Goal: Information Seeking & Learning: Learn about a topic

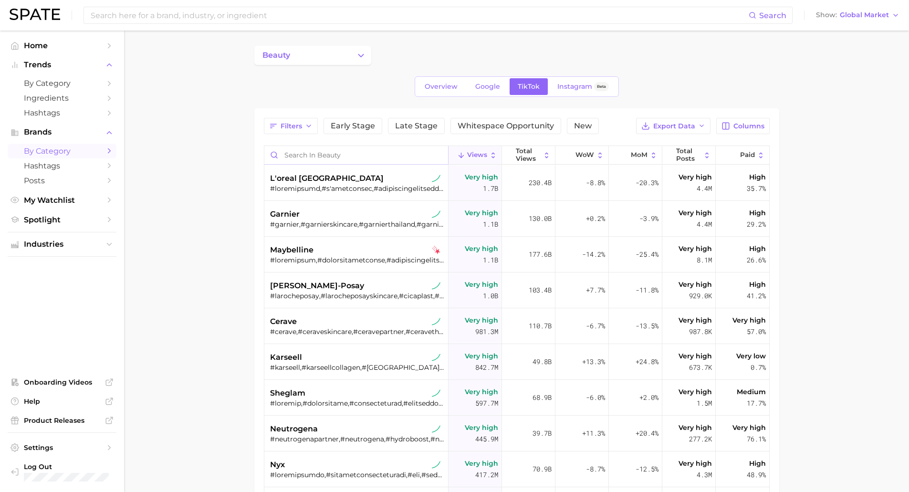
click at [340, 158] on input "Search in beauty" at bounding box center [356, 155] width 184 height 18
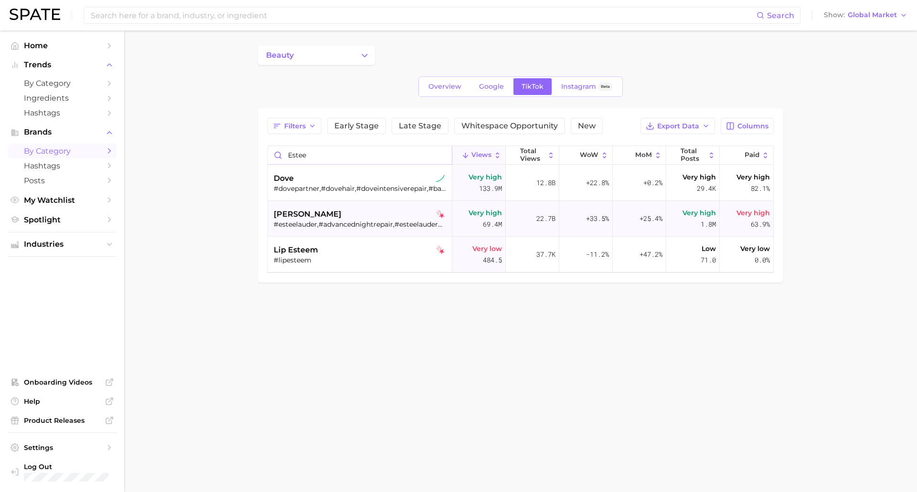
type input "estee"
click at [363, 214] on div "[PERSON_NAME]" at bounding box center [361, 214] width 175 height 11
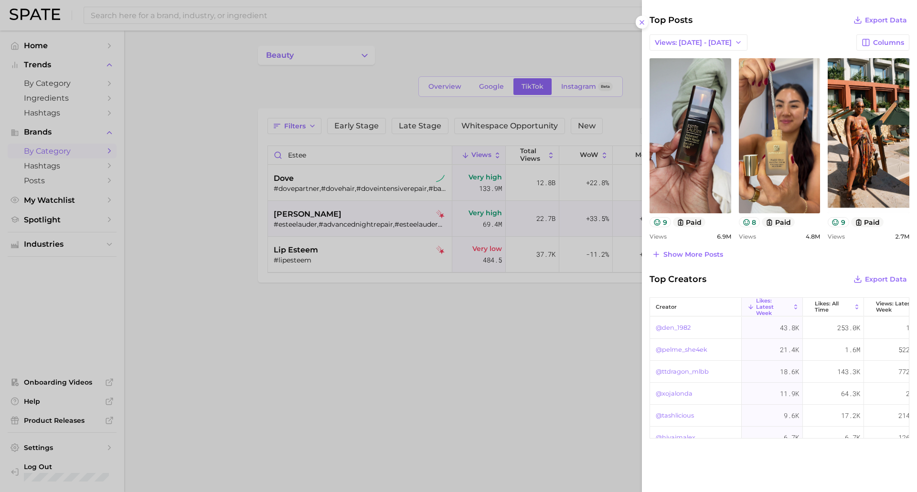
scroll to position [318, 0]
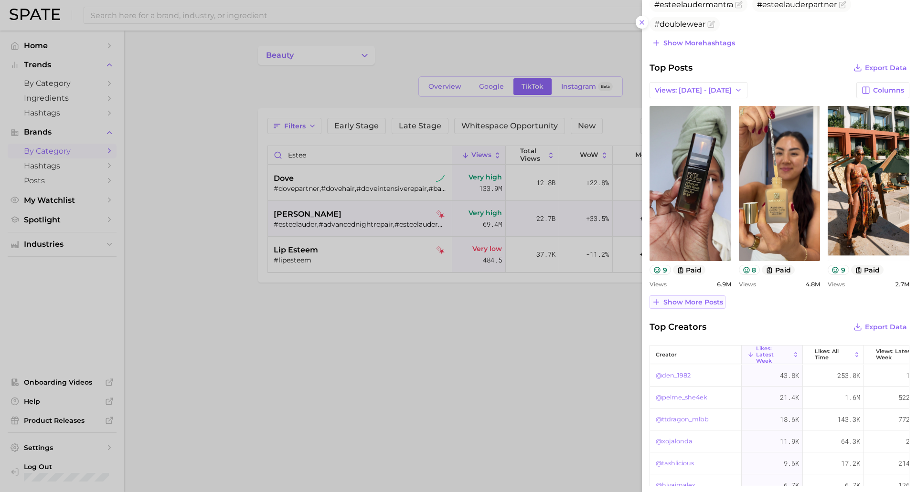
click at [693, 305] on span "Show more posts" at bounding box center [693, 302] width 60 height 8
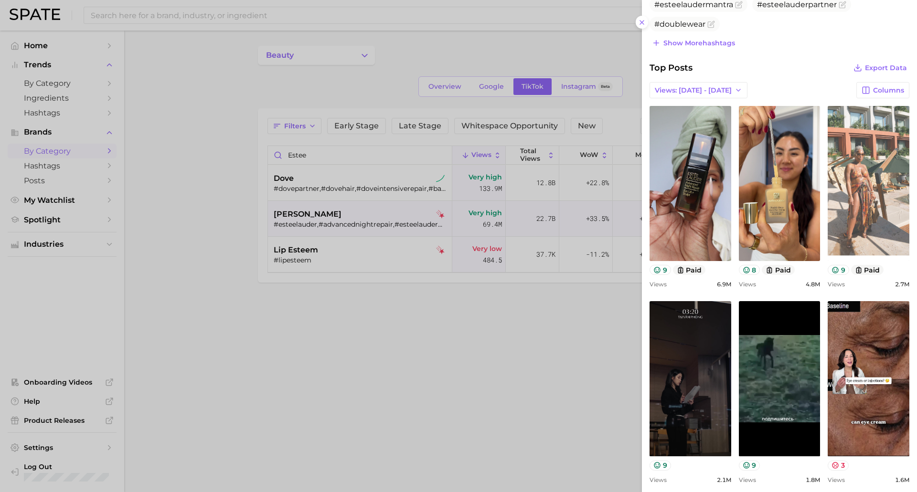
scroll to position [0, 0]
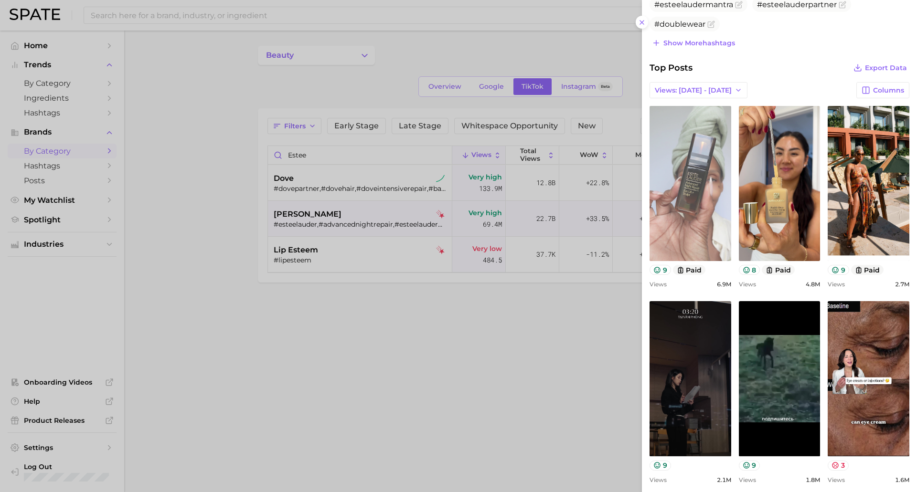
click at [700, 195] on link "view post on TikTok" at bounding box center [690, 183] width 82 height 155
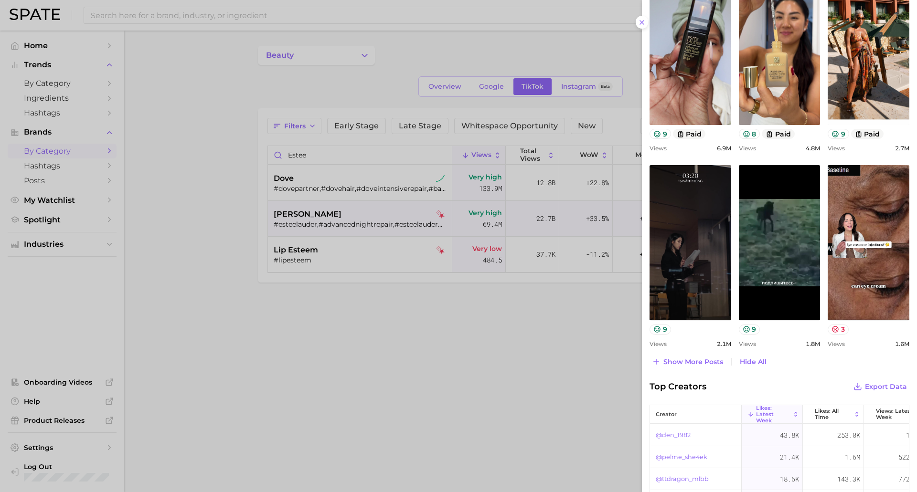
scroll to position [509, 0]
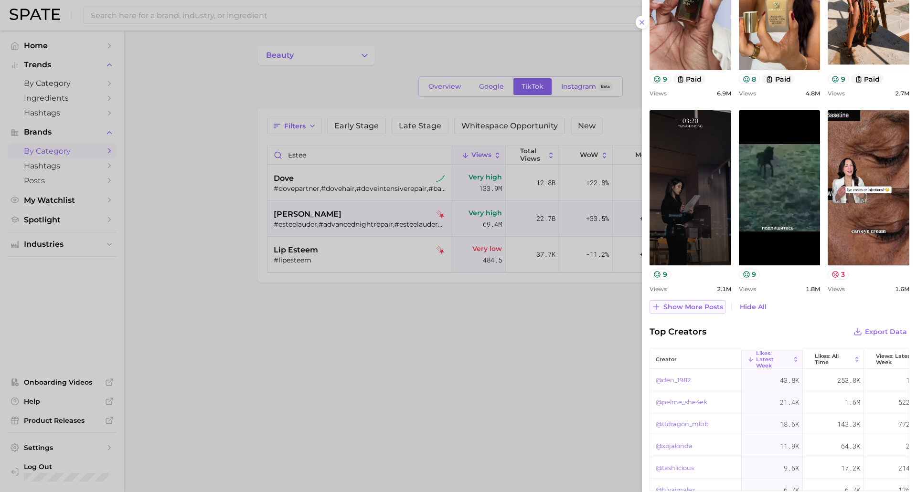
click at [688, 308] on span "Show more posts" at bounding box center [693, 307] width 60 height 8
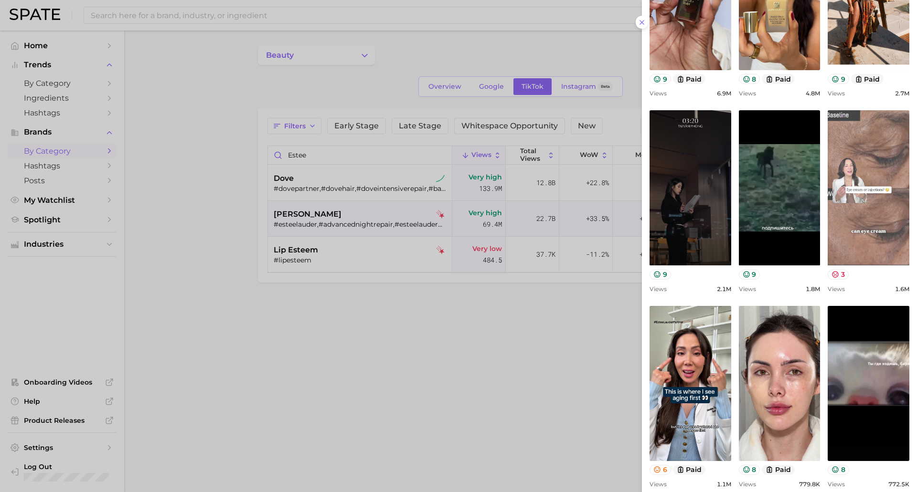
scroll to position [0, 0]
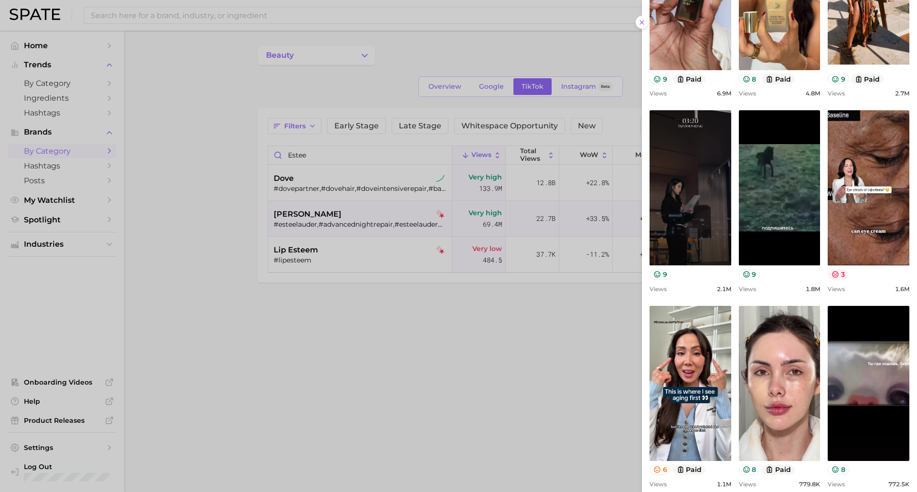
click at [837, 275] on button "3" at bounding box center [837, 275] width 21 height 10
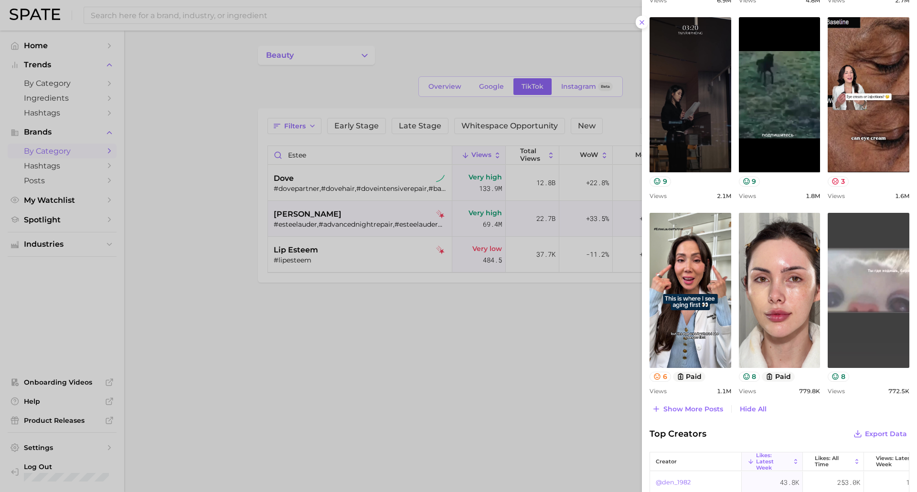
scroll to position [604, 0]
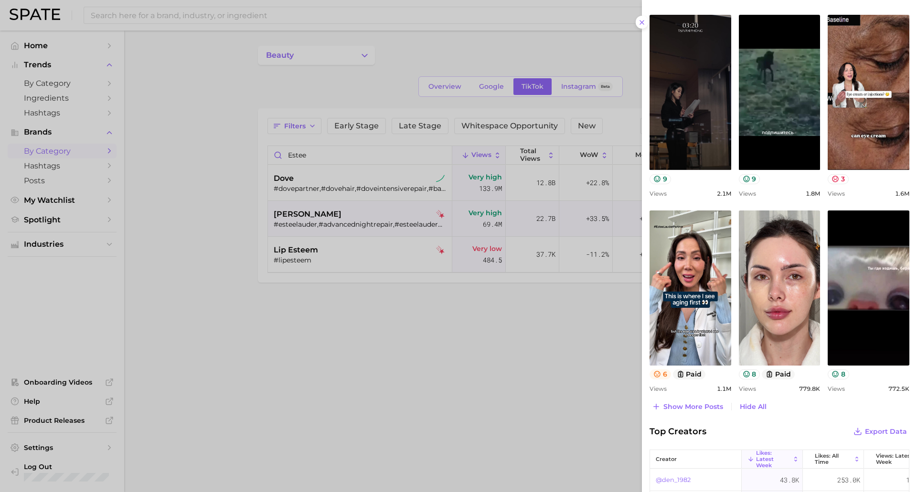
click at [660, 373] on icon at bounding box center [657, 374] width 8 height 8
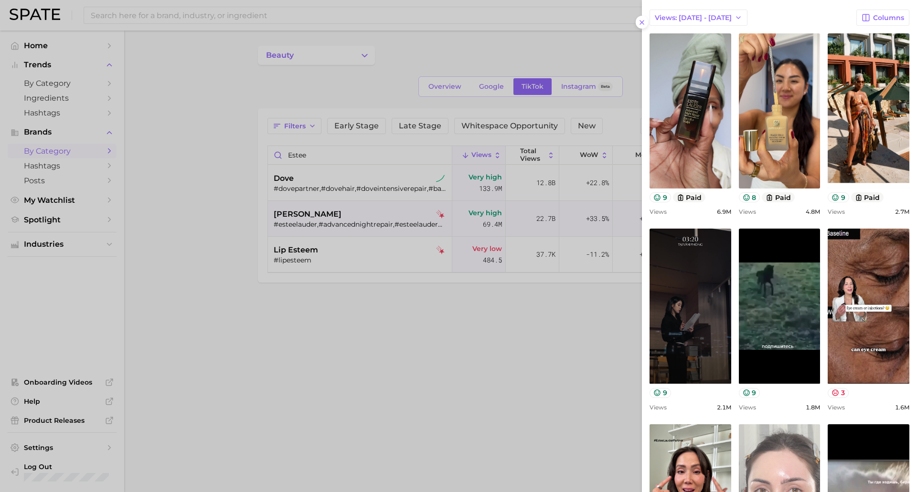
scroll to position [366, 0]
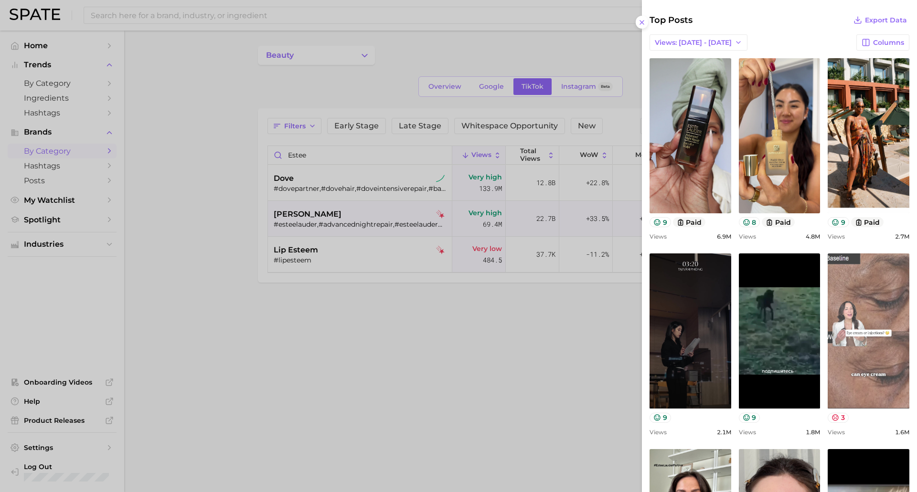
click at [867, 374] on link "view post on TikTok" at bounding box center [868, 331] width 82 height 155
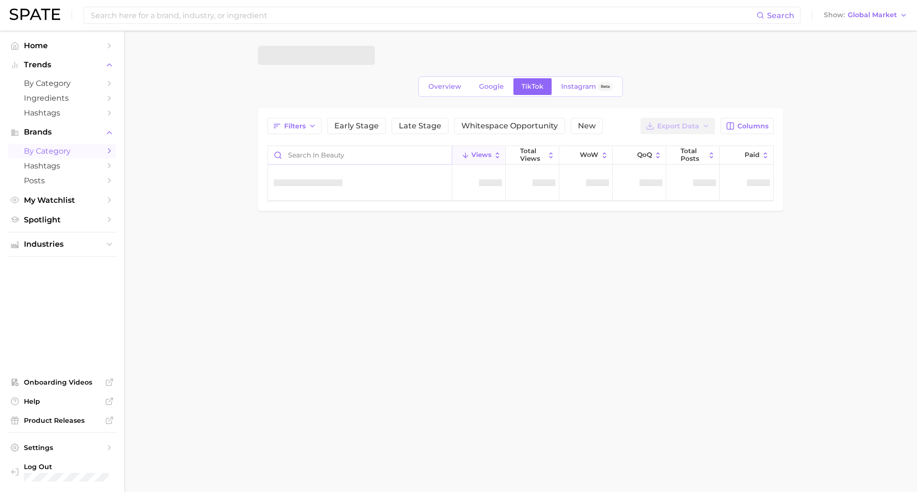
drag, startPoint x: 329, startPoint y: 157, endPoint x: 323, endPoint y: 150, distance: 9.8
click at [327, 157] on input "Search in beauty" at bounding box center [360, 155] width 184 height 18
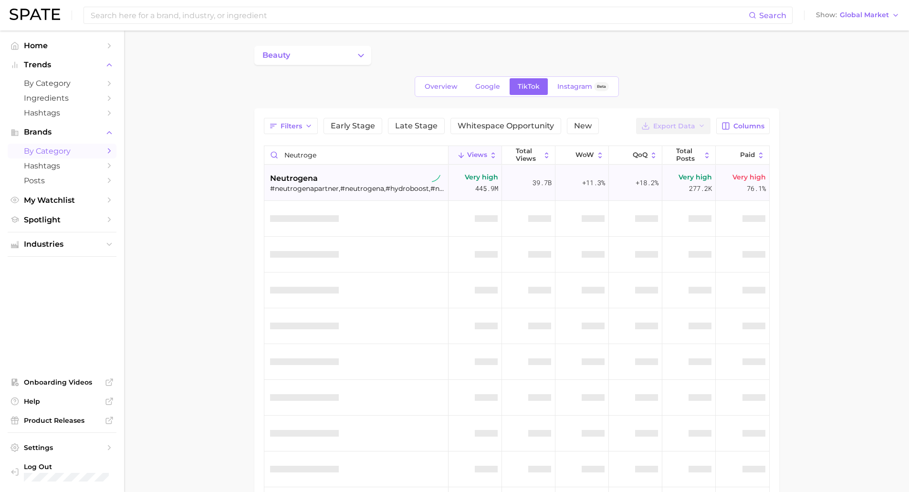
click at [346, 181] on div "neutrogena" at bounding box center [357, 178] width 175 height 11
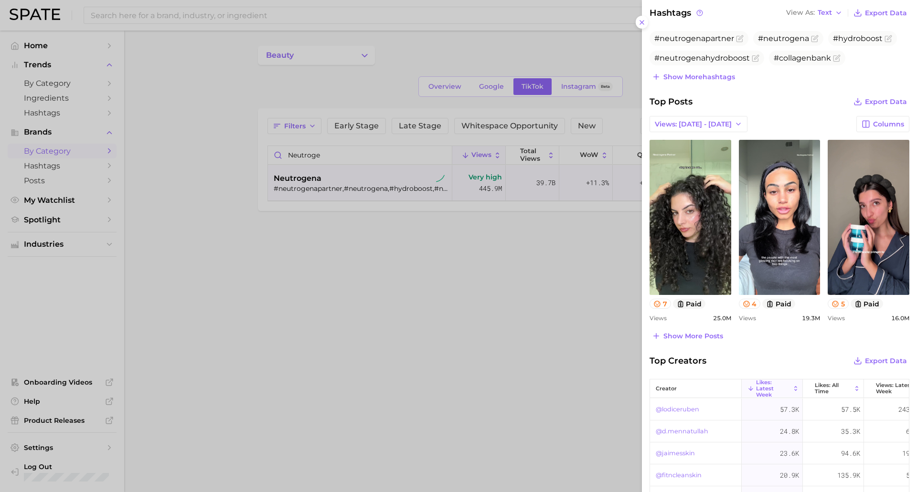
scroll to position [286, 0]
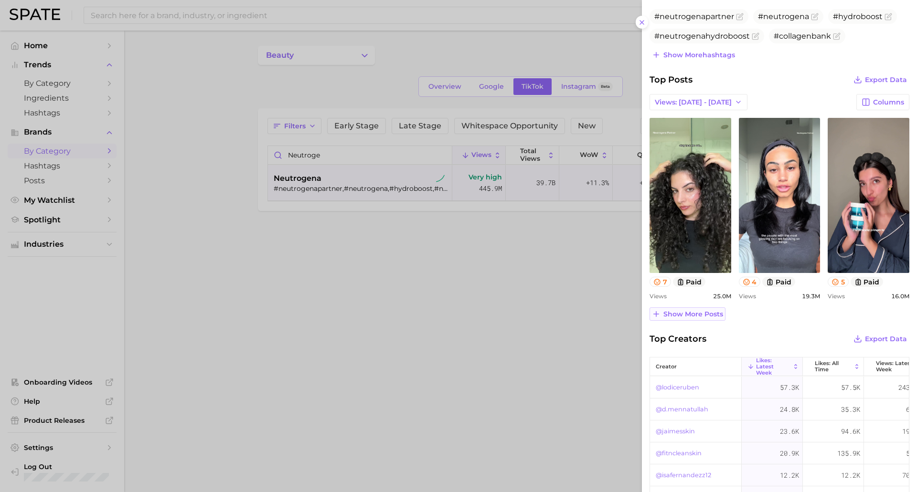
click at [687, 317] on span "Show more posts" at bounding box center [693, 314] width 60 height 8
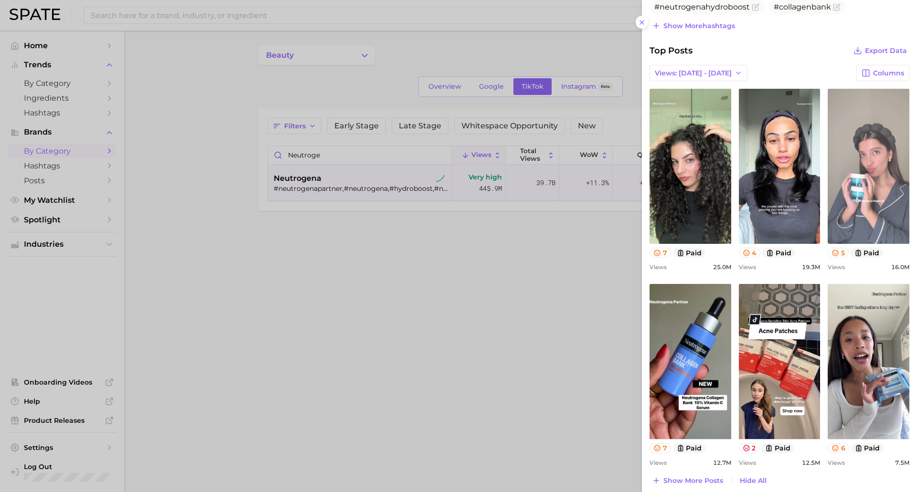
scroll to position [382, 0]
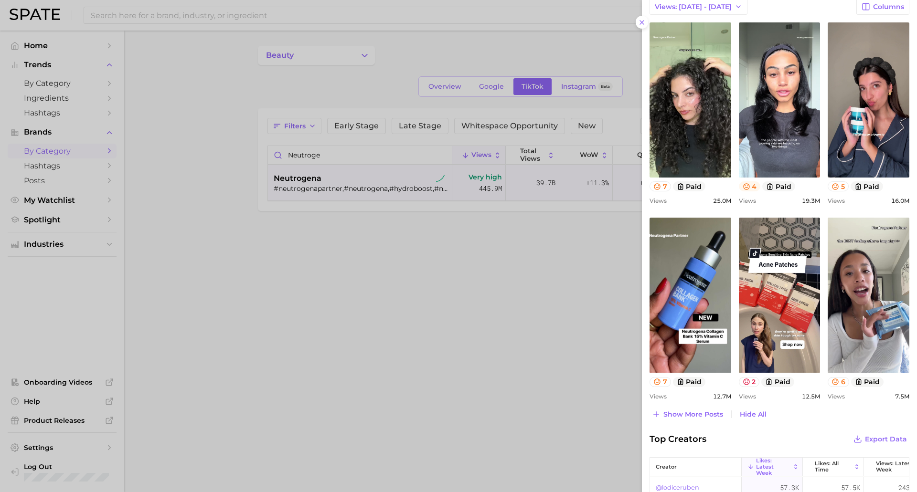
click at [743, 187] on icon at bounding box center [746, 186] width 6 height 6
click at [659, 190] on button "7" at bounding box center [659, 186] width 21 height 10
click at [660, 185] on icon at bounding box center [657, 187] width 8 height 8
click at [831, 186] on icon at bounding box center [835, 187] width 8 height 8
click at [835, 185] on button "5" at bounding box center [837, 186] width 21 height 10
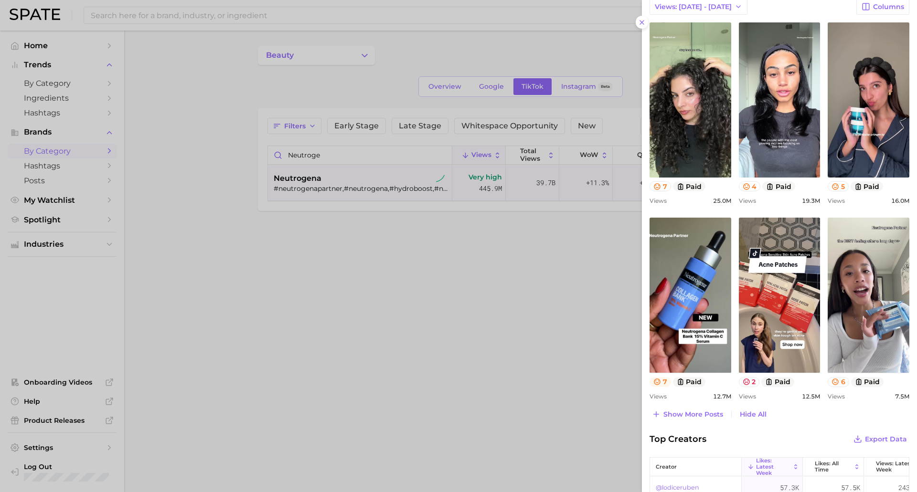
click at [662, 381] on button "7" at bounding box center [659, 382] width 21 height 10
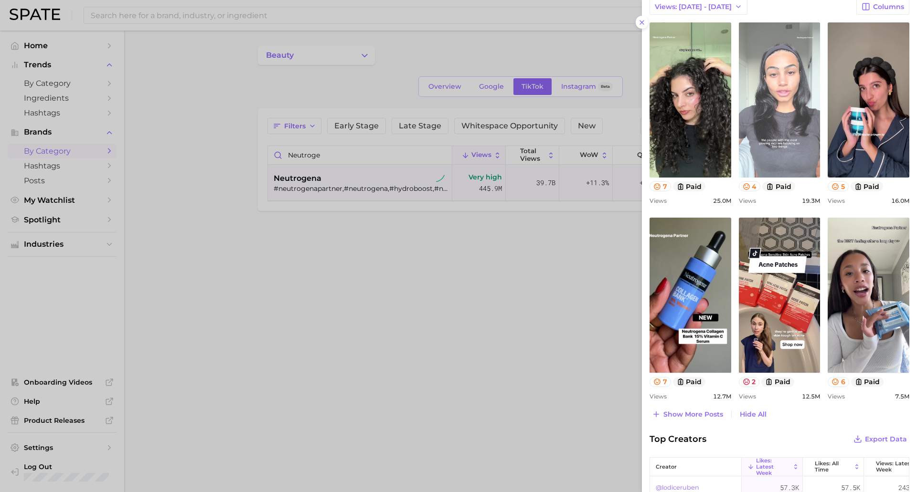
click at [776, 141] on link "view post on TikTok" at bounding box center [780, 99] width 82 height 155
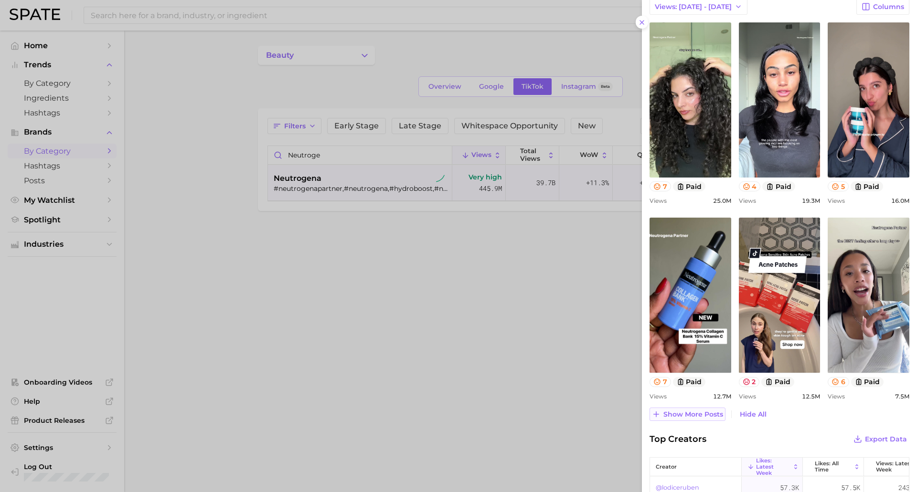
click at [678, 417] on span "Show more posts" at bounding box center [693, 415] width 60 height 8
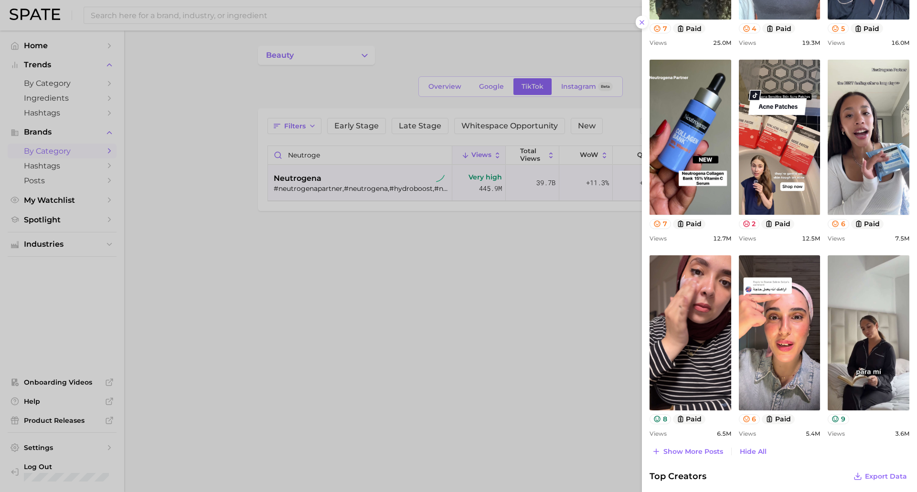
scroll to position [573, 0]
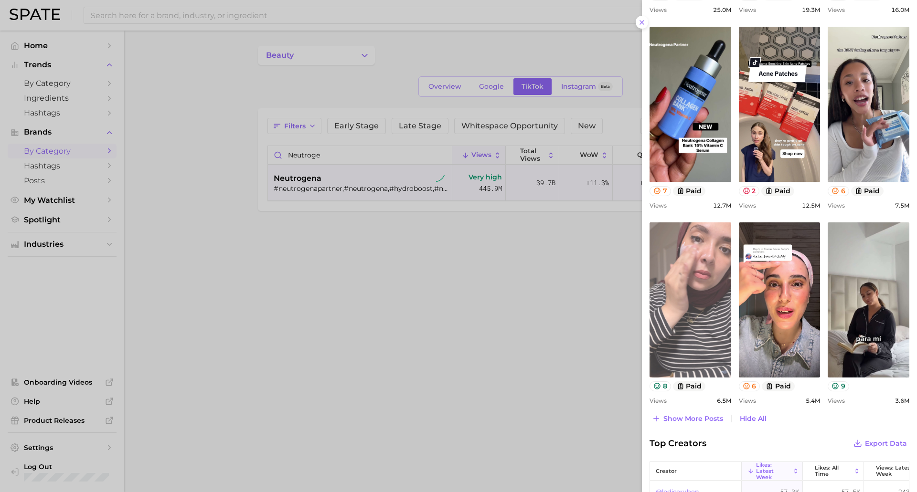
click at [680, 286] on link "view post on TikTok" at bounding box center [690, 299] width 82 height 155
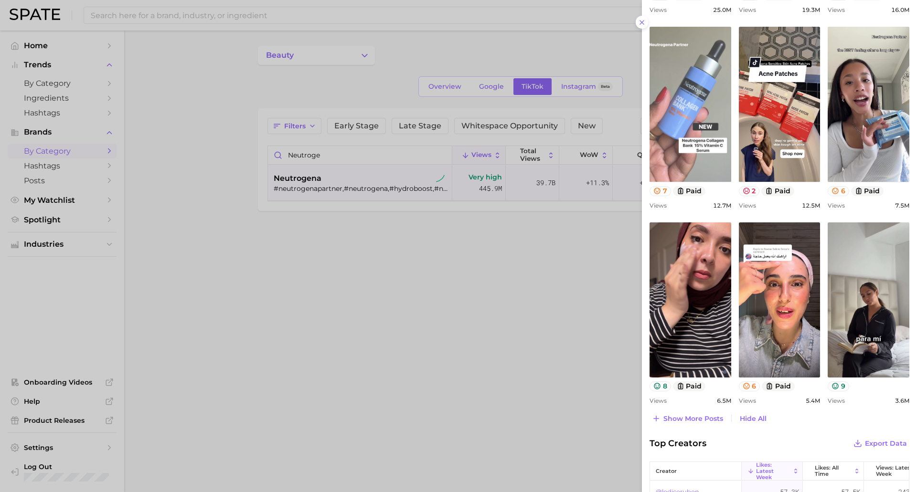
click at [661, 86] on link "view post on TikTok" at bounding box center [690, 104] width 82 height 155
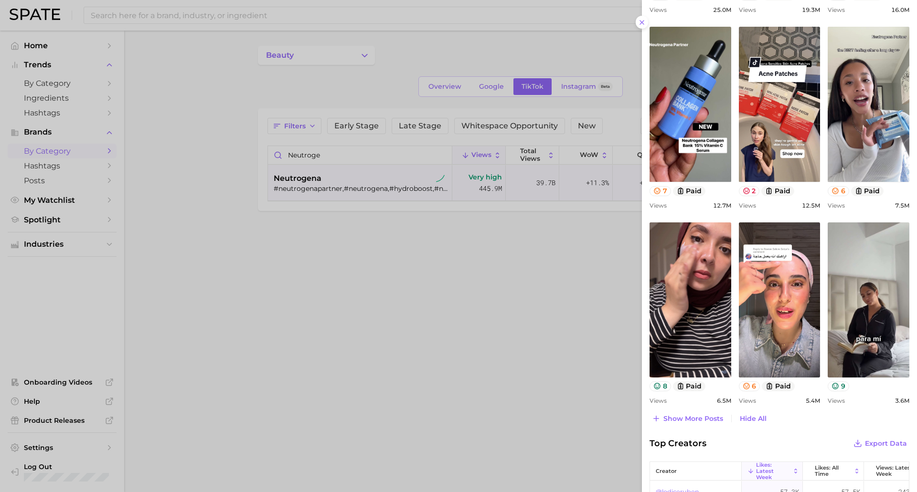
click at [337, 169] on div at bounding box center [458, 246] width 917 height 492
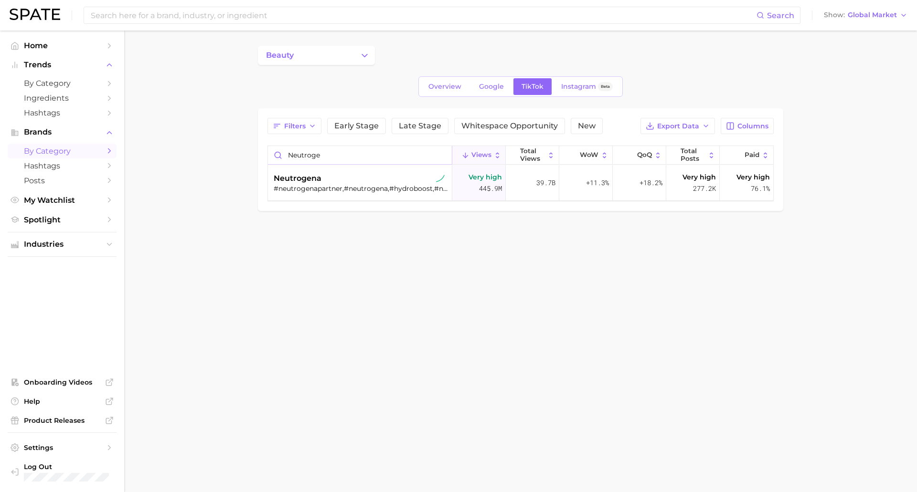
click at [322, 153] on input "neutroge" at bounding box center [360, 155] width 184 height 18
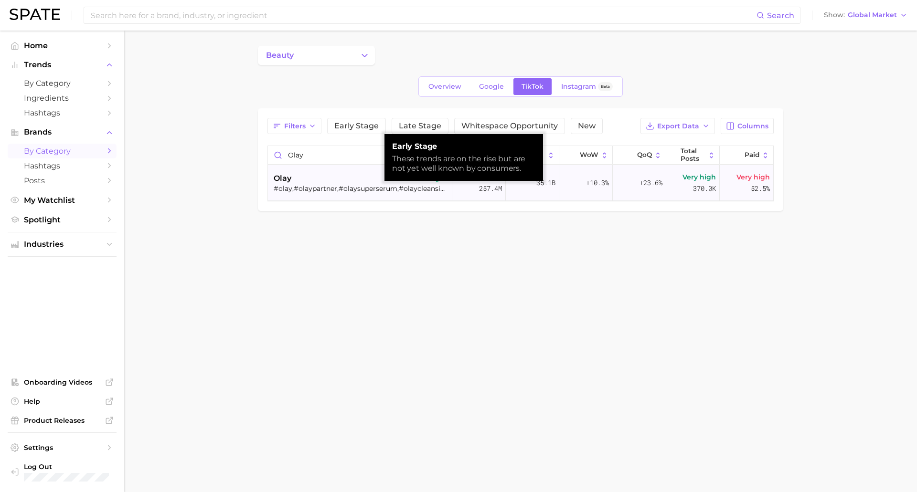
click at [325, 180] on div "olay" at bounding box center [361, 178] width 175 height 11
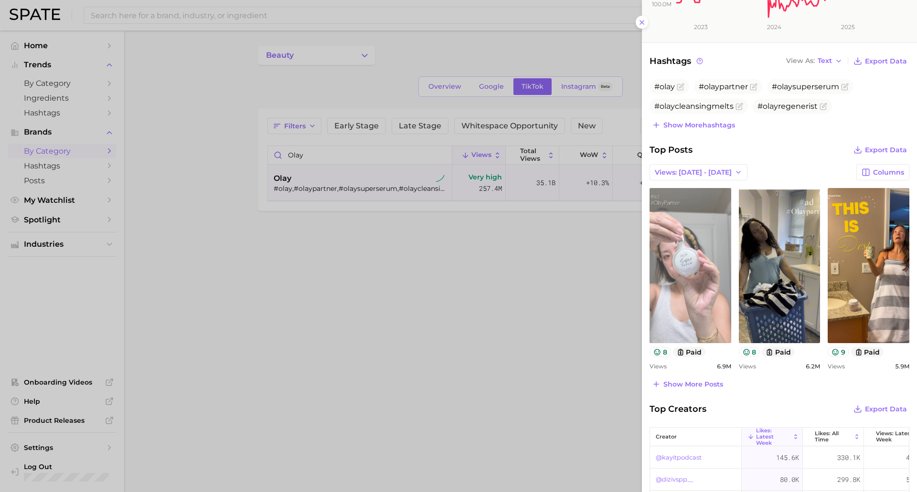
scroll to position [239, 0]
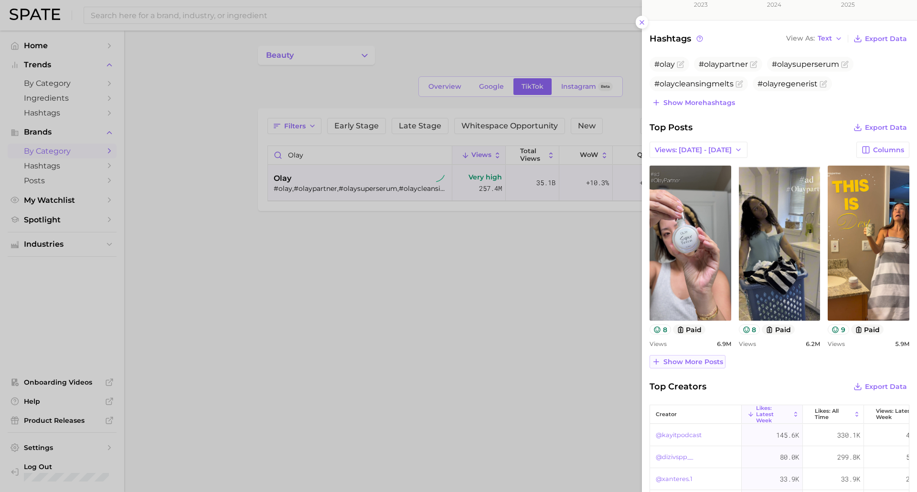
click at [679, 365] on span "Show more posts" at bounding box center [693, 362] width 60 height 8
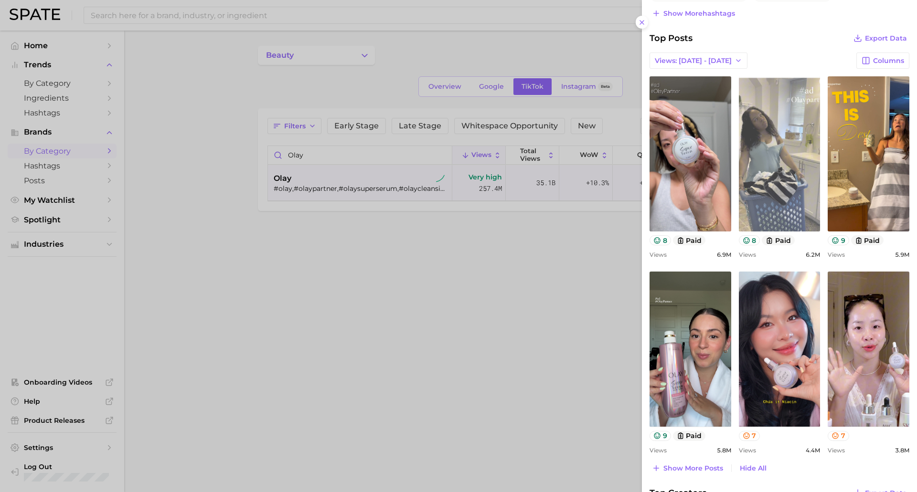
scroll to position [334, 0]
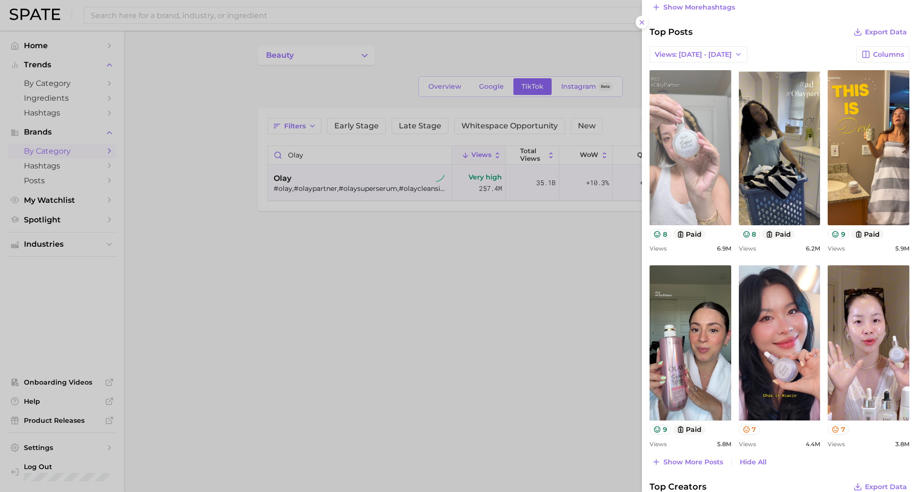
click at [668, 180] on link "view post on TikTok" at bounding box center [690, 147] width 82 height 155
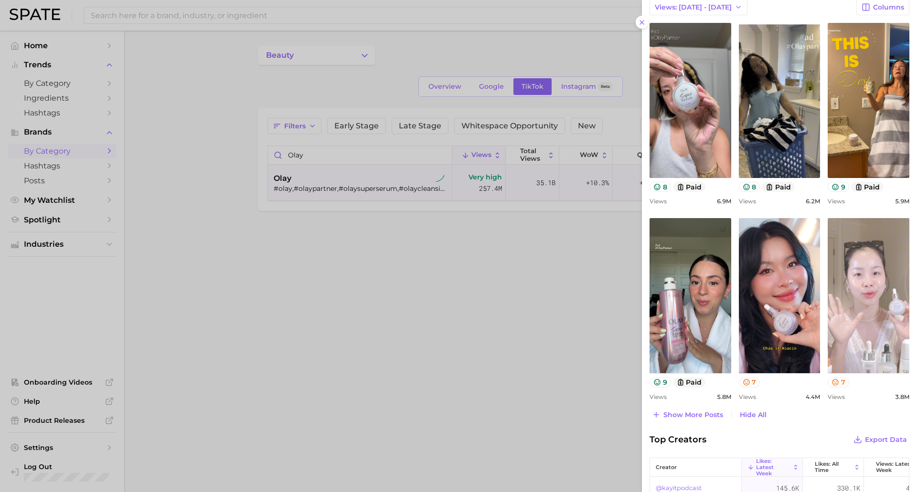
scroll to position [382, 0]
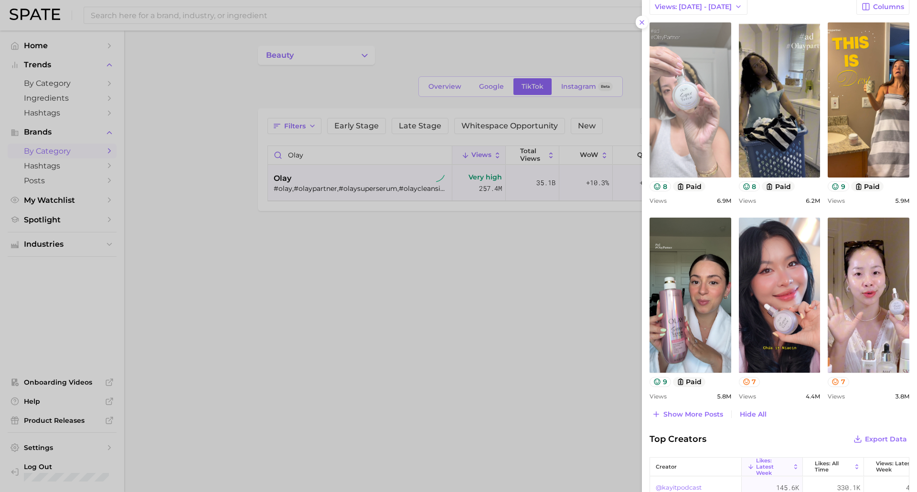
click at [703, 94] on link "view post on TikTok" at bounding box center [690, 99] width 82 height 155
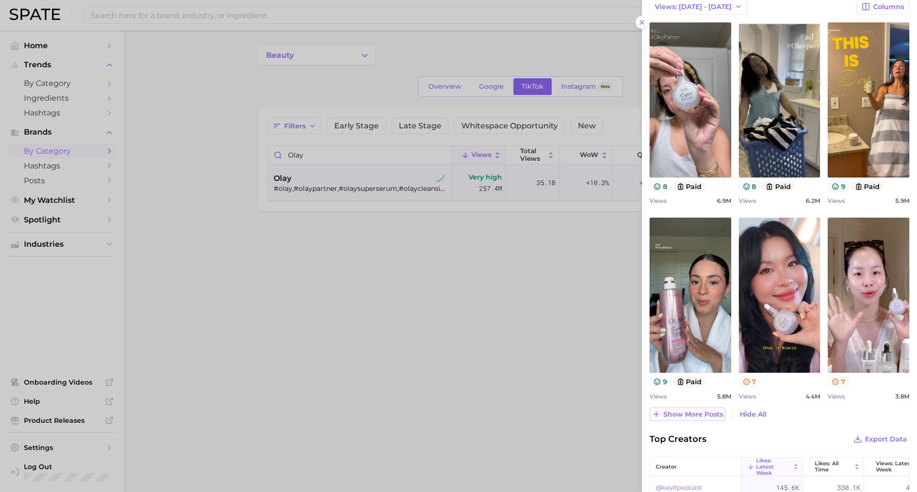
click at [695, 417] on span "Show more posts" at bounding box center [693, 415] width 60 height 8
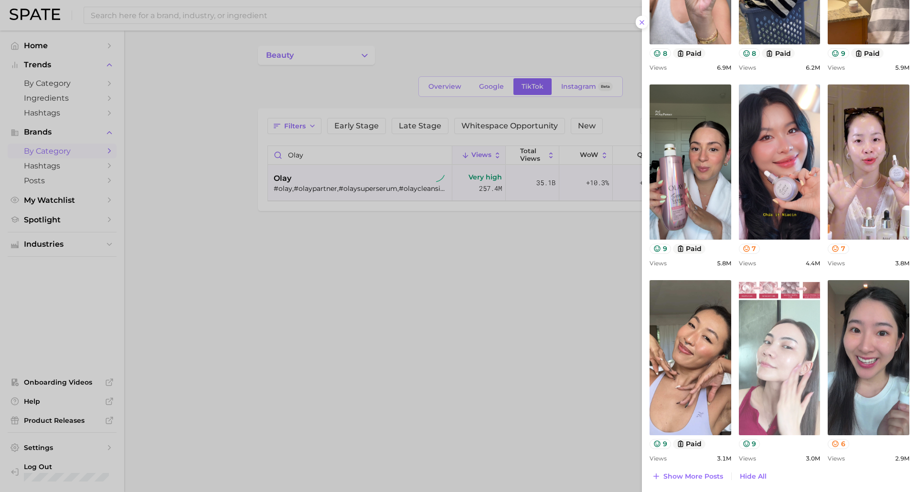
scroll to position [525, 0]
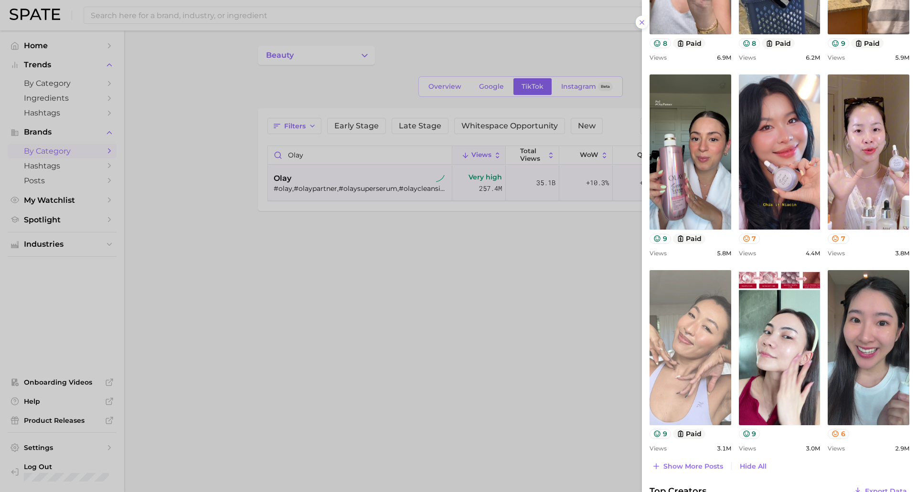
click at [705, 374] on link "view post on TikTok" at bounding box center [690, 347] width 82 height 155
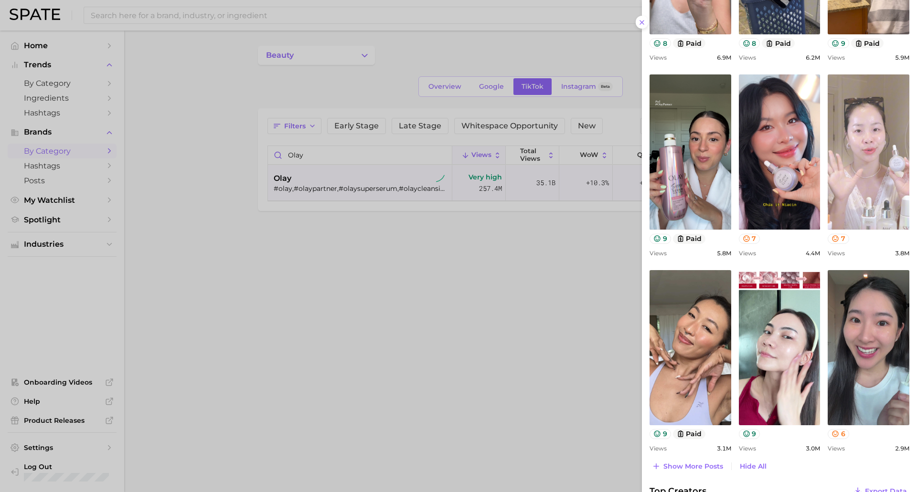
click at [873, 175] on link "view post on TikTok" at bounding box center [868, 151] width 82 height 155
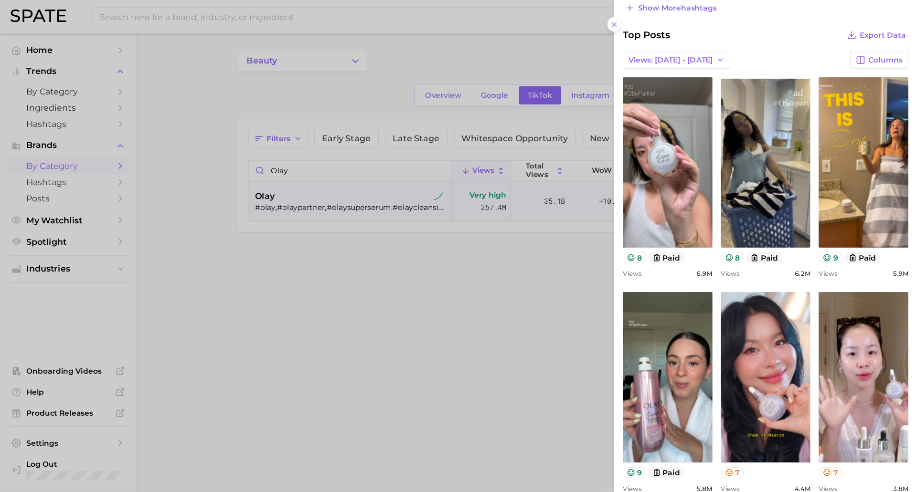
scroll to position [335, 0]
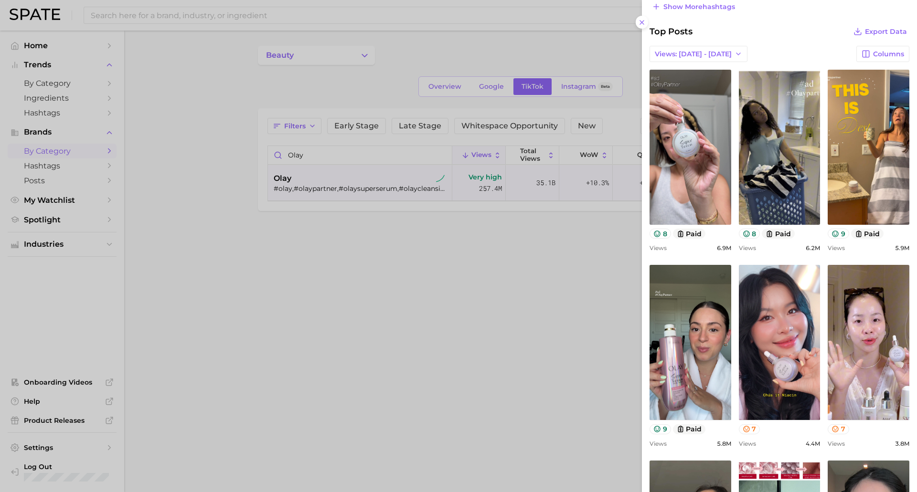
click at [344, 84] on div at bounding box center [458, 246] width 917 height 492
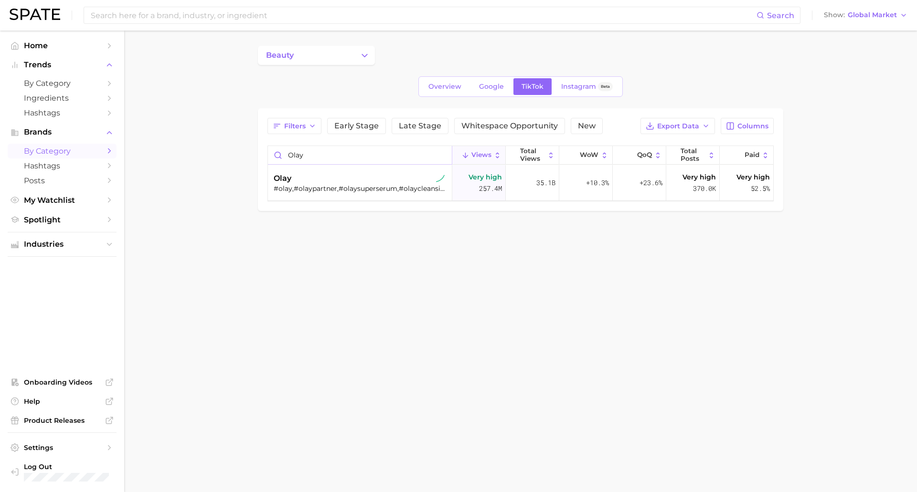
click at [311, 155] on input "olay" at bounding box center [360, 155] width 184 height 18
type input "neutrogena"
click at [331, 181] on div "neutrogena" at bounding box center [361, 178] width 175 height 11
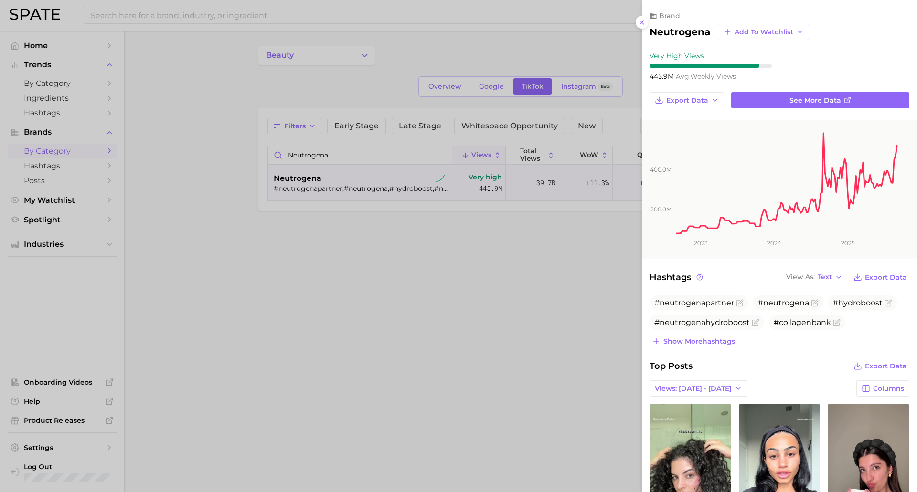
scroll to position [286, 0]
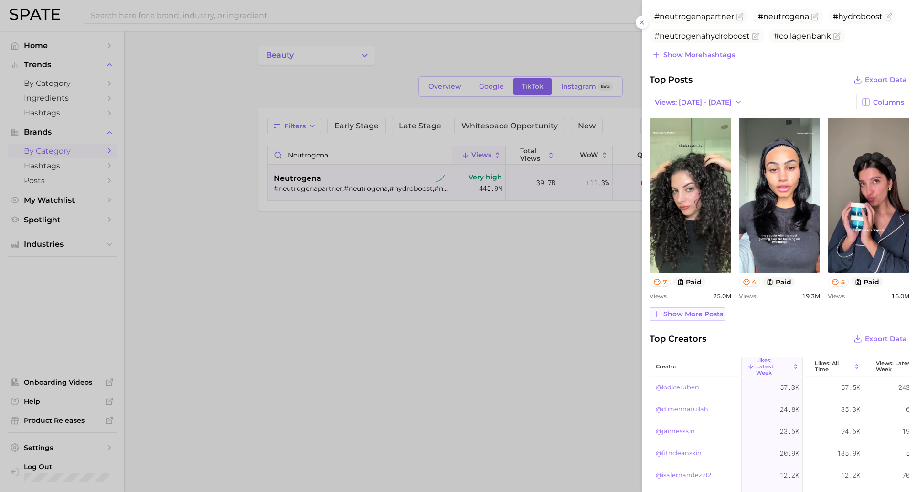
click at [709, 312] on span "Show more posts" at bounding box center [693, 314] width 60 height 8
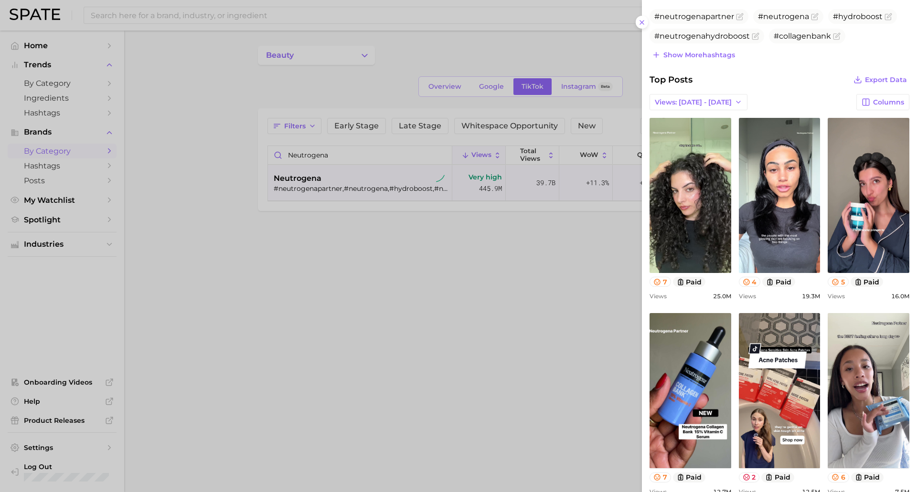
scroll to position [0, 0]
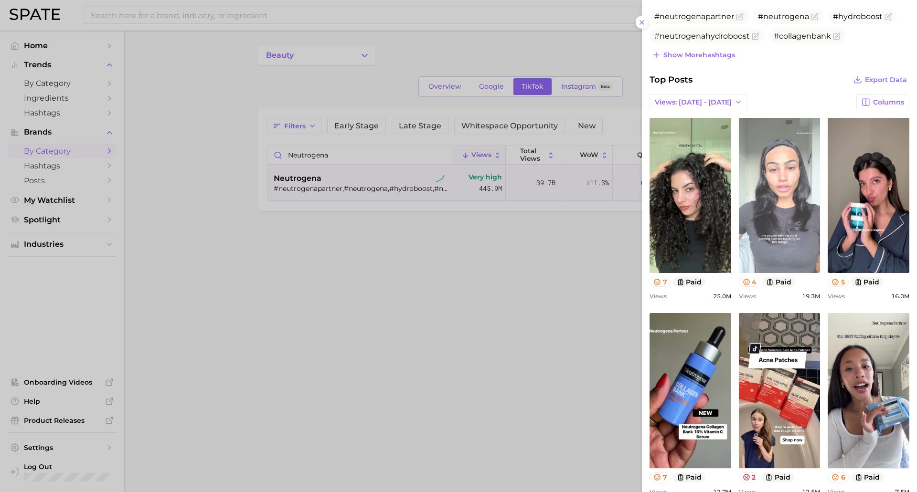
click at [779, 222] on link "view post on TikTok" at bounding box center [780, 195] width 82 height 155
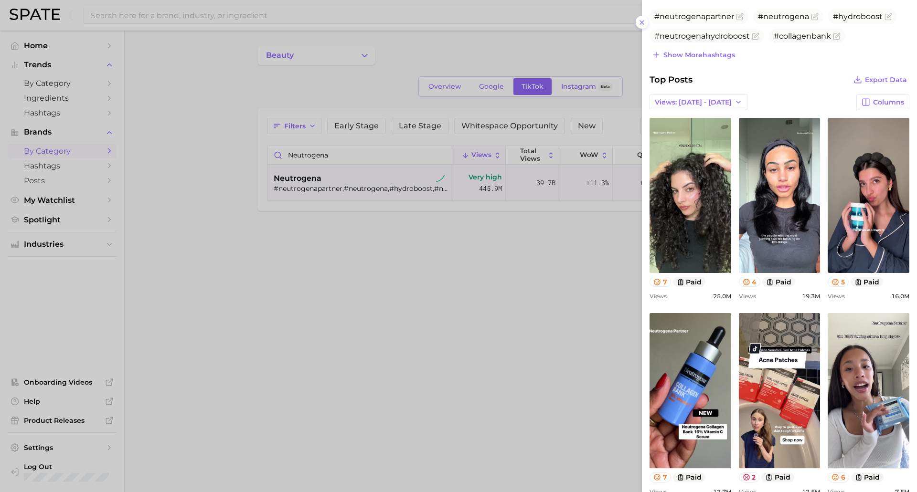
click at [449, 326] on div at bounding box center [458, 246] width 917 height 492
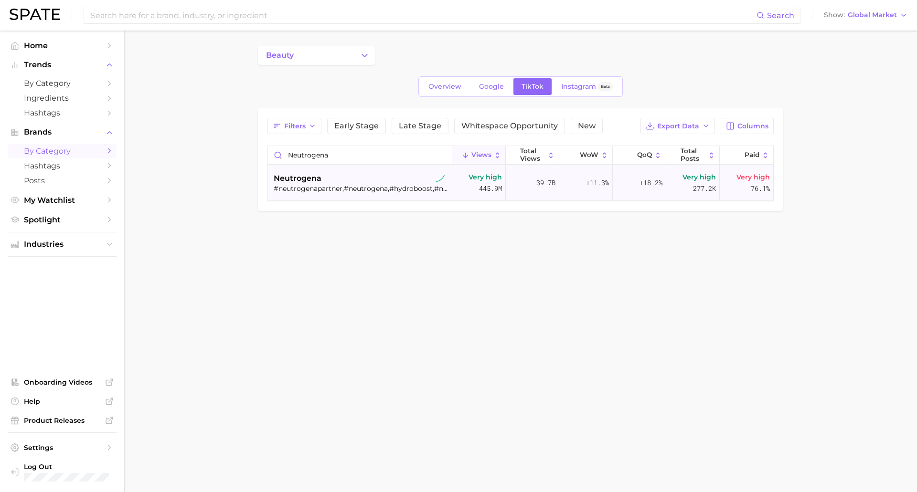
click at [374, 184] on div "#neutrogenapartner,#neutrogena,#hydroboost,#neutrogenahydroboost,#collagenbank,…" at bounding box center [361, 188] width 175 height 9
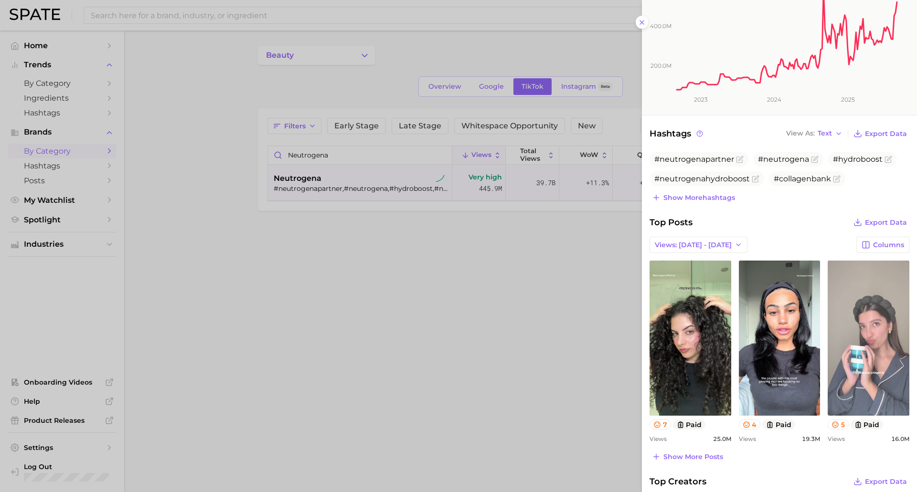
scroll to position [239, 0]
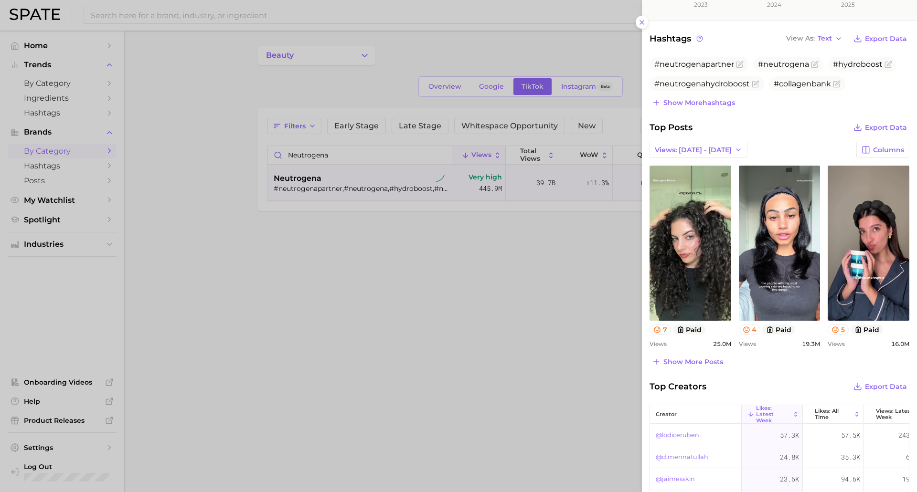
drag, startPoint x: 685, startPoint y: 364, endPoint x: 692, endPoint y: 359, distance: 8.9
click at [683, 360] on span "Show more posts" at bounding box center [693, 362] width 60 height 8
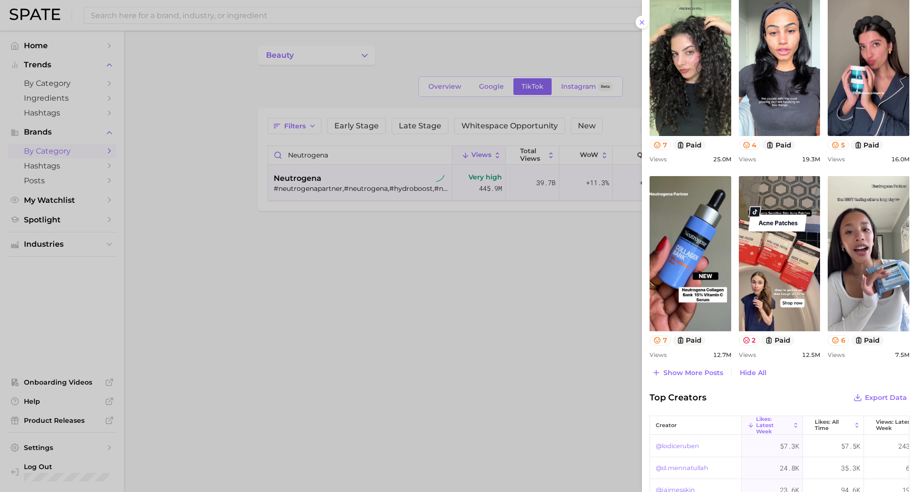
scroll to position [430, 0]
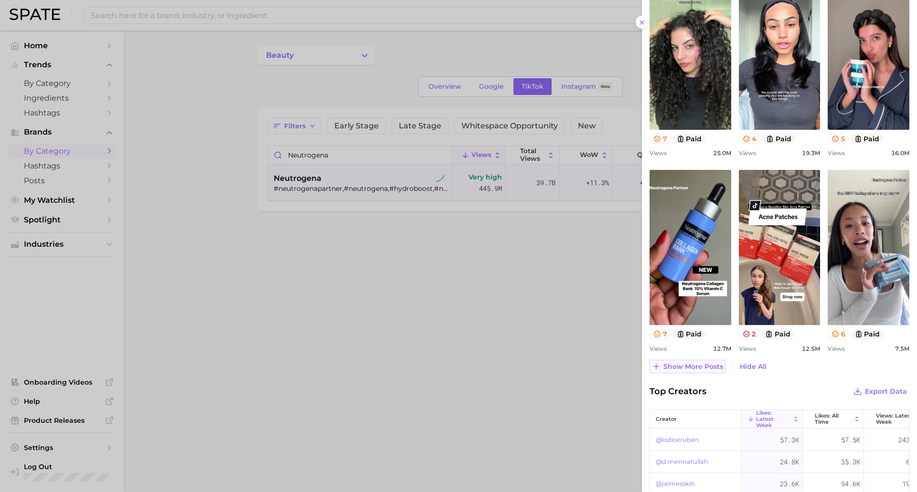
click at [669, 365] on span "Show more posts" at bounding box center [693, 367] width 60 height 8
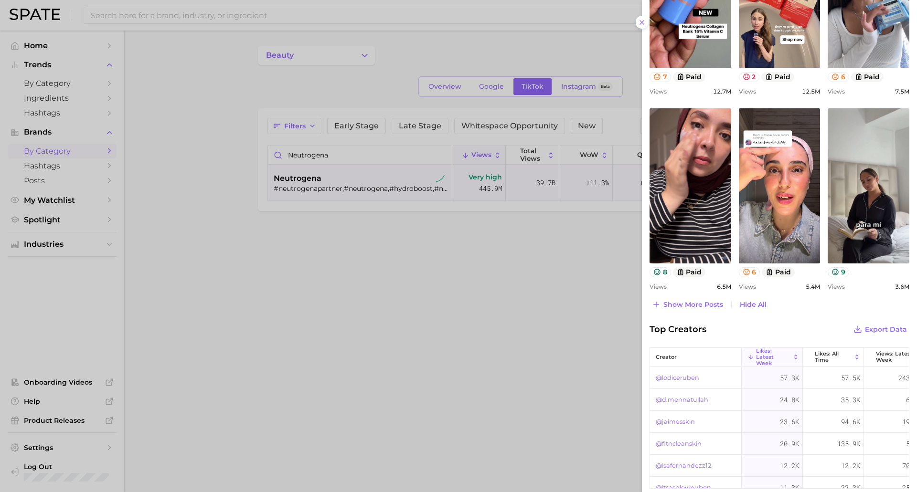
scroll to position [716, 0]
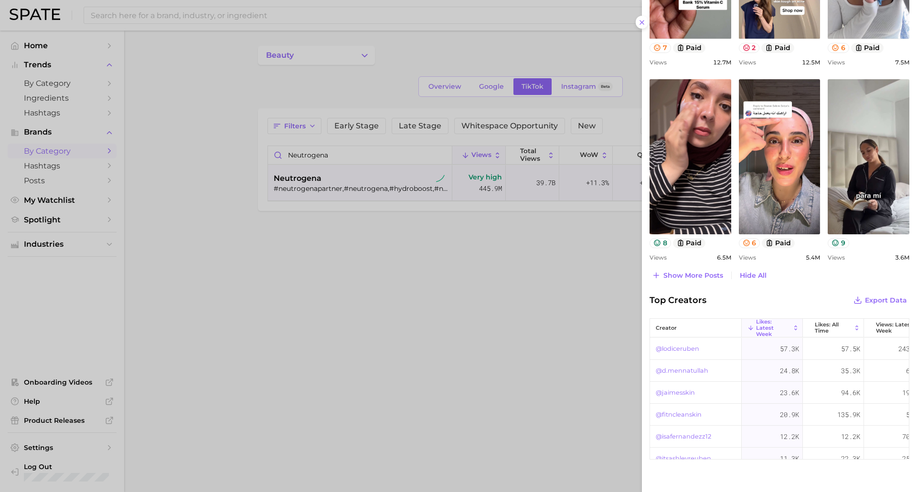
click at [325, 182] on div at bounding box center [458, 246] width 917 height 492
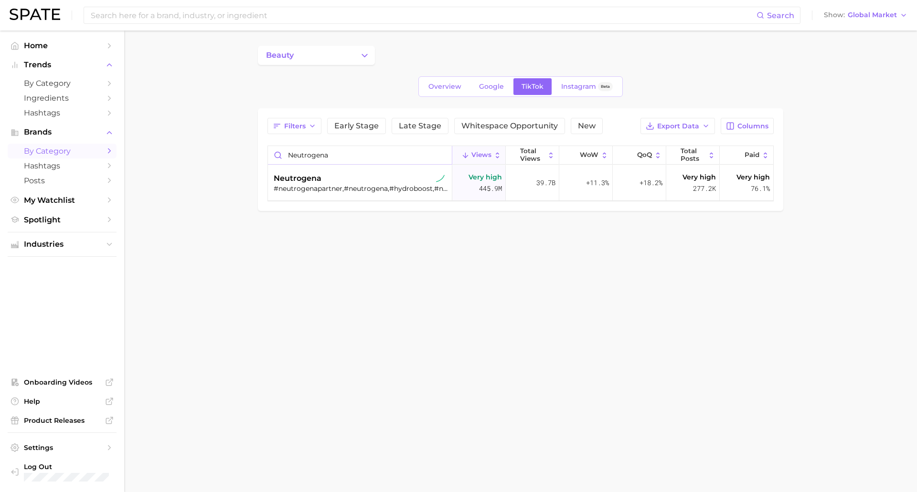
click at [332, 157] on input "neutrogena" at bounding box center [360, 155] width 184 height 18
type input "stylenanda"
click at [360, 185] on div "#[DATE],#3cevn,#3ceth,#3cevietnam,#3ceblurwatertint,#3cevelvetliptint,#blurmatt…" at bounding box center [361, 188] width 175 height 9
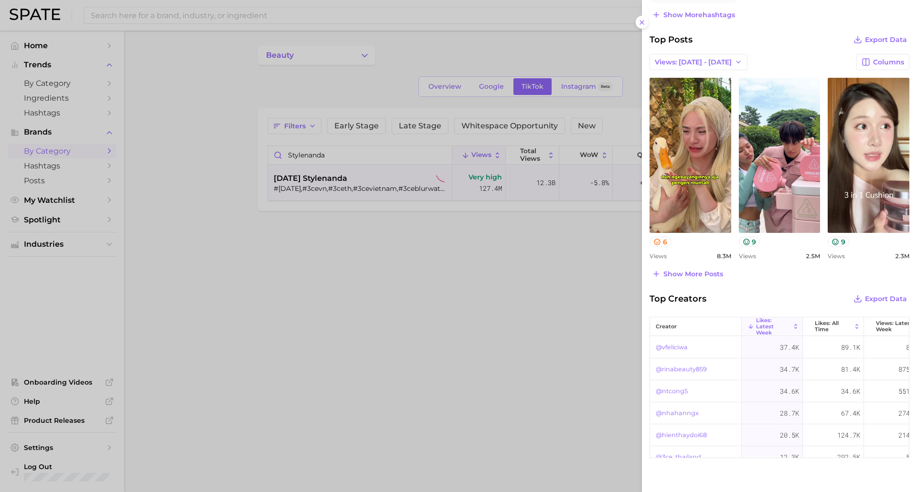
scroll to position [334, 0]
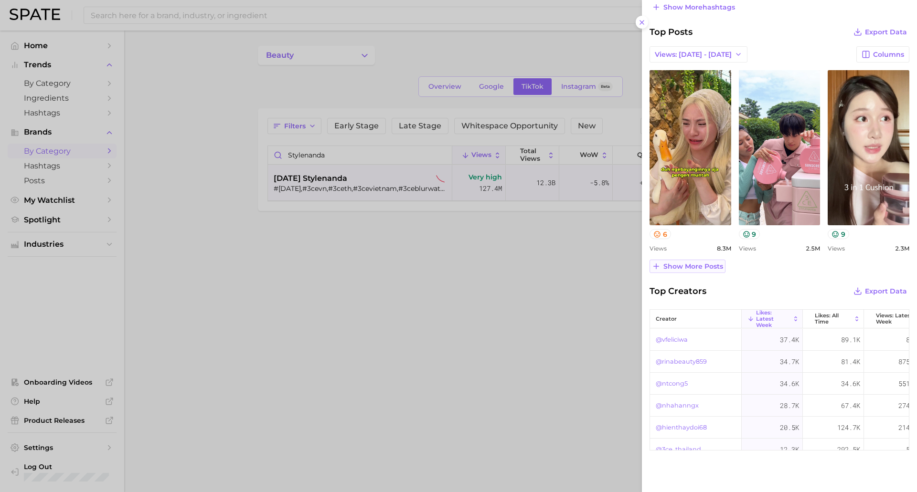
click at [703, 264] on span "Show more posts" at bounding box center [693, 267] width 60 height 8
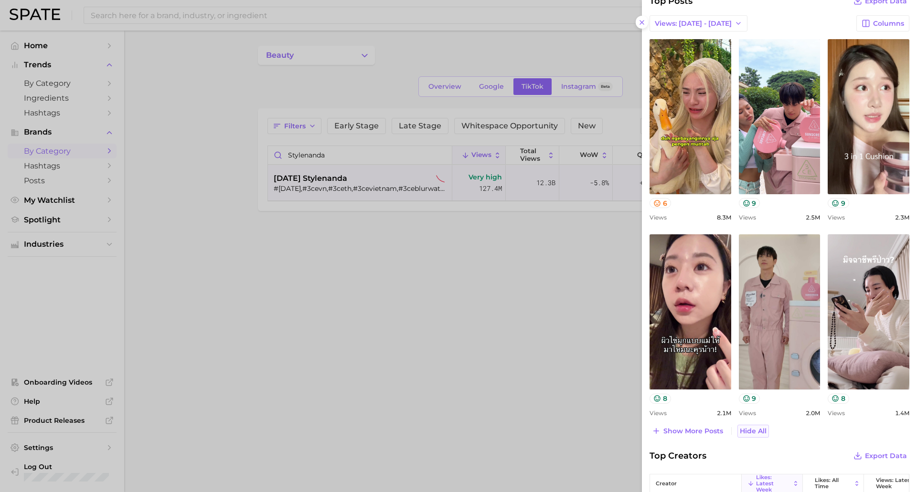
scroll to position [382, 0]
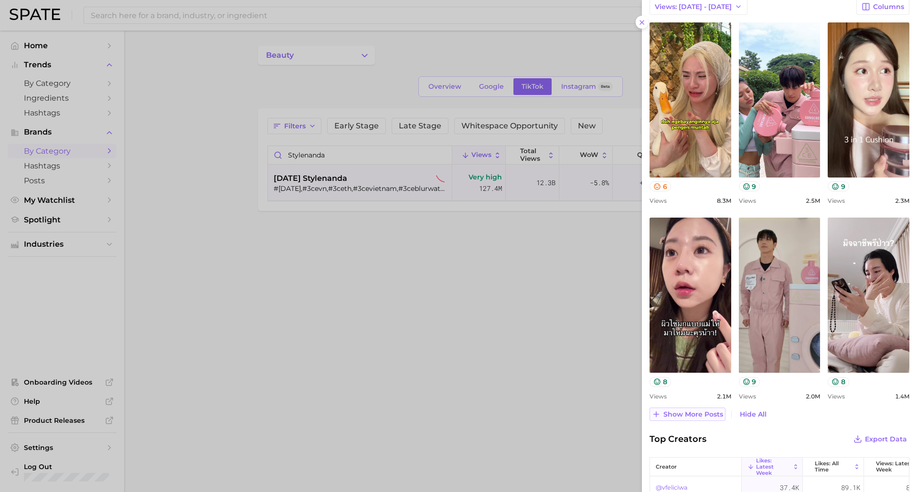
click at [693, 413] on span "Show more posts" at bounding box center [693, 415] width 60 height 8
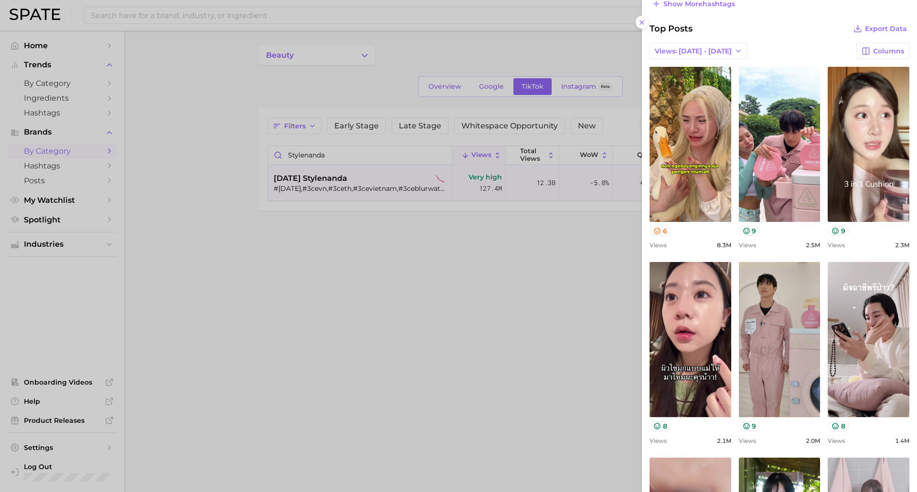
scroll to position [334, 0]
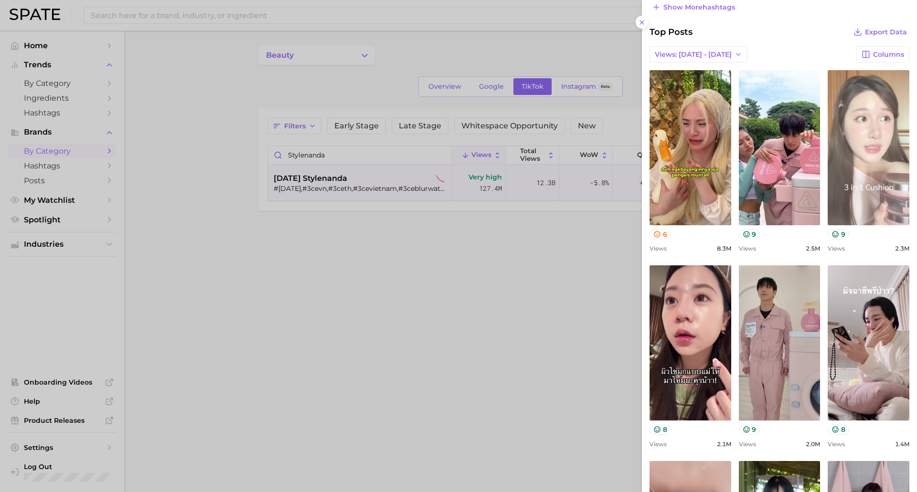
click at [874, 189] on link "view post on TikTok" at bounding box center [868, 147] width 82 height 155
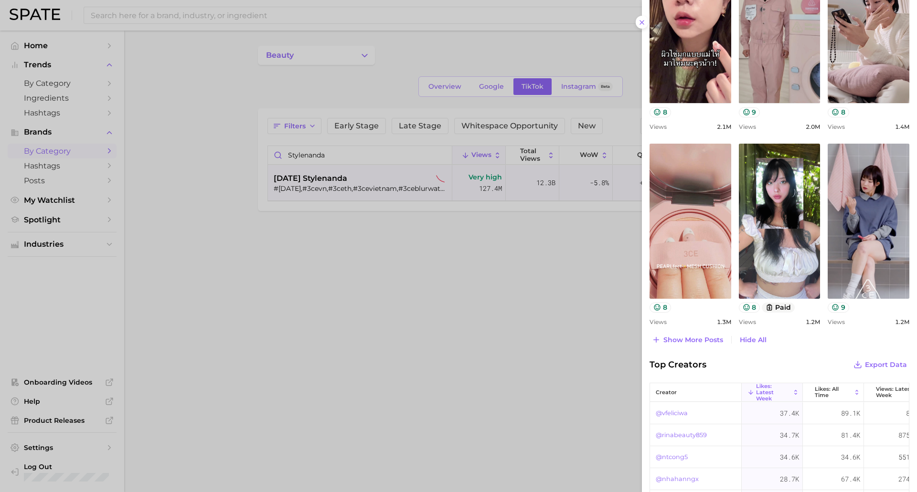
scroll to position [716, 0]
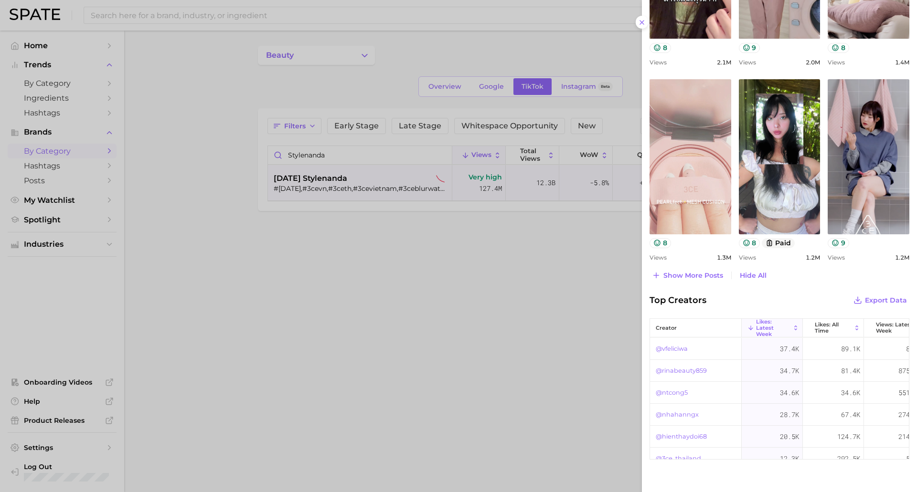
click at [692, 158] on link "view post on TikTok" at bounding box center [690, 156] width 82 height 155
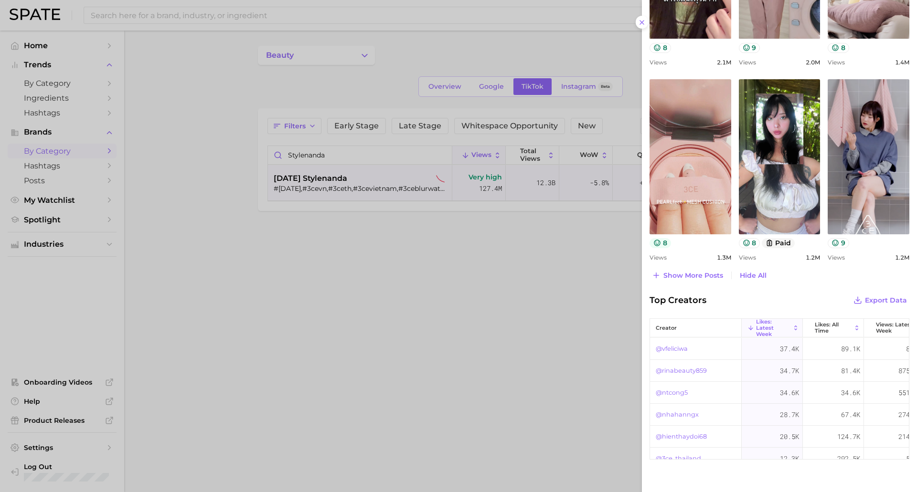
click at [656, 243] on icon at bounding box center [657, 243] width 8 height 8
click at [686, 276] on span "Show more posts" at bounding box center [693, 276] width 60 height 8
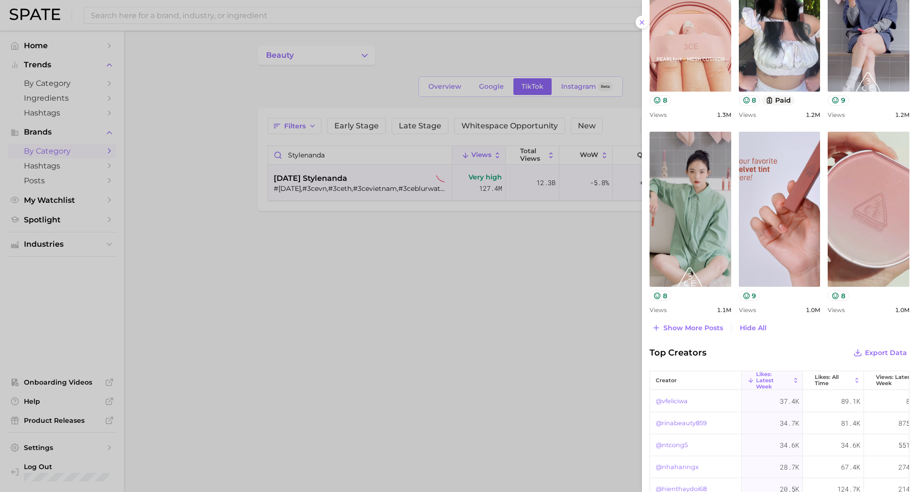
scroll to position [859, 0]
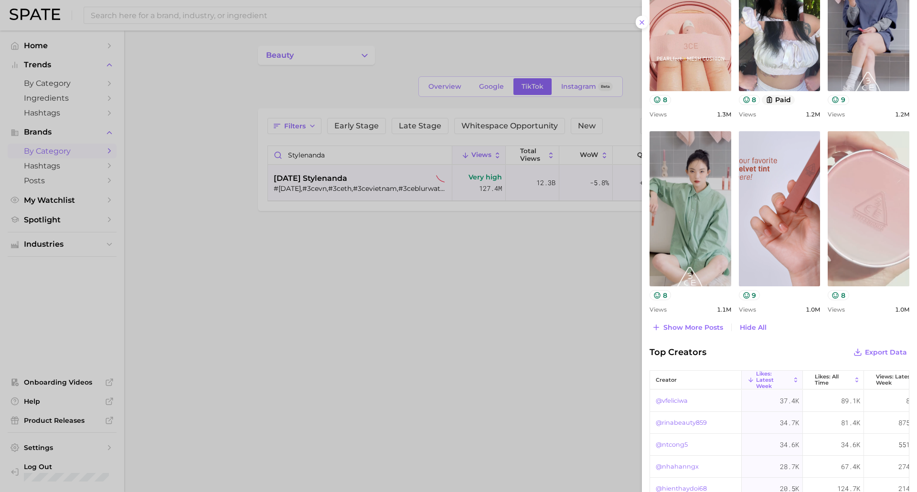
click at [877, 233] on link "view post on TikTok" at bounding box center [868, 208] width 82 height 155
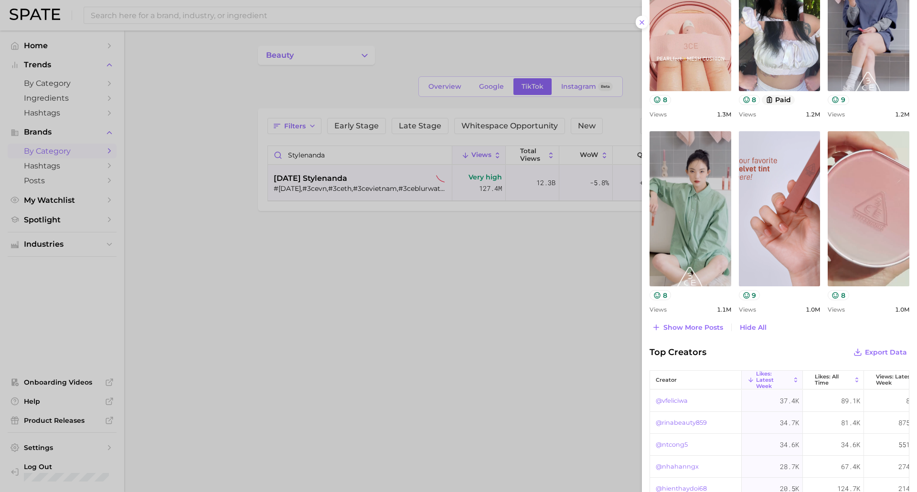
click at [378, 120] on div at bounding box center [458, 246] width 917 height 492
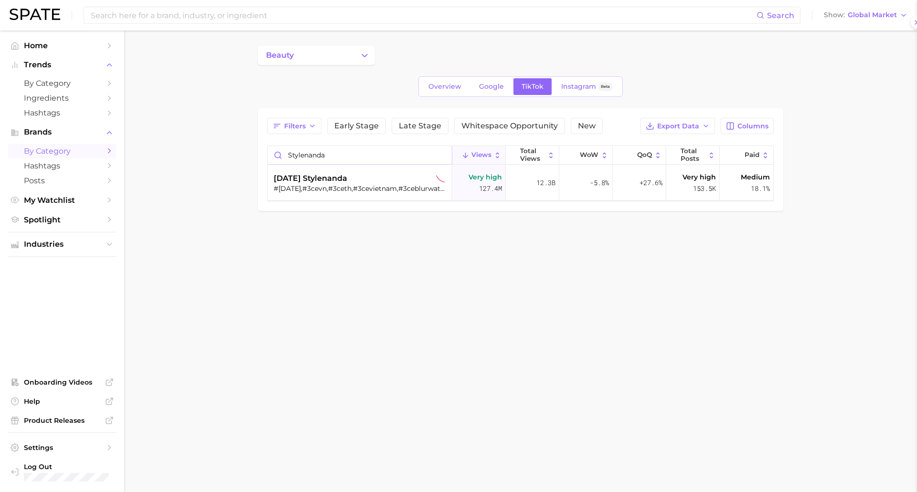
click at [334, 158] on input "stylenanda" at bounding box center [360, 155] width 184 height 18
click at [382, 190] on div at bounding box center [361, 188] width 175 height 9
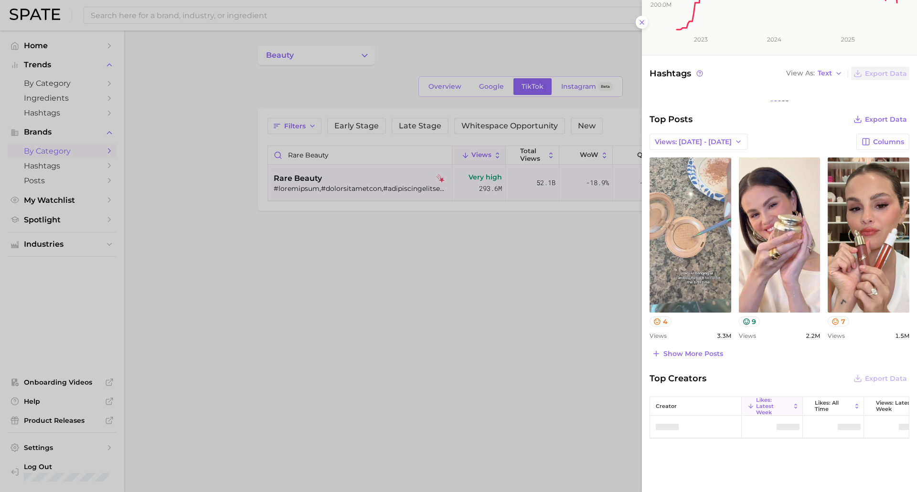
scroll to position [230, 0]
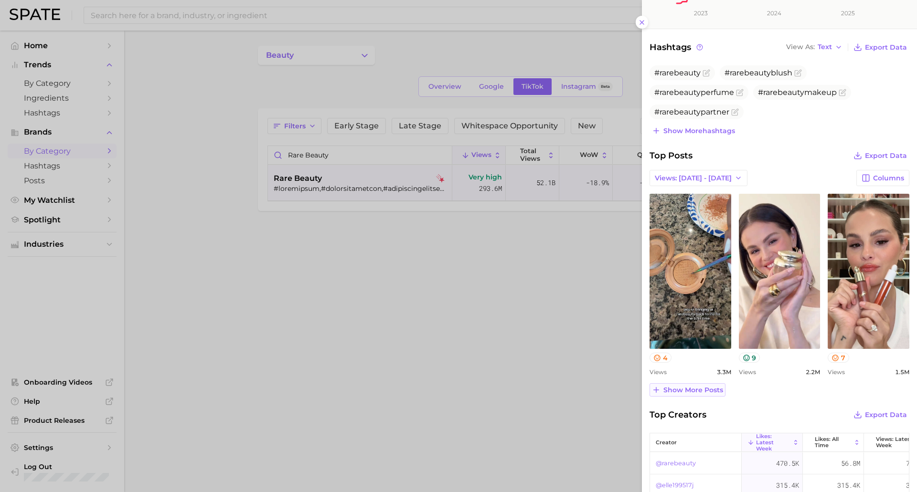
click at [705, 393] on span "Show more posts" at bounding box center [693, 390] width 60 height 8
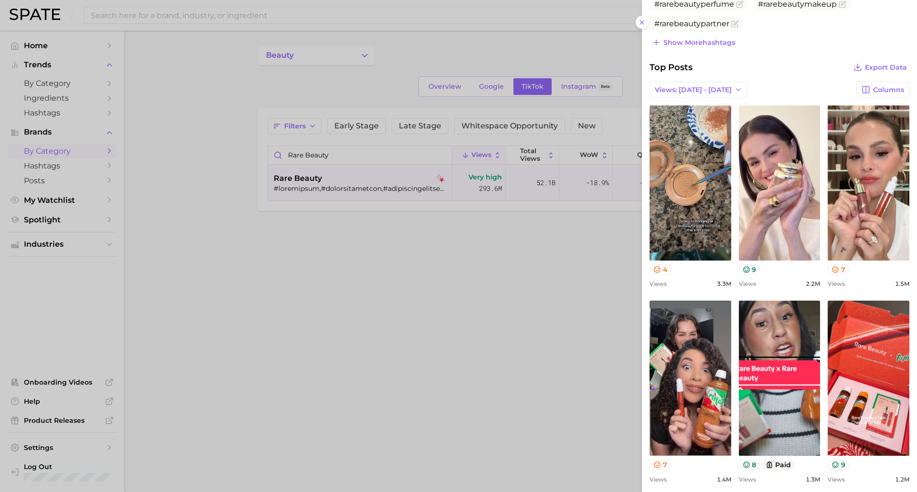
scroll to position [326, 0]
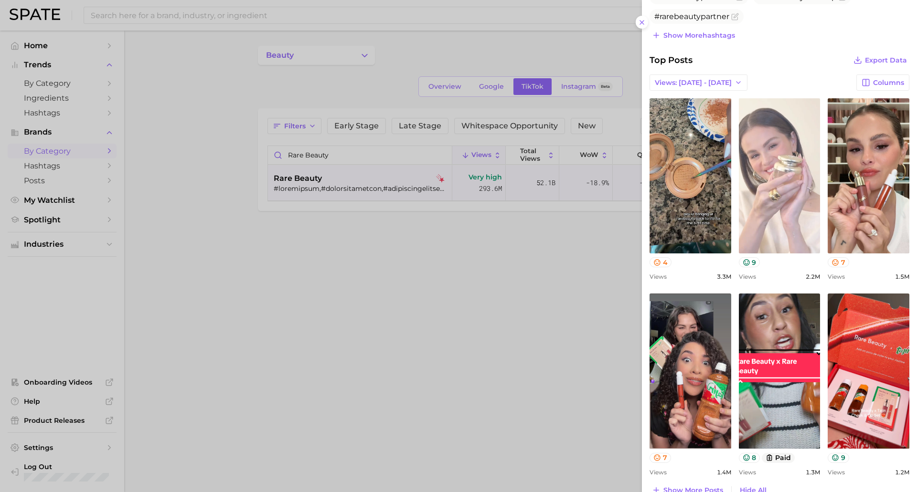
click at [762, 194] on link "view post on TikTok" at bounding box center [780, 175] width 82 height 155
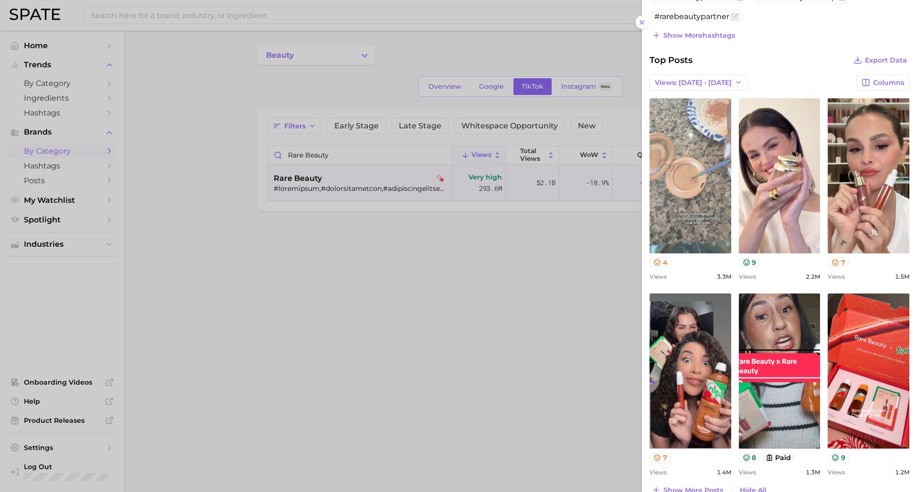
click at [686, 191] on link "view post on TikTok" at bounding box center [690, 175] width 82 height 155
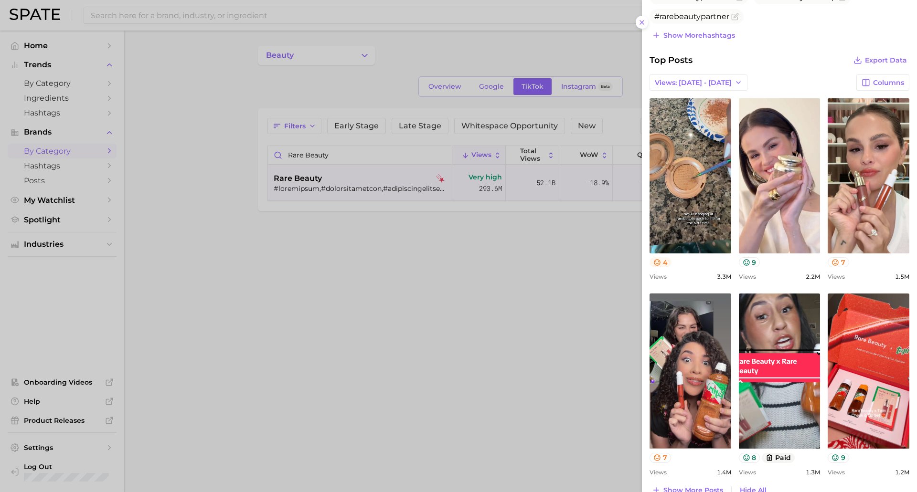
click at [659, 265] on icon at bounding box center [657, 263] width 8 height 8
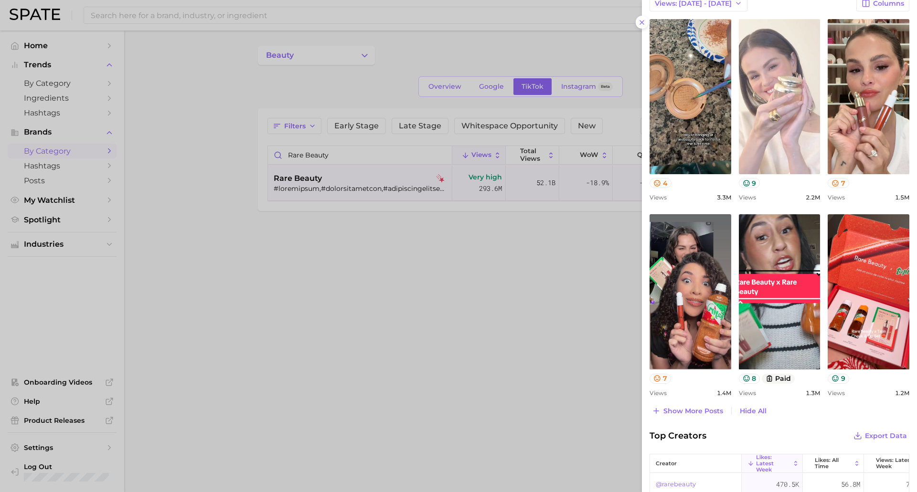
scroll to position [421, 0]
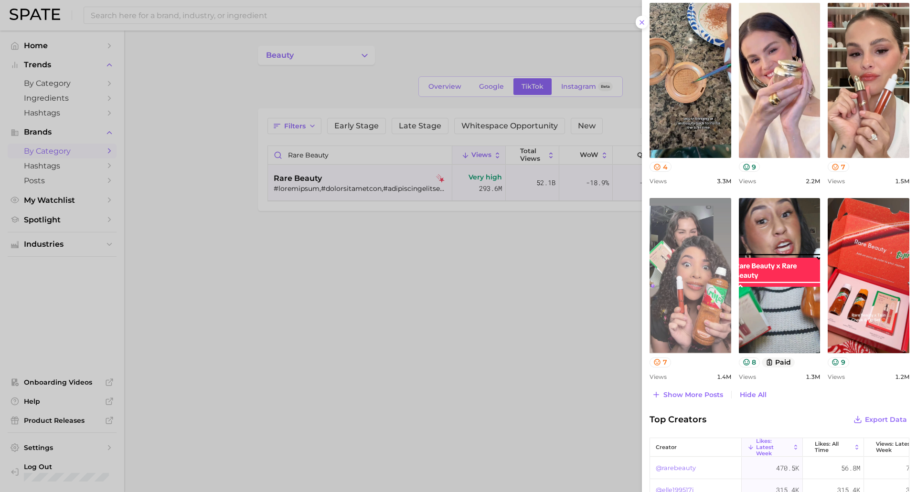
click at [681, 287] on link "view post on TikTok" at bounding box center [690, 275] width 82 height 155
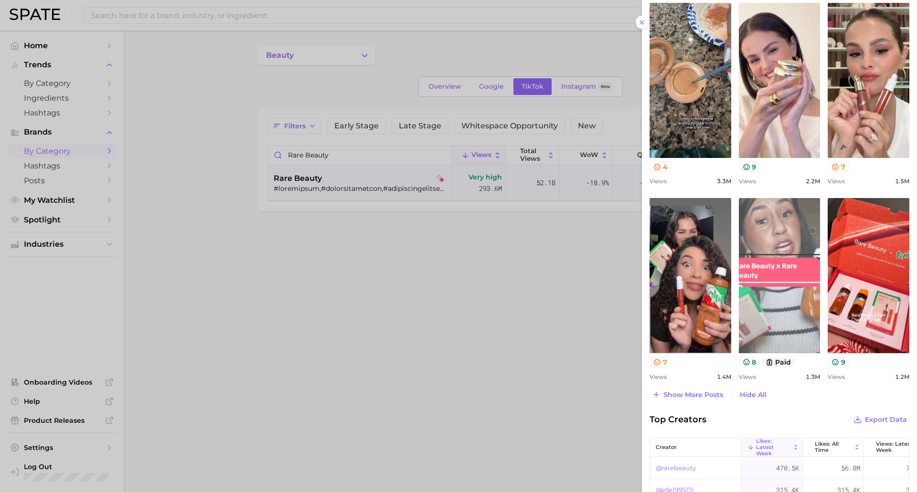
click at [769, 277] on link "view post on TikTok" at bounding box center [780, 275] width 82 height 155
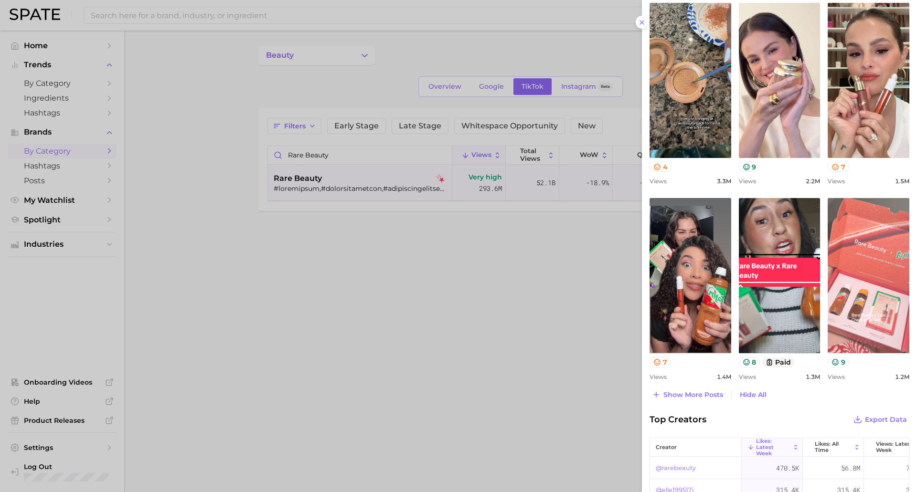
click at [868, 309] on link "view post on TikTok" at bounding box center [868, 275] width 82 height 155
click at [889, 268] on link "view post on TikTok" at bounding box center [868, 275] width 82 height 155
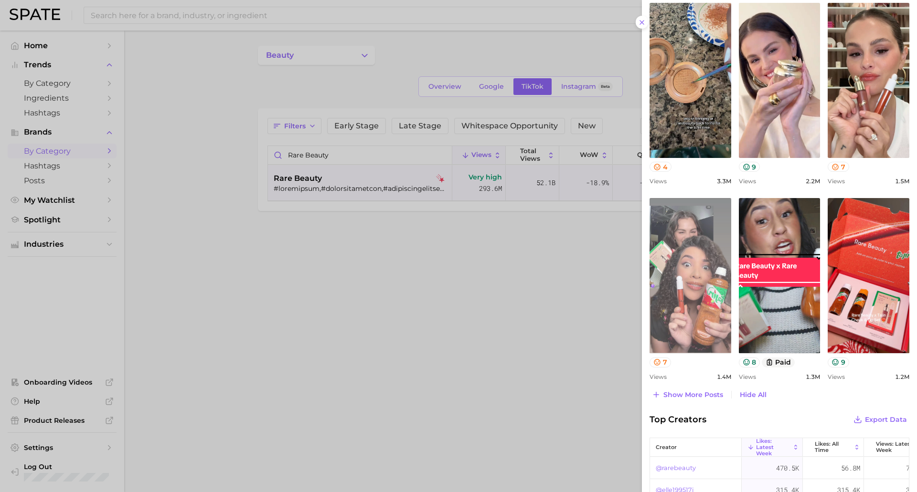
click at [688, 270] on link "view post on TikTok" at bounding box center [690, 275] width 82 height 155
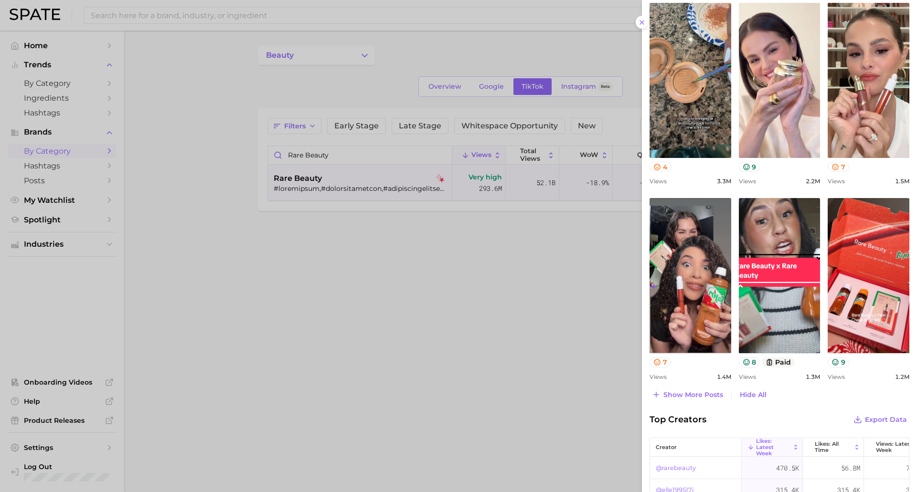
drag, startPoint x: 371, startPoint y: 265, endPoint x: 368, endPoint y: 256, distance: 9.4
click at [371, 264] on div at bounding box center [458, 246] width 917 height 492
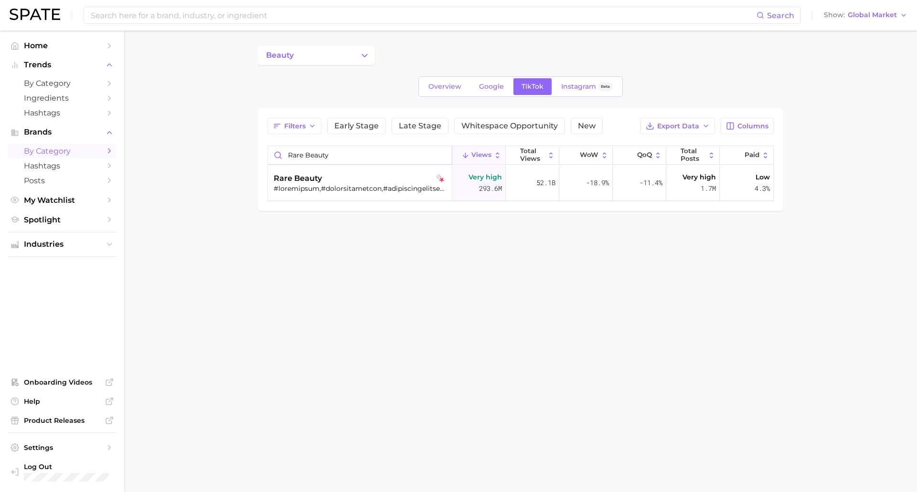
click at [313, 157] on input "rare beauty" at bounding box center [360, 155] width 184 height 18
type input "stylenanda"
click at [332, 182] on span "[DATE] stylenanda" at bounding box center [311, 178] width 74 height 11
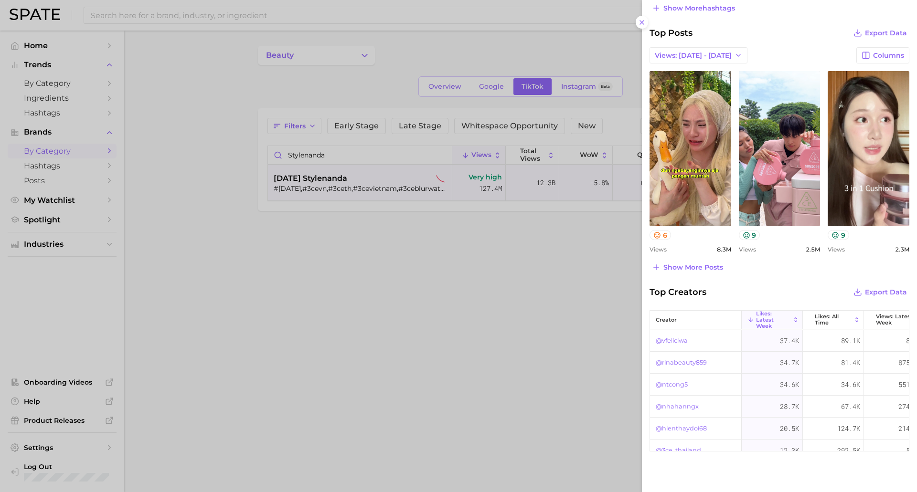
scroll to position [334, 0]
drag, startPoint x: 704, startPoint y: 261, endPoint x: 729, endPoint y: 260, distance: 25.8
click at [703, 262] on button "Show more posts" at bounding box center [687, 266] width 76 height 13
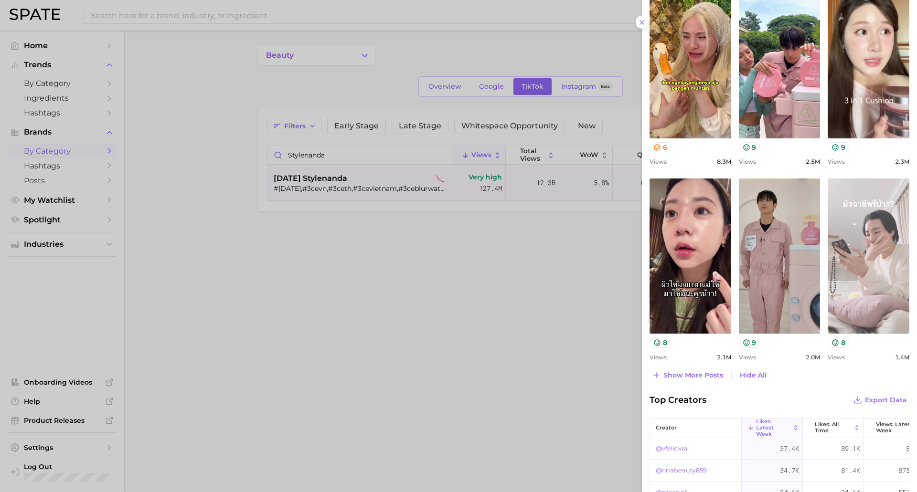
scroll to position [430, 0]
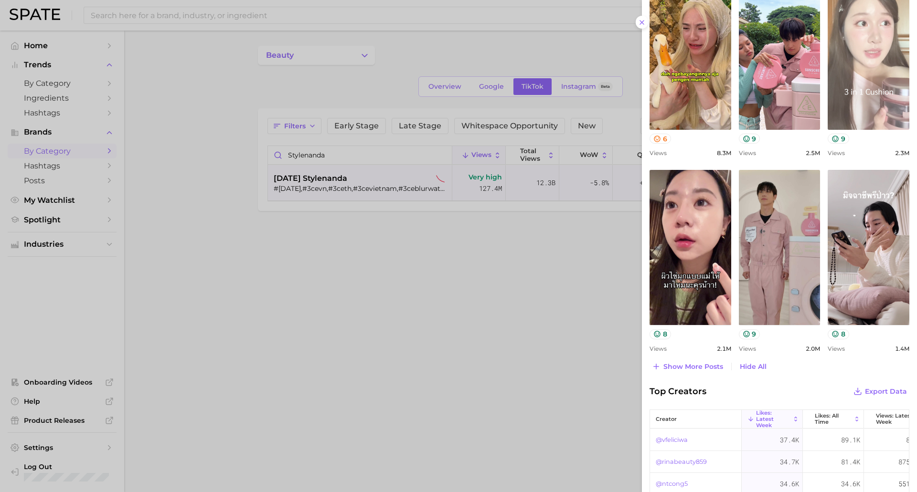
click at [876, 63] on link "view post on TikTok" at bounding box center [868, 52] width 82 height 155
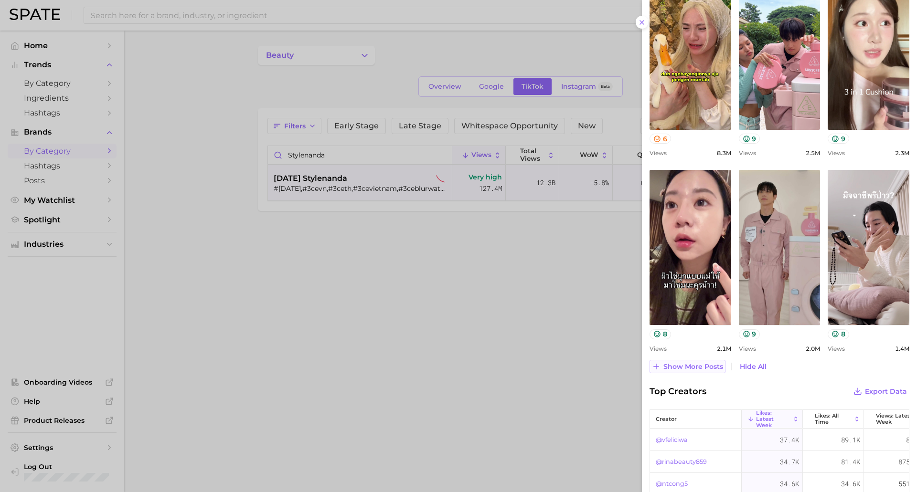
click at [678, 362] on button "Show more posts" at bounding box center [687, 366] width 76 height 13
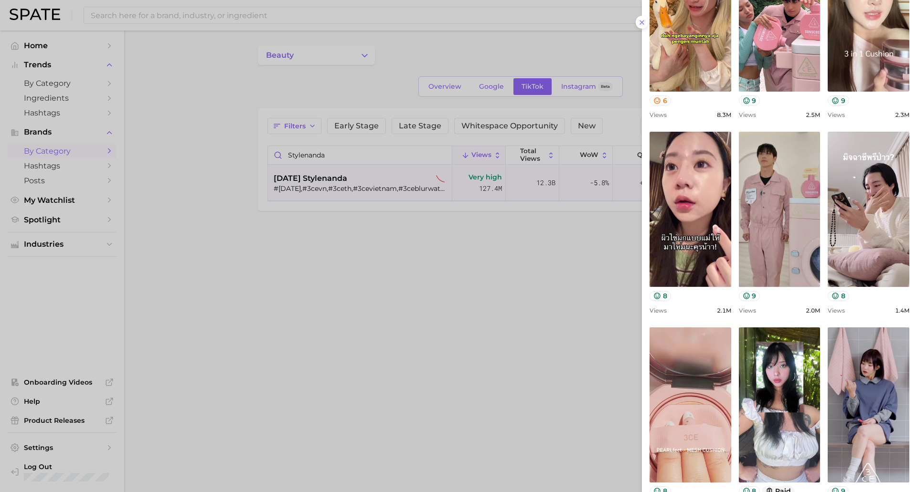
scroll to position [668, 0]
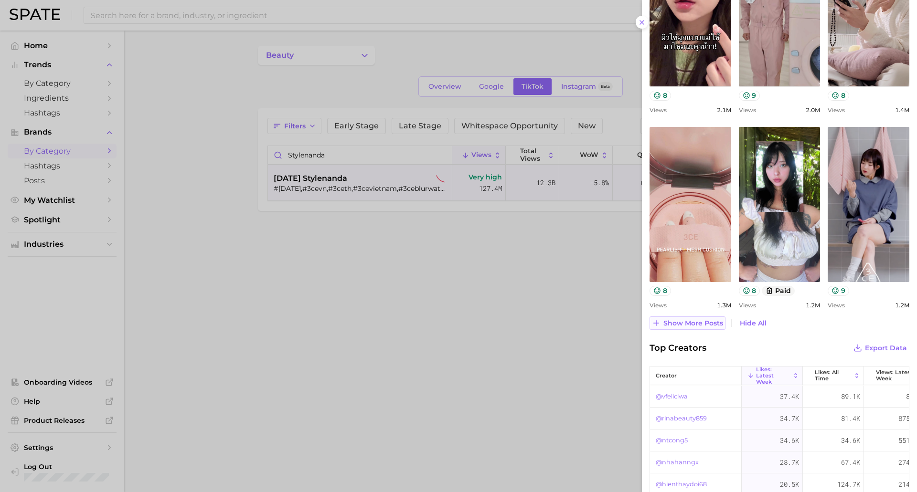
click at [688, 325] on span "Show more posts" at bounding box center [693, 323] width 60 height 8
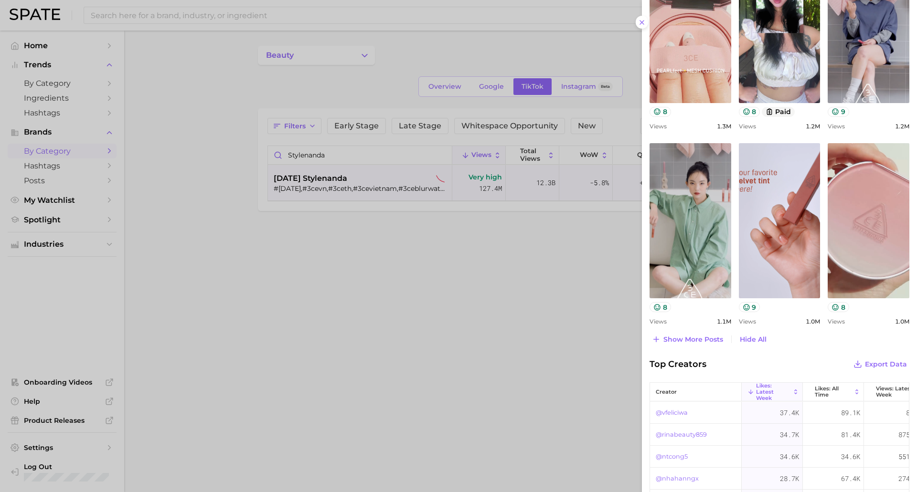
scroll to position [907, 0]
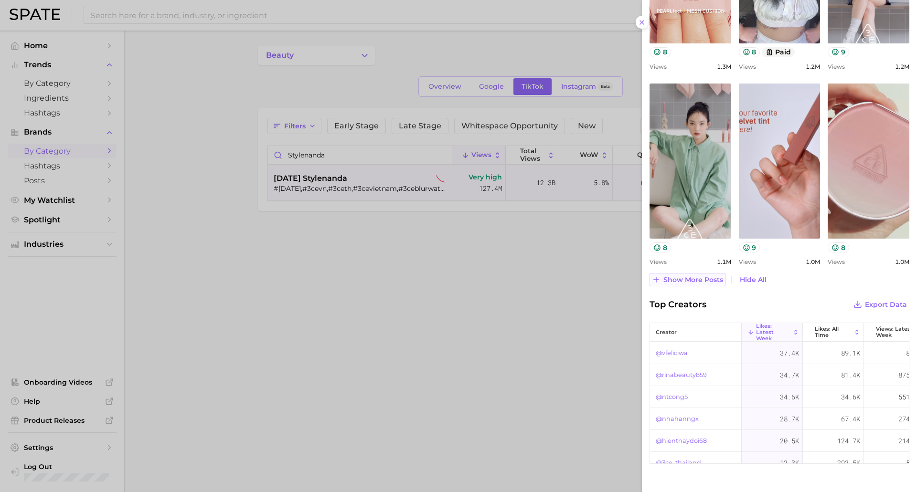
click at [664, 283] on span "Show more posts" at bounding box center [693, 280] width 60 height 8
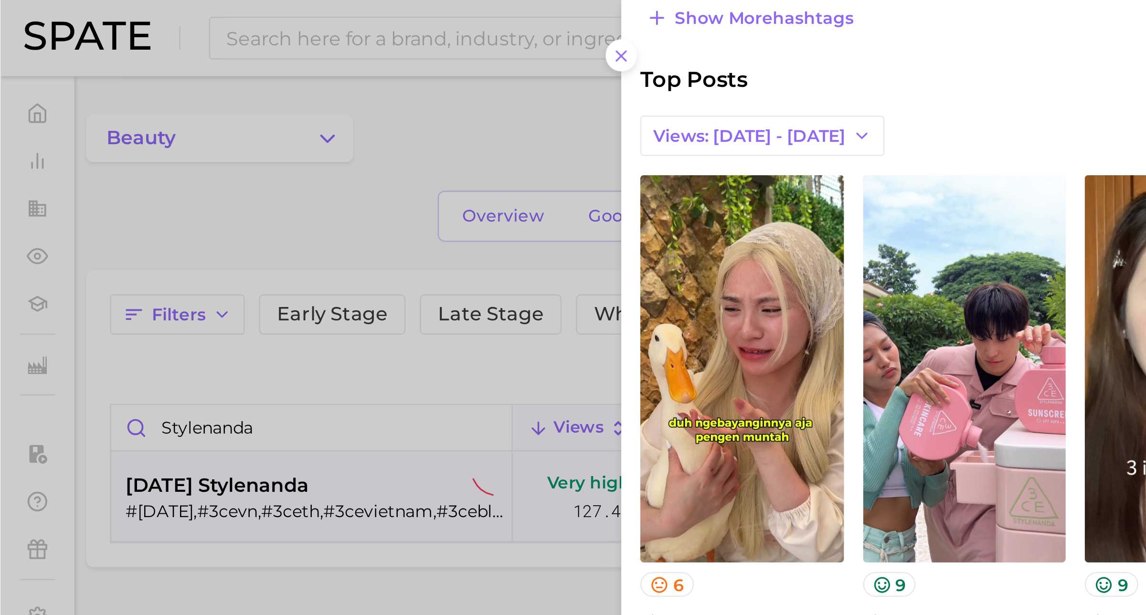
scroll to position [335, 0]
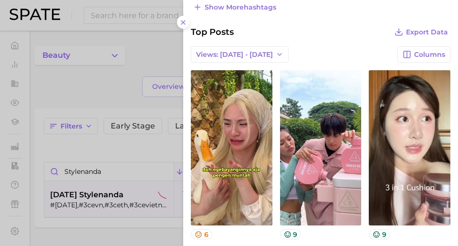
click at [148, 59] on div at bounding box center [229, 123] width 458 height 246
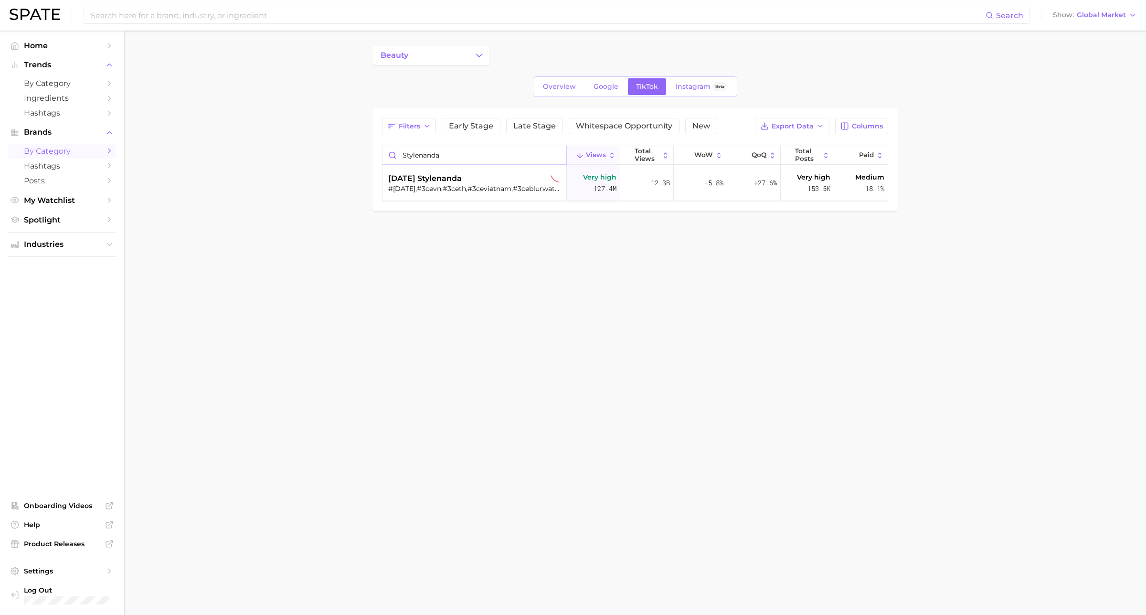
drag, startPoint x: 437, startPoint y: 158, endPoint x: 493, endPoint y: 39, distance: 130.7
click at [437, 158] on input "stylenanda" at bounding box center [474, 155] width 184 height 18
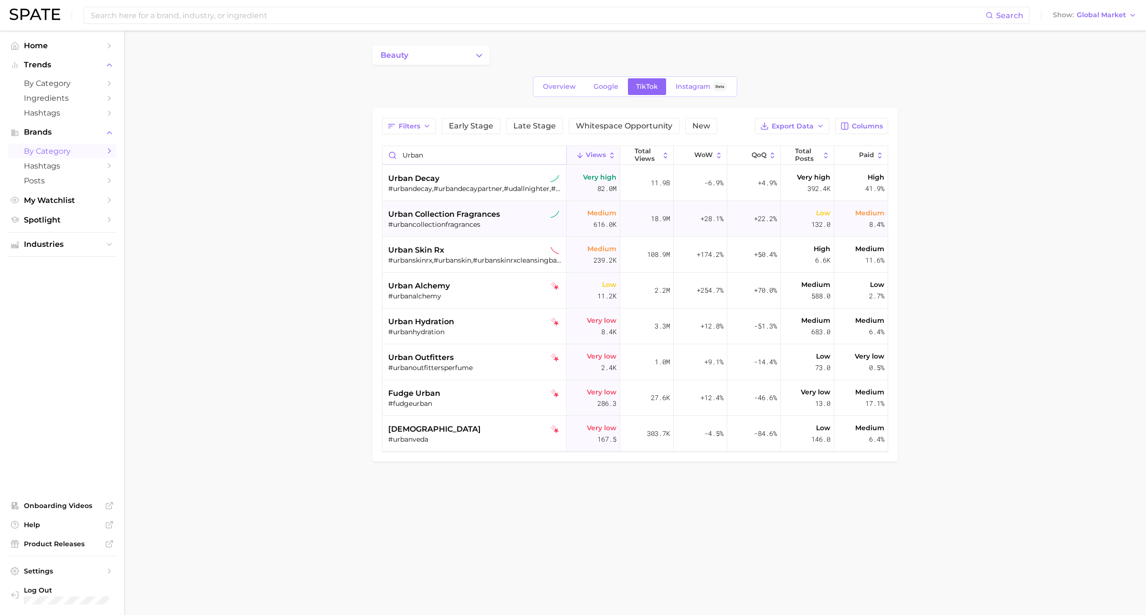
type input "urban"
click at [472, 201] on div "urban collection fragrances #urbancollectionfragrances" at bounding box center [475, 219] width 175 height 36
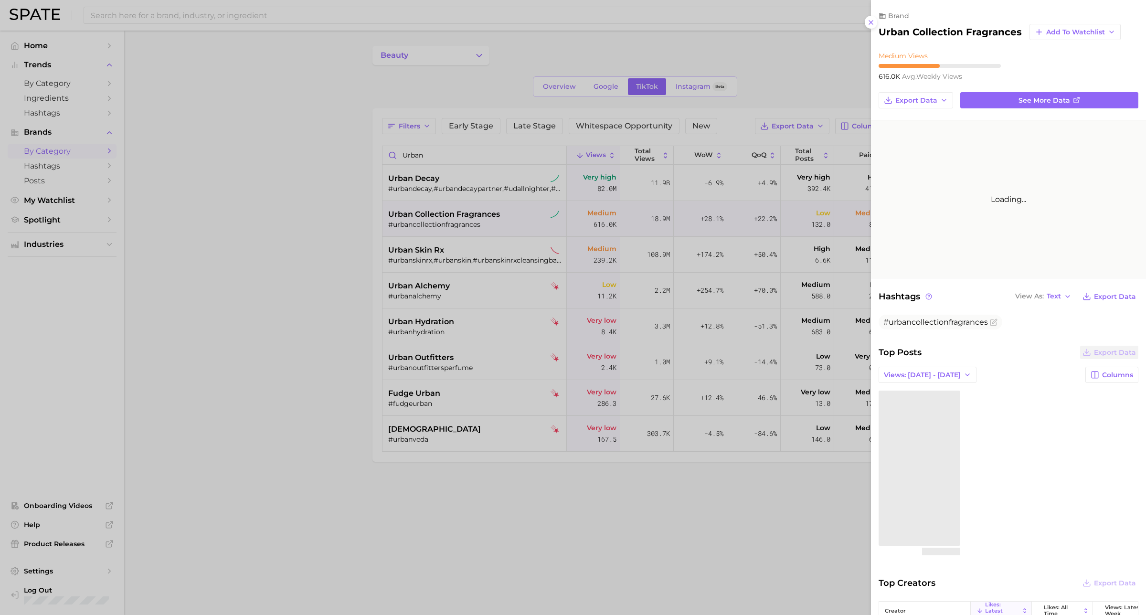
click at [482, 177] on div at bounding box center [573, 307] width 1146 height 615
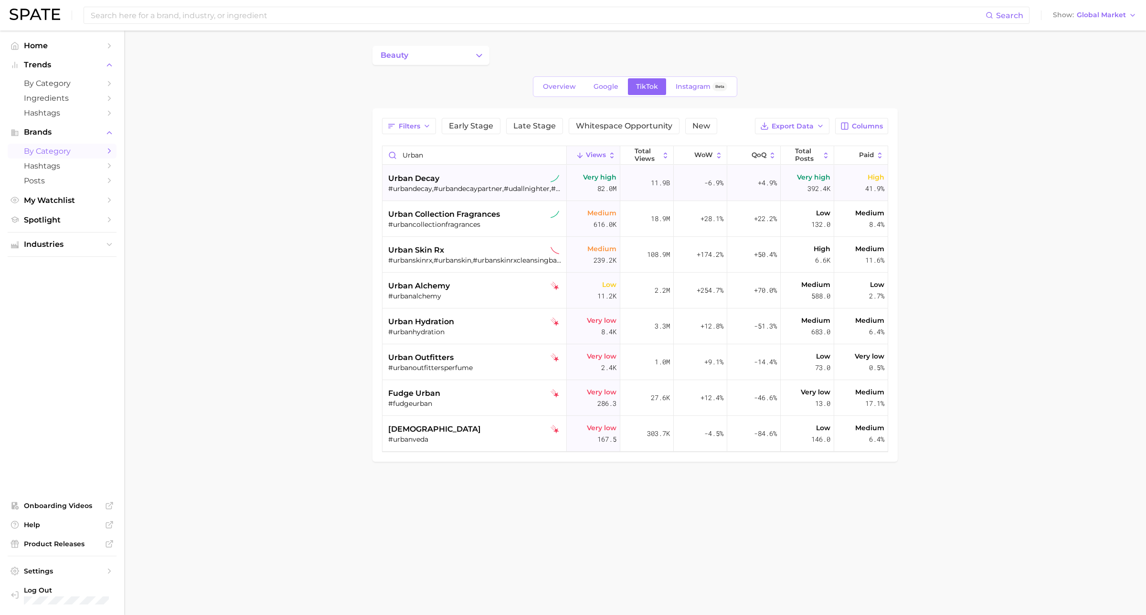
click at [488, 182] on div "urban decay" at bounding box center [475, 178] width 175 height 11
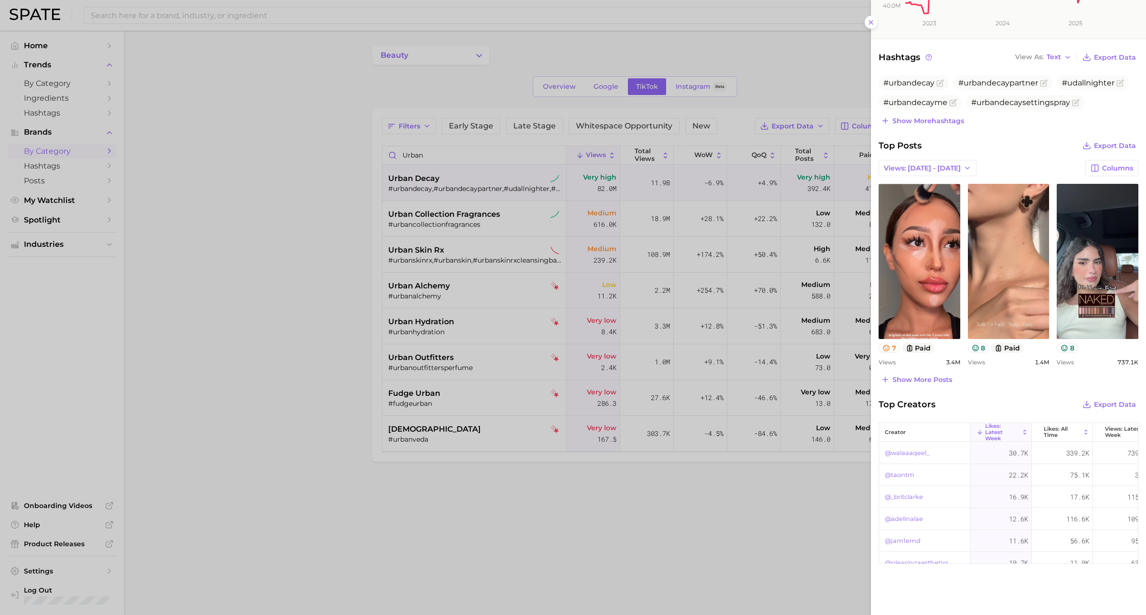
scroll to position [222, 0]
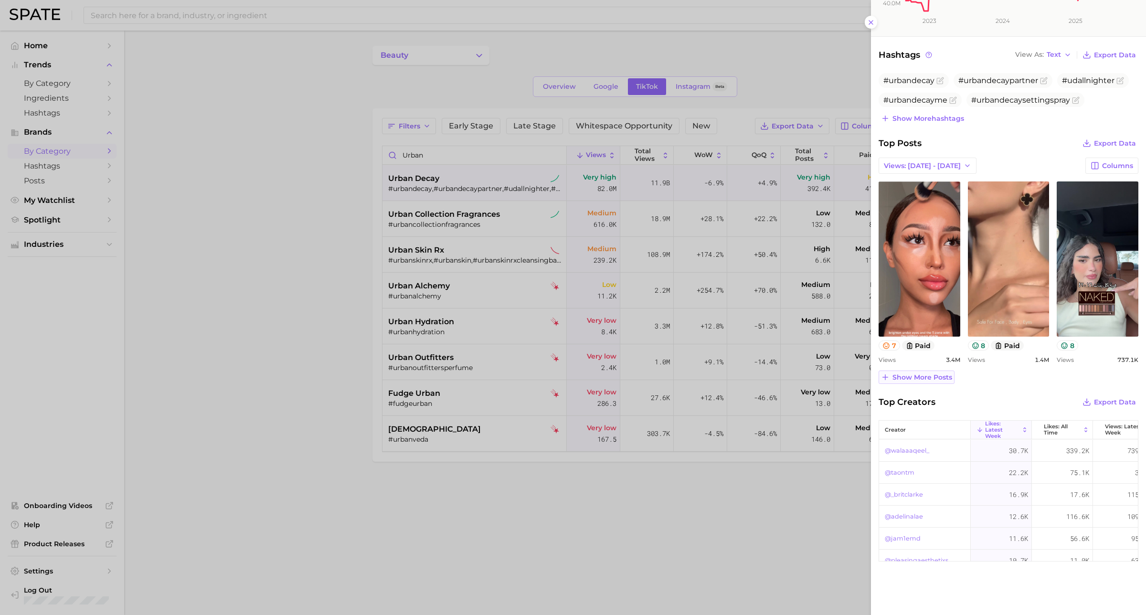
click at [916, 378] on span "Show more posts" at bounding box center [922, 377] width 60 height 8
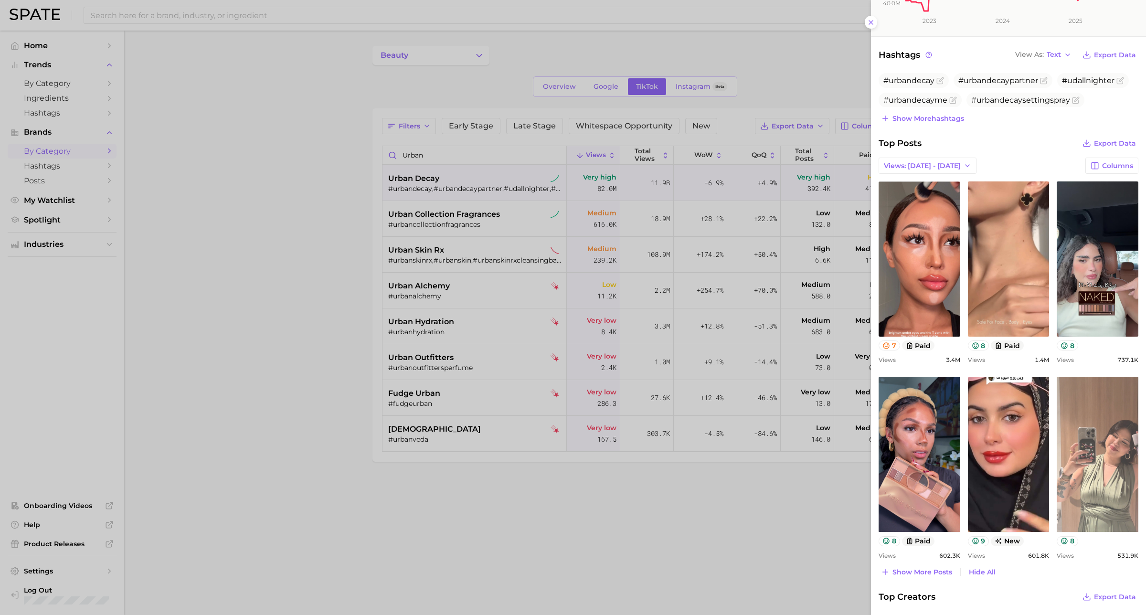
scroll to position [0, 0]
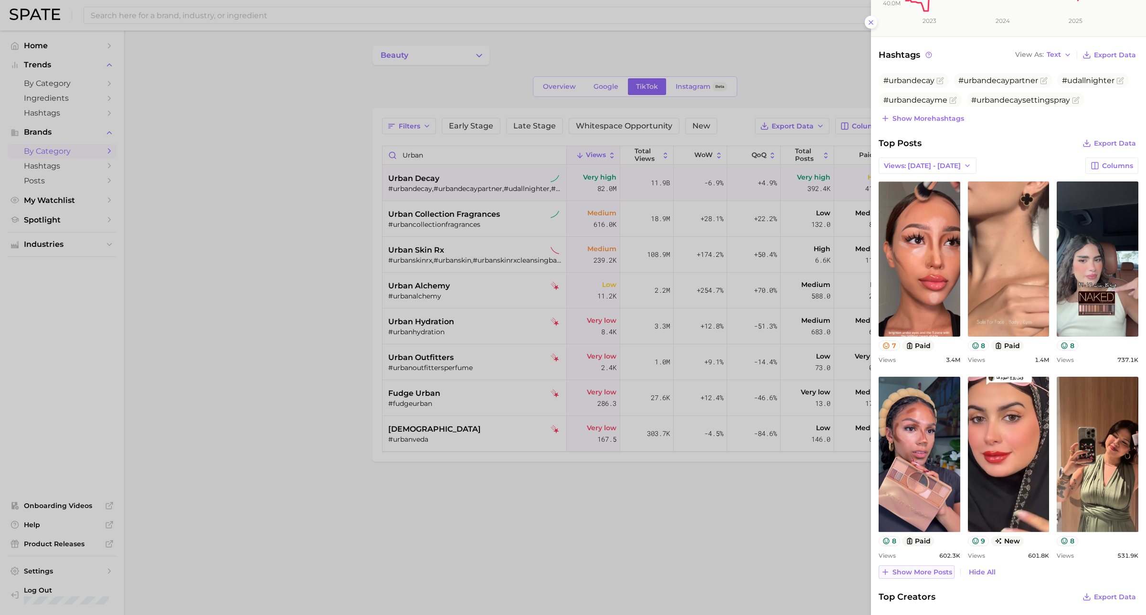
click at [916, 492] on span "Show more posts" at bounding box center [922, 572] width 60 height 8
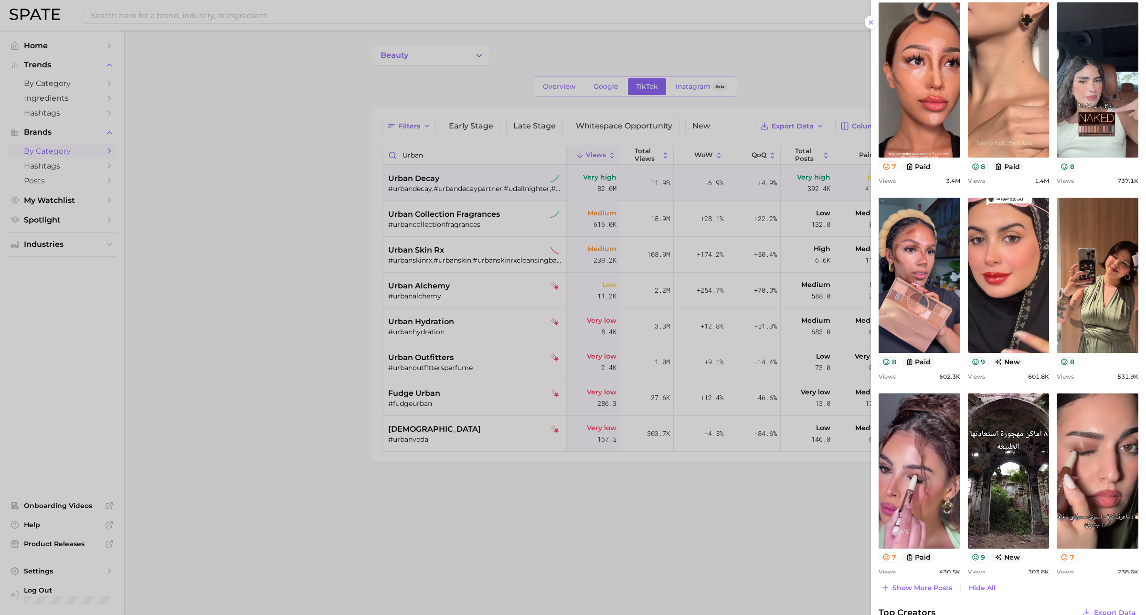
scroll to position [342, 0]
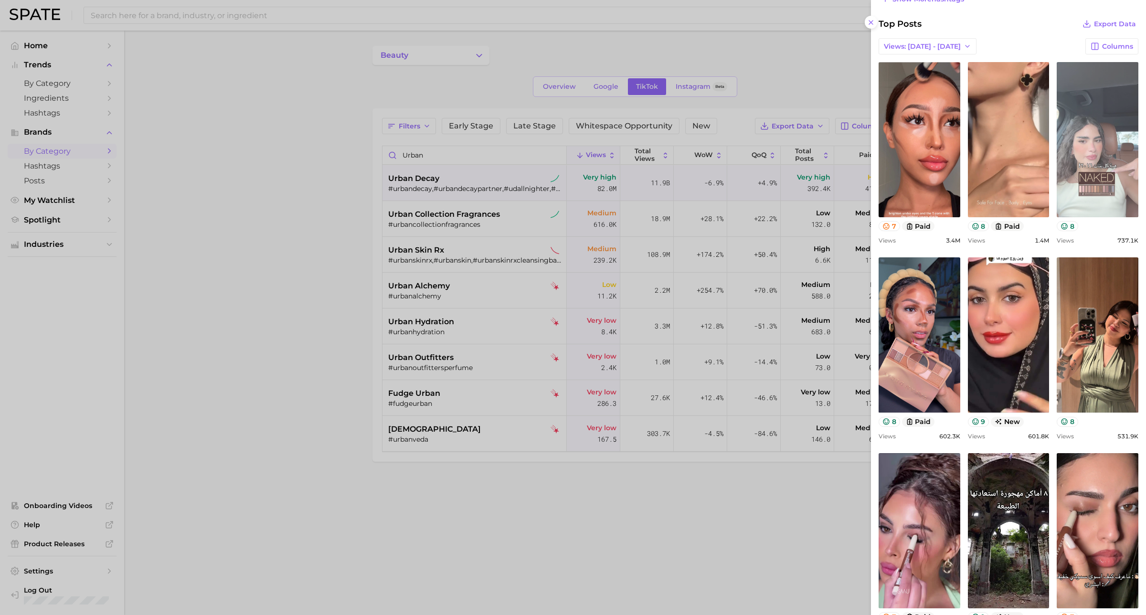
click at [916, 156] on link "view post on TikTok" at bounding box center [1098, 139] width 82 height 155
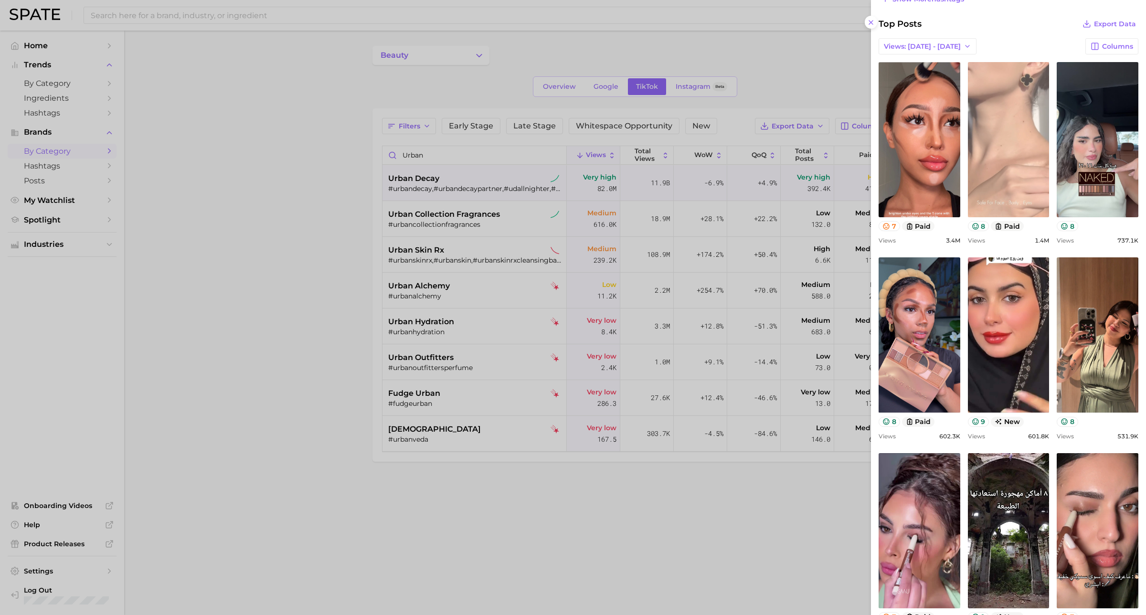
click at [916, 147] on link "view post on TikTok" at bounding box center [1009, 139] width 82 height 155
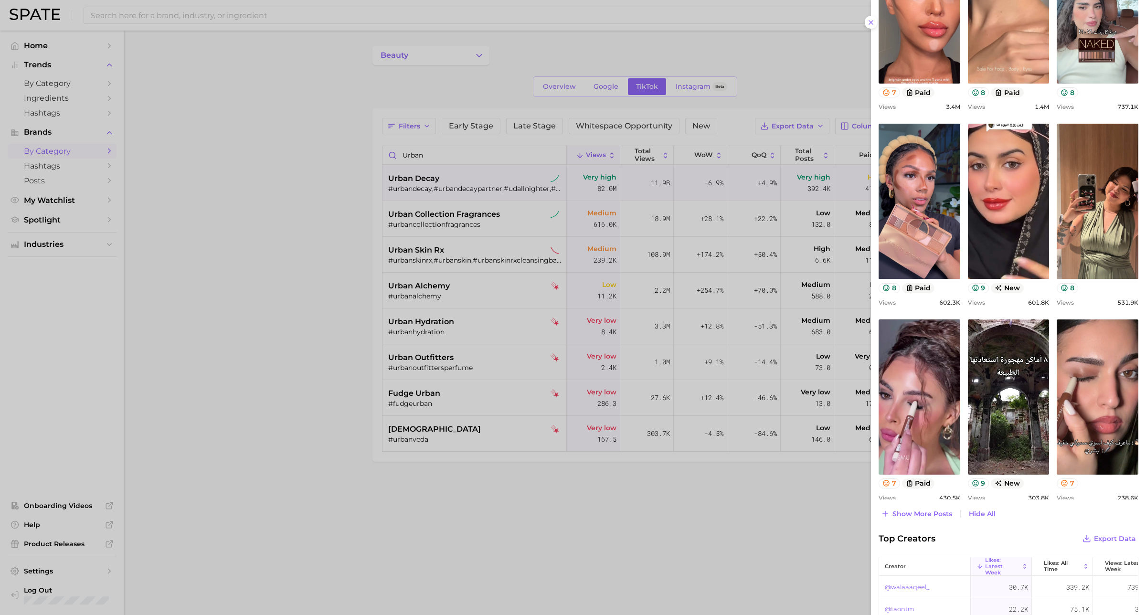
scroll to position [581, 0]
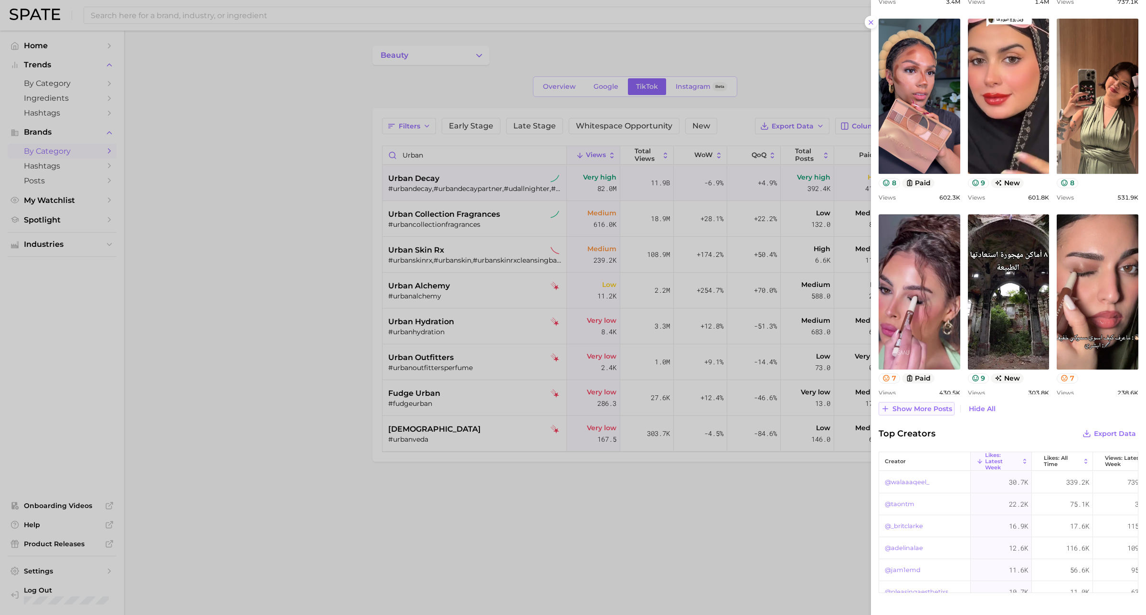
click at [916, 410] on span "Show more posts" at bounding box center [922, 409] width 60 height 8
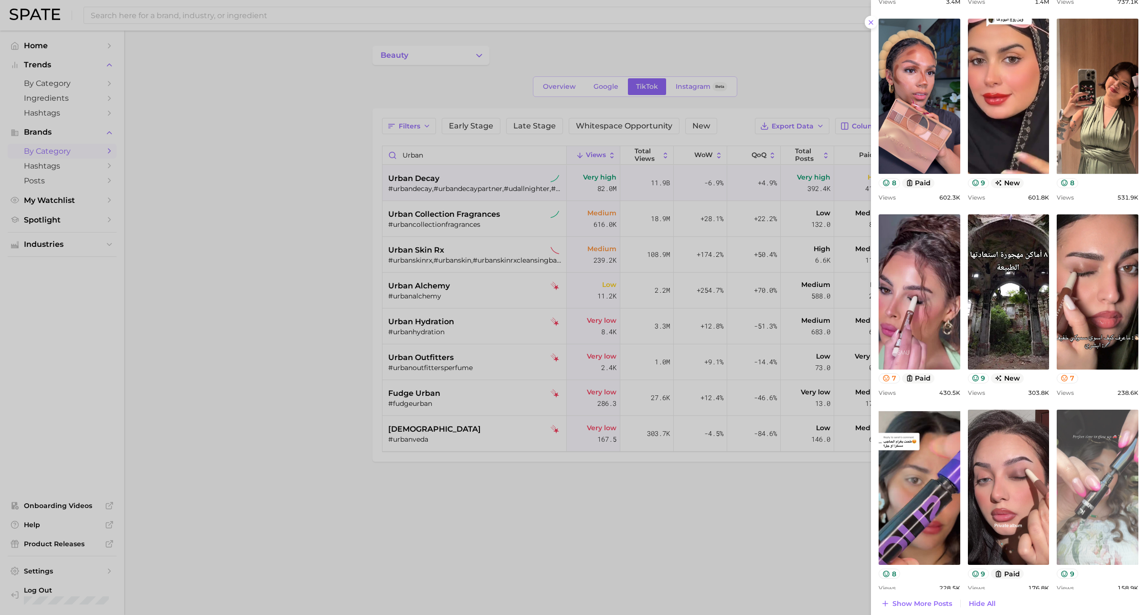
scroll to position [0, 0]
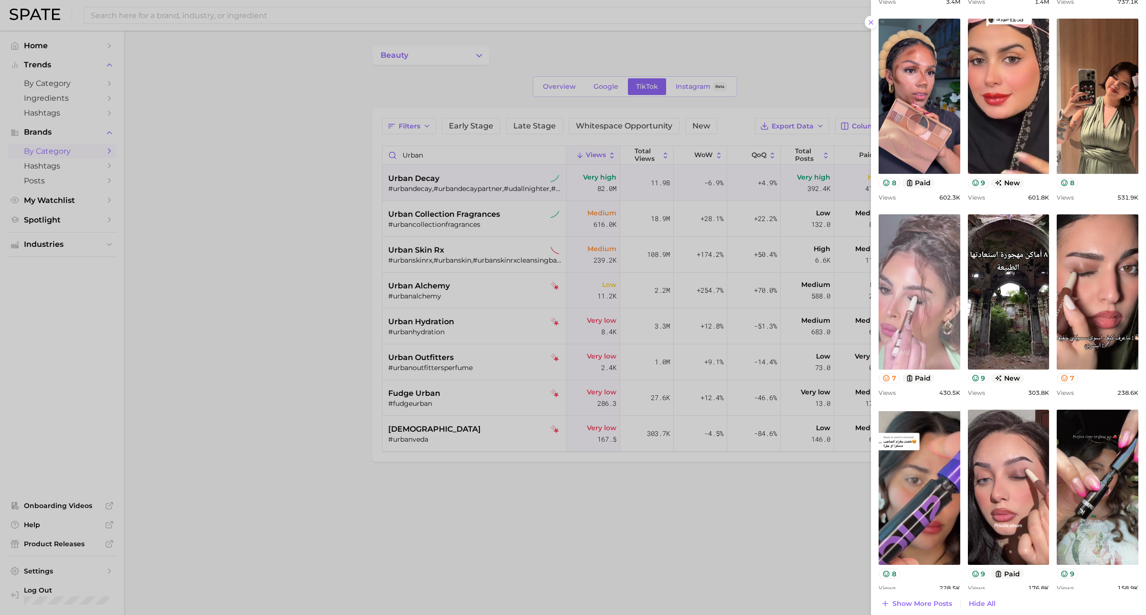
click at [916, 348] on link "view post on TikTok" at bounding box center [919, 291] width 82 height 155
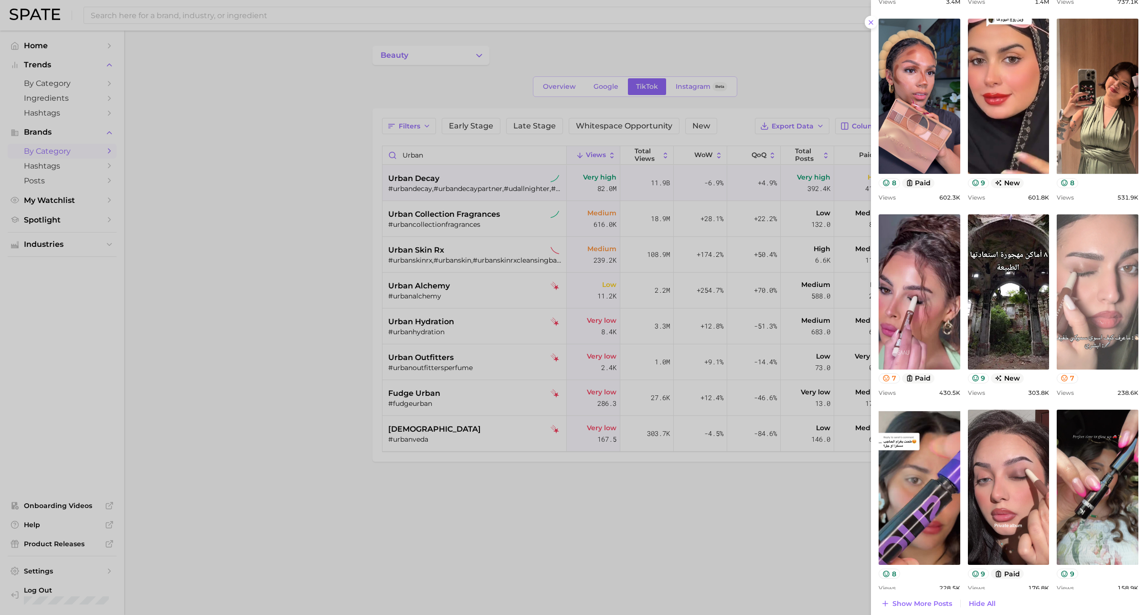
click at [916, 310] on link "view post on TikTok" at bounding box center [1098, 291] width 82 height 155
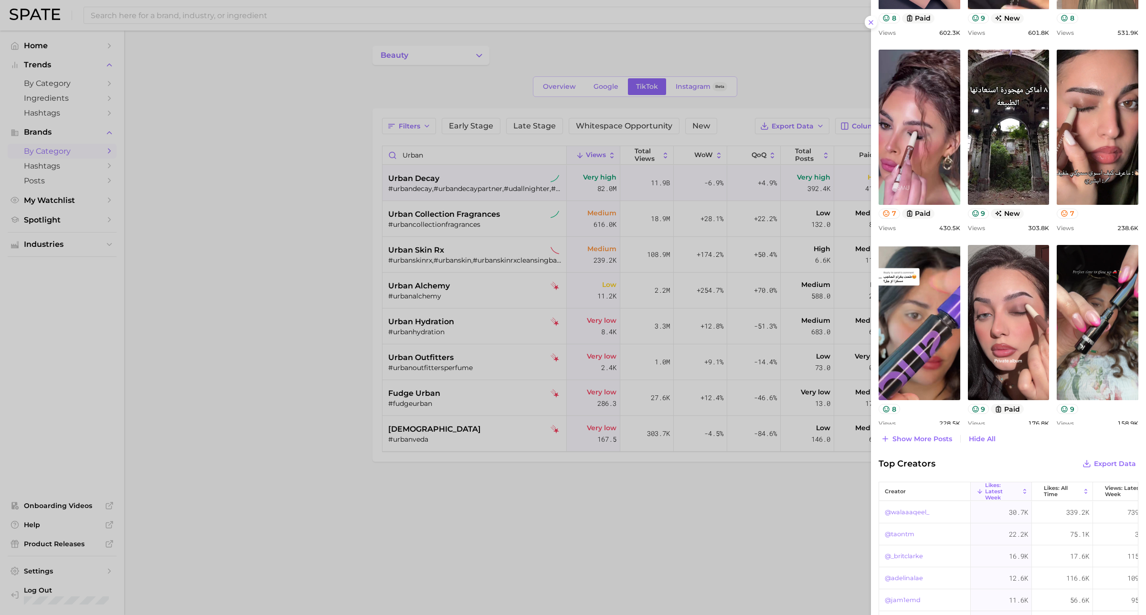
scroll to position [760, 0]
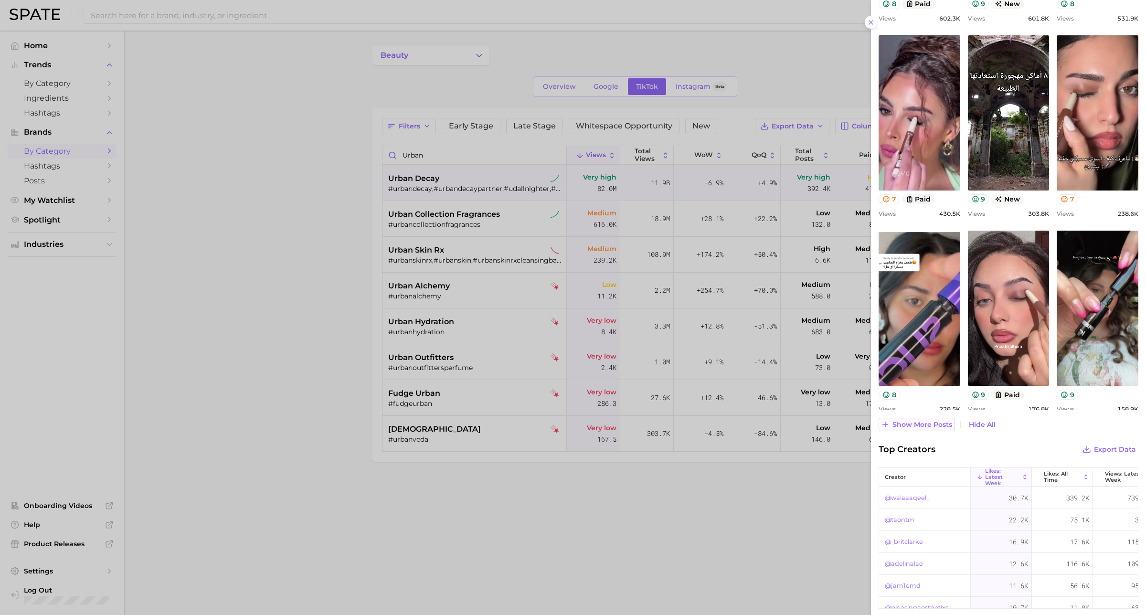
click at [916, 424] on span "Show more posts" at bounding box center [922, 425] width 60 height 8
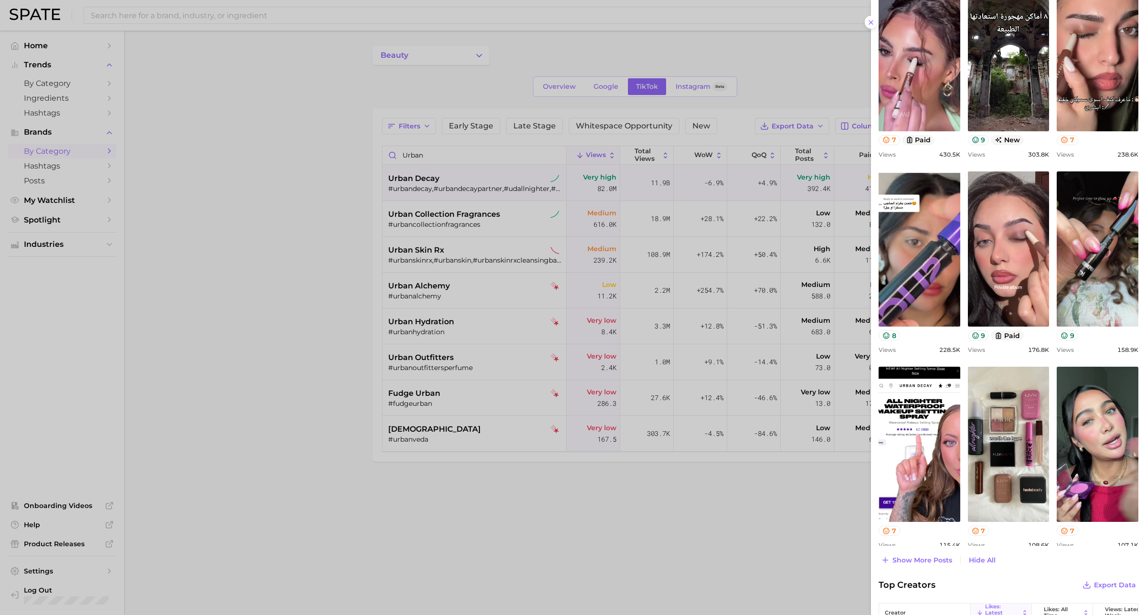
scroll to position [819, 0]
click at [493, 203] on div at bounding box center [573, 307] width 1146 height 615
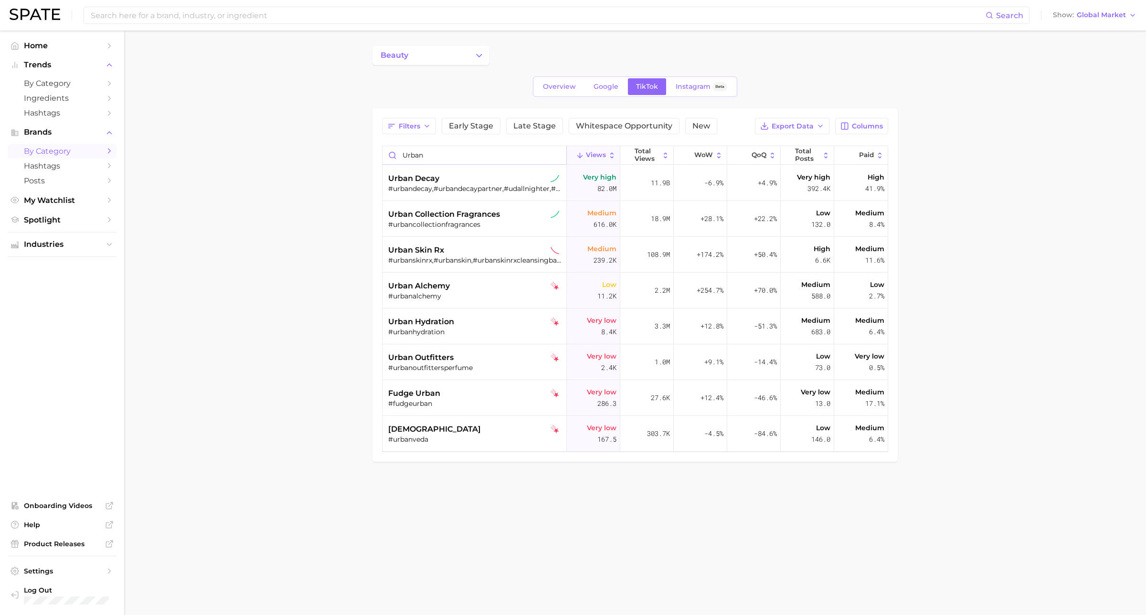
click at [464, 153] on input "urban" at bounding box center [474, 155] width 184 height 18
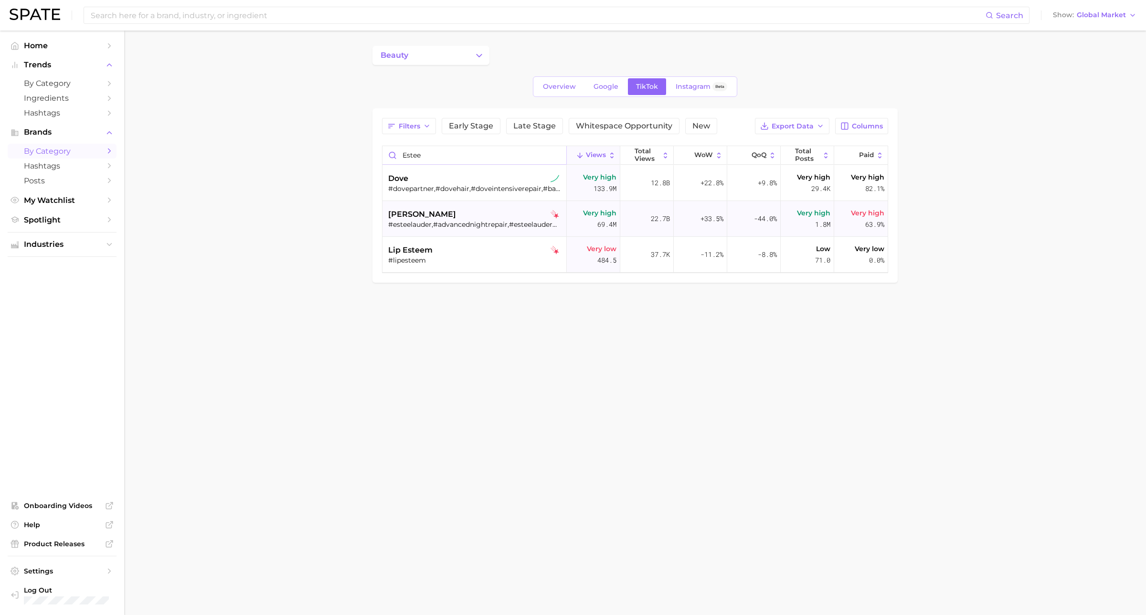
type input "estee"
click at [456, 218] on div "[PERSON_NAME]" at bounding box center [475, 214] width 175 height 11
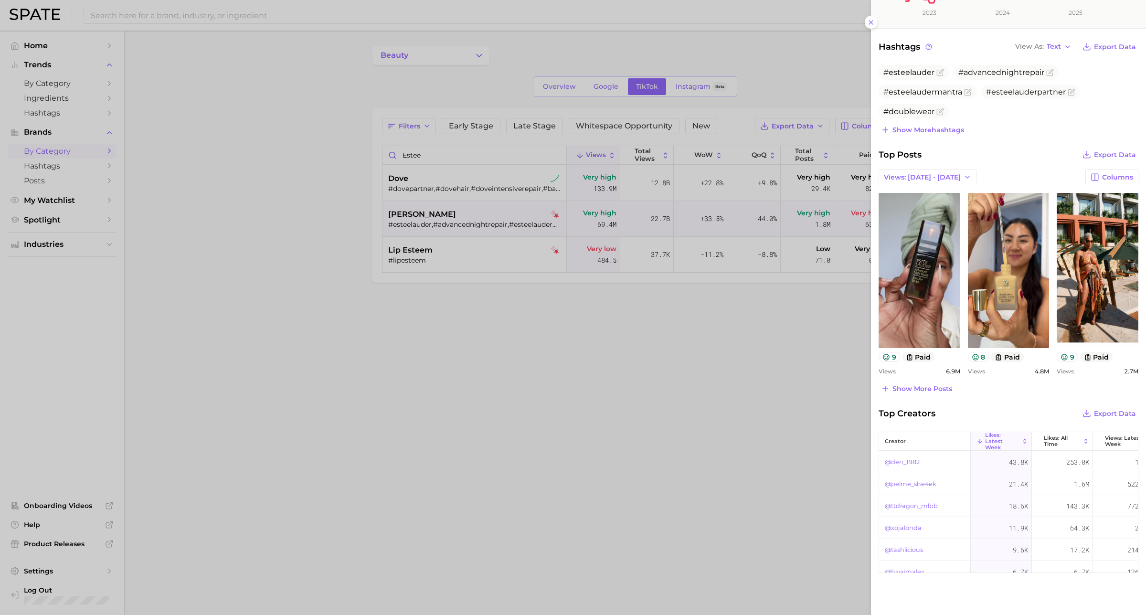
drag, startPoint x: 932, startPoint y: 384, endPoint x: 944, endPoint y: 385, distance: 11.5
click at [916, 385] on span "Show more posts" at bounding box center [922, 389] width 60 height 8
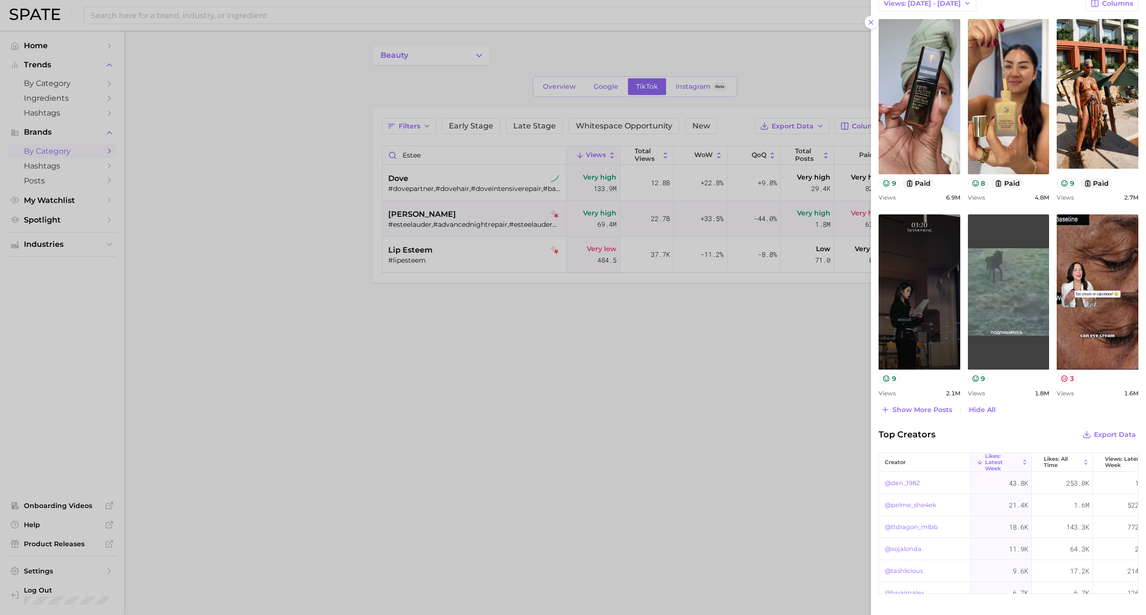
scroll to position [410, 0]
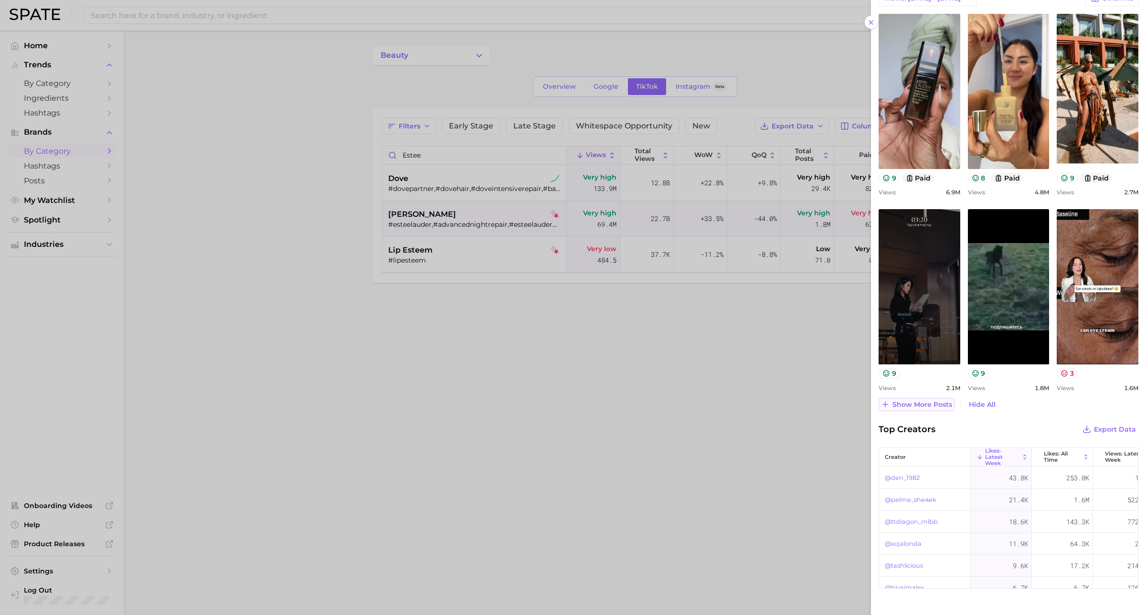
click at [916, 406] on span "Show more posts" at bounding box center [922, 405] width 60 height 8
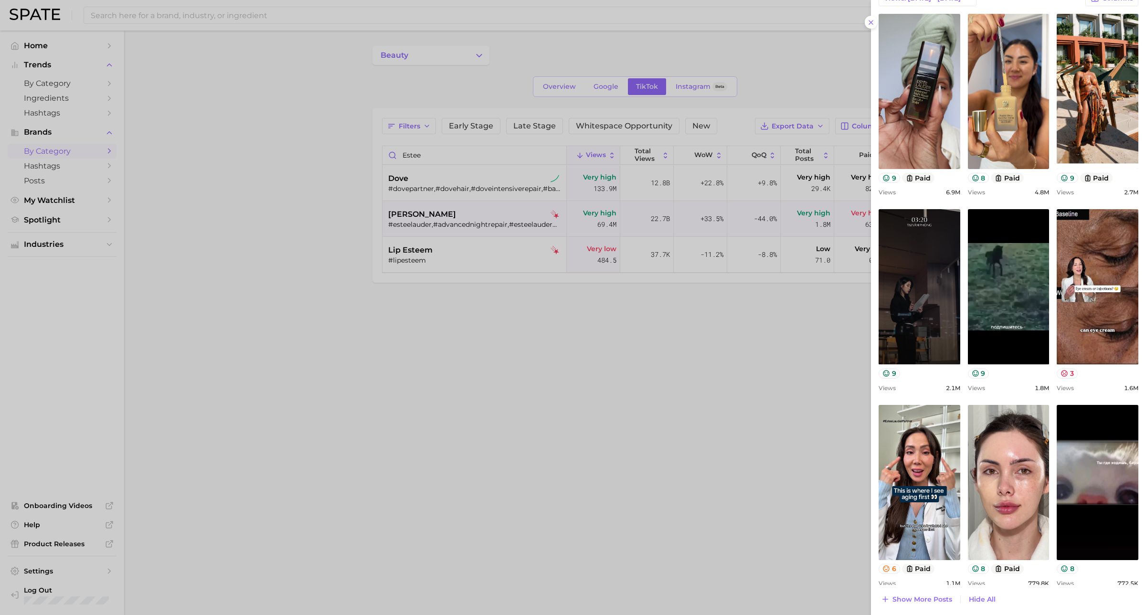
scroll to position [0, 0]
click at [916, 374] on button "9" at bounding box center [978, 374] width 21 height 10
click at [882, 373] on icon at bounding box center [886, 374] width 8 height 8
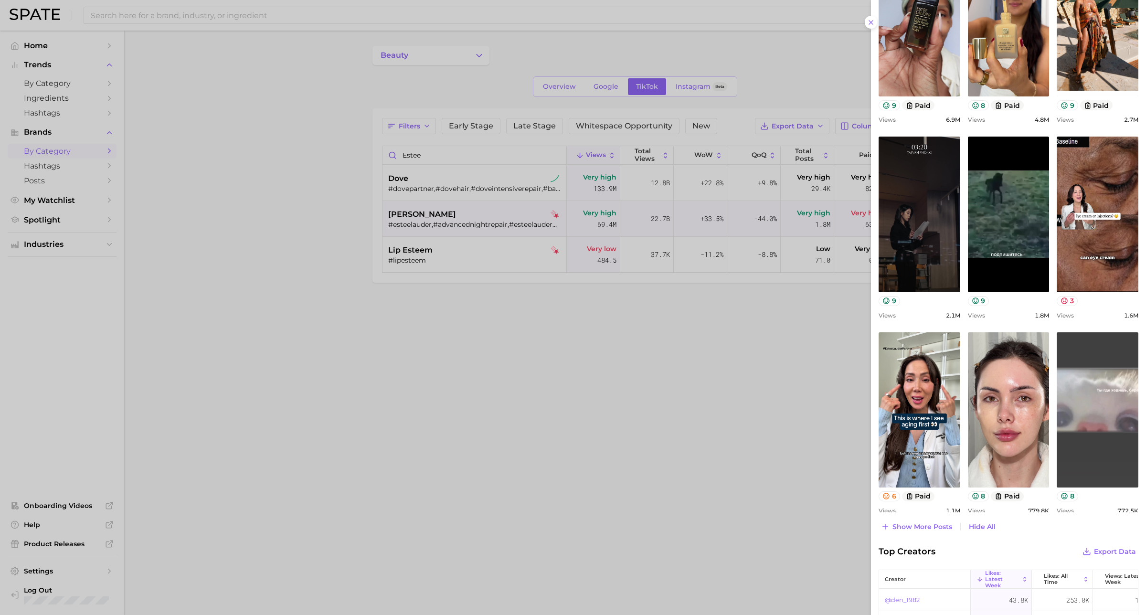
scroll to position [632, 0]
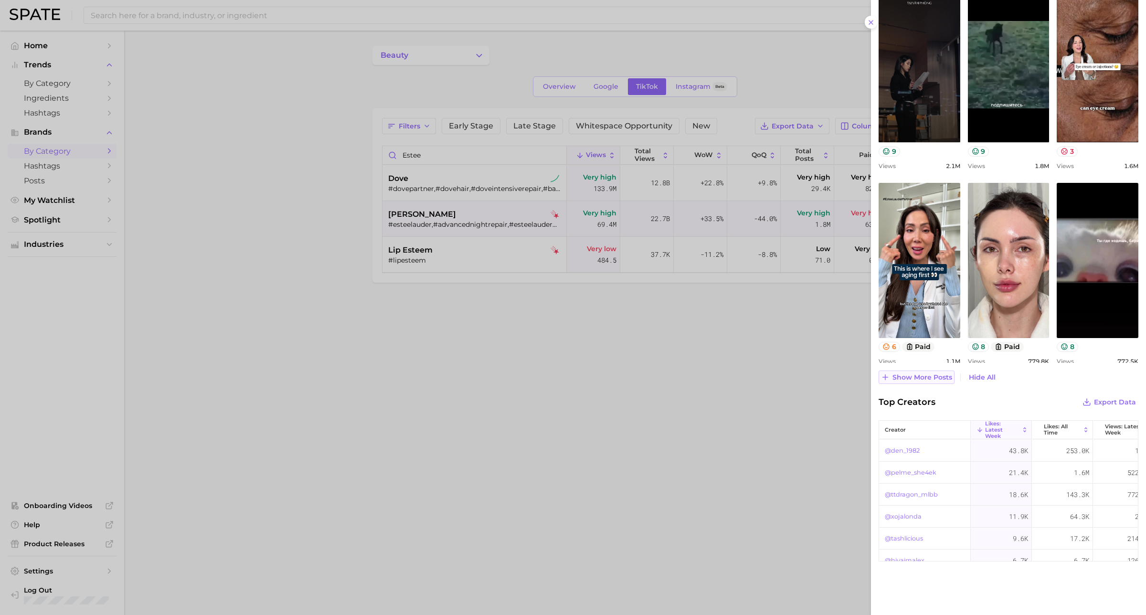
click at [911, 378] on span "Show more posts" at bounding box center [922, 377] width 60 height 8
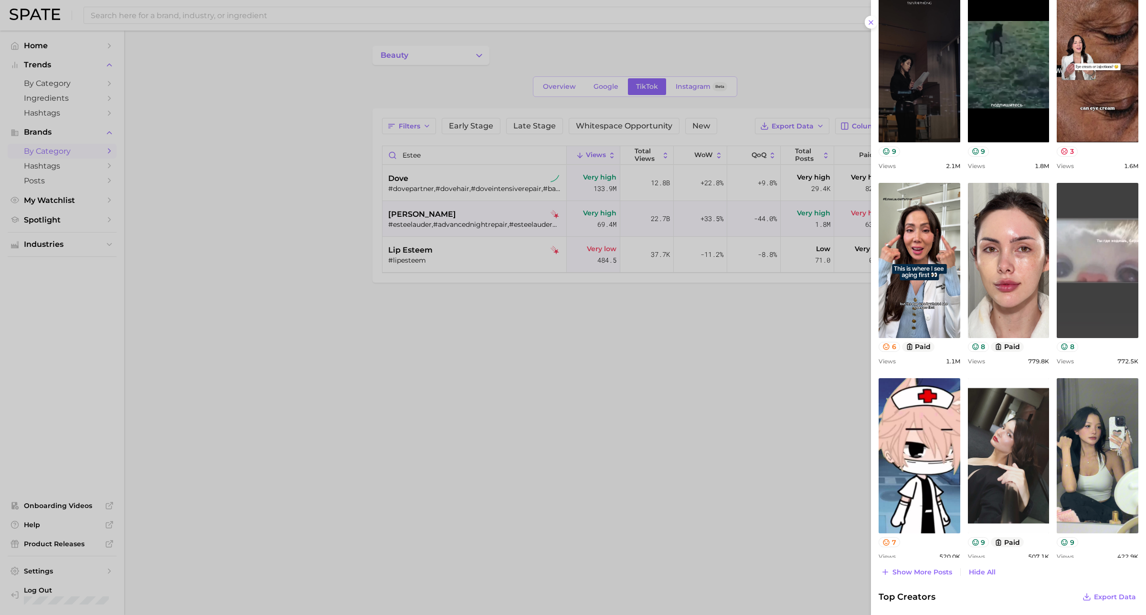
scroll to position [0, 0]
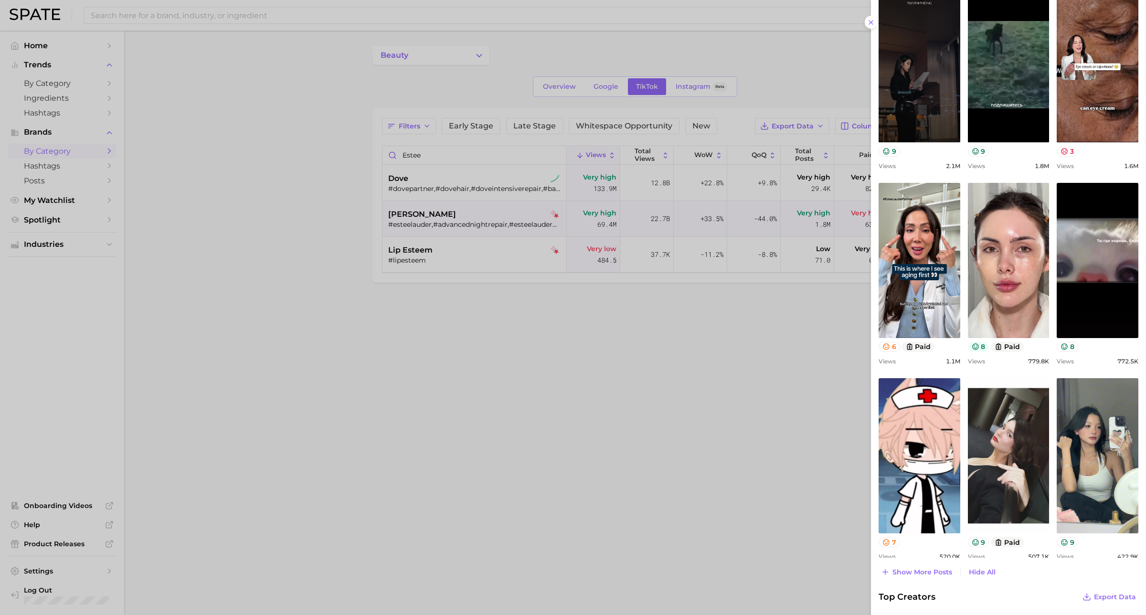
click at [916, 347] on icon at bounding box center [976, 347] width 8 height 8
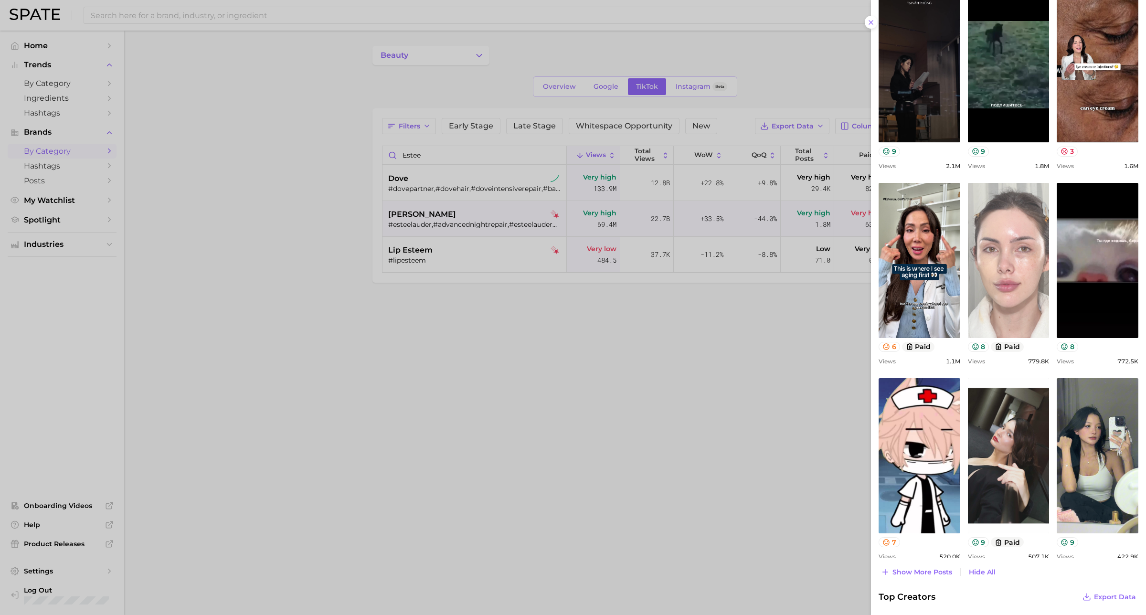
click at [916, 285] on link "view post on TikTok" at bounding box center [1009, 260] width 82 height 155
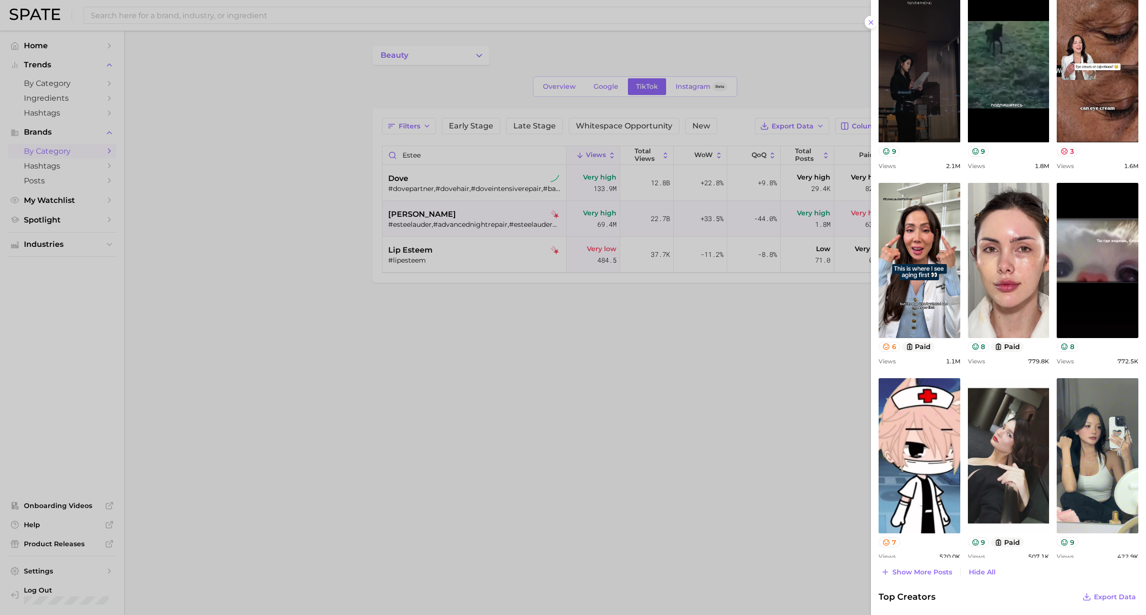
drag, startPoint x: 918, startPoint y: 573, endPoint x: 918, endPoint y: 567, distance: 6.2
click at [916, 492] on span "Show more posts" at bounding box center [922, 572] width 60 height 8
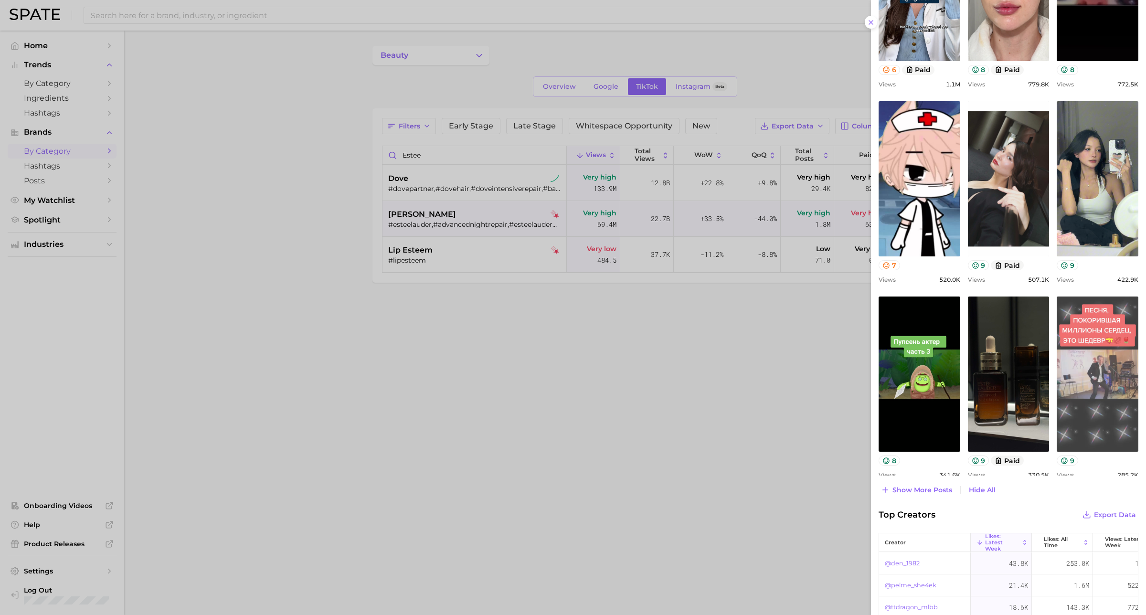
scroll to position [930, 0]
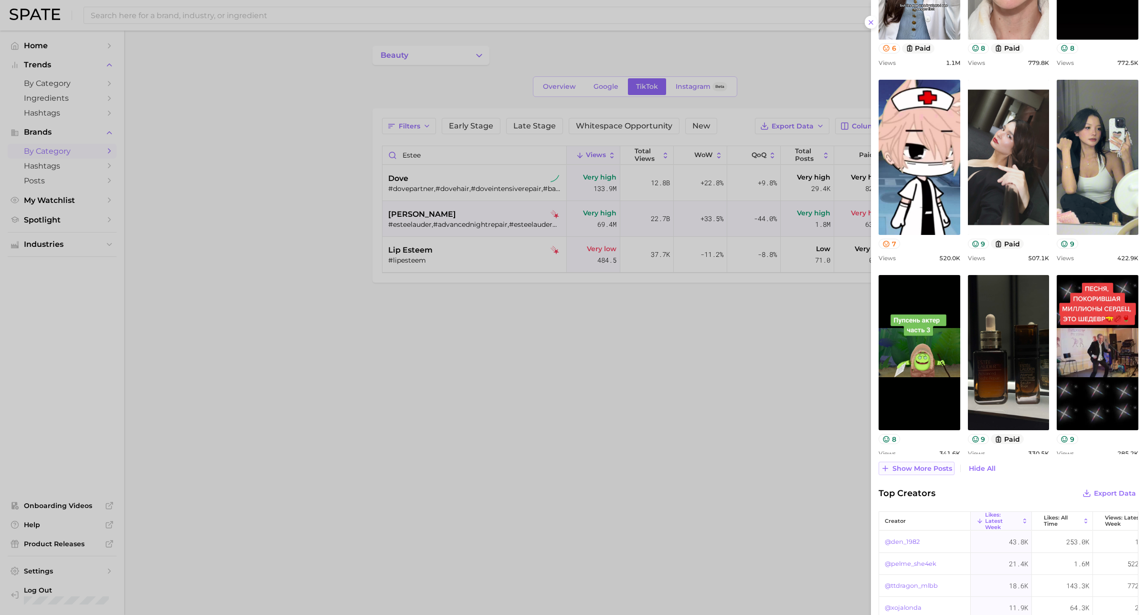
click at [894, 465] on span "Show more posts" at bounding box center [922, 469] width 60 height 8
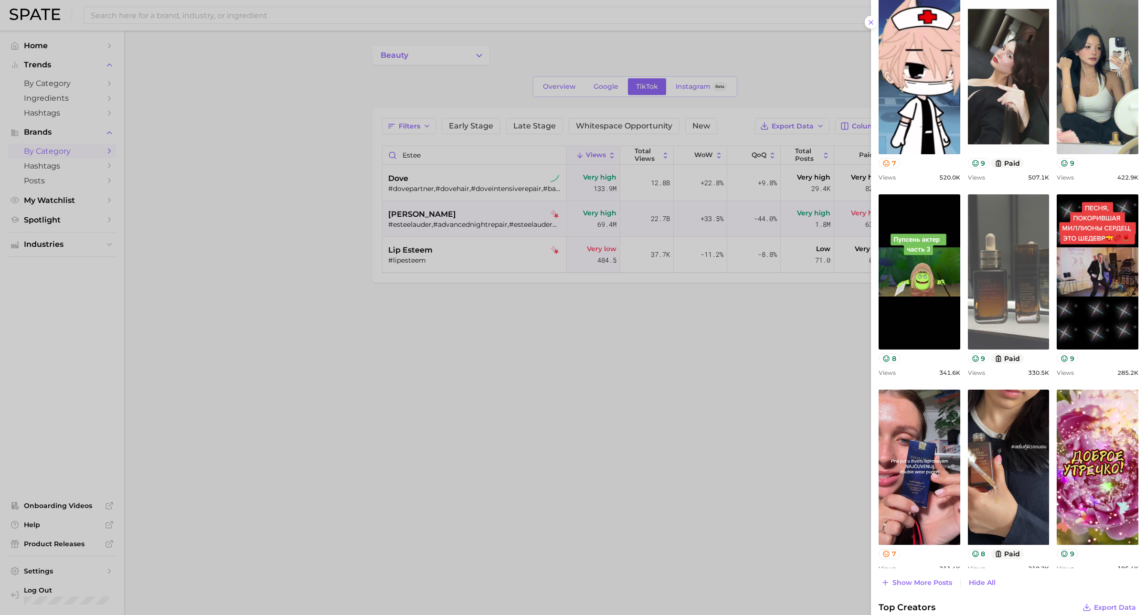
scroll to position [1216, 0]
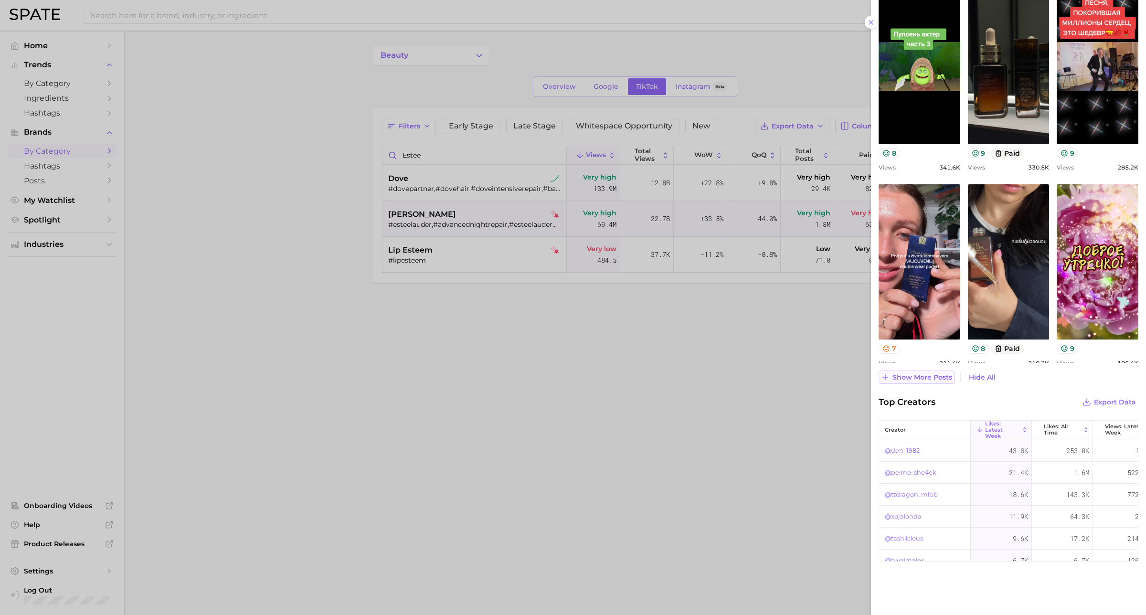
click at [903, 371] on button "Show more posts" at bounding box center [916, 376] width 76 height 13
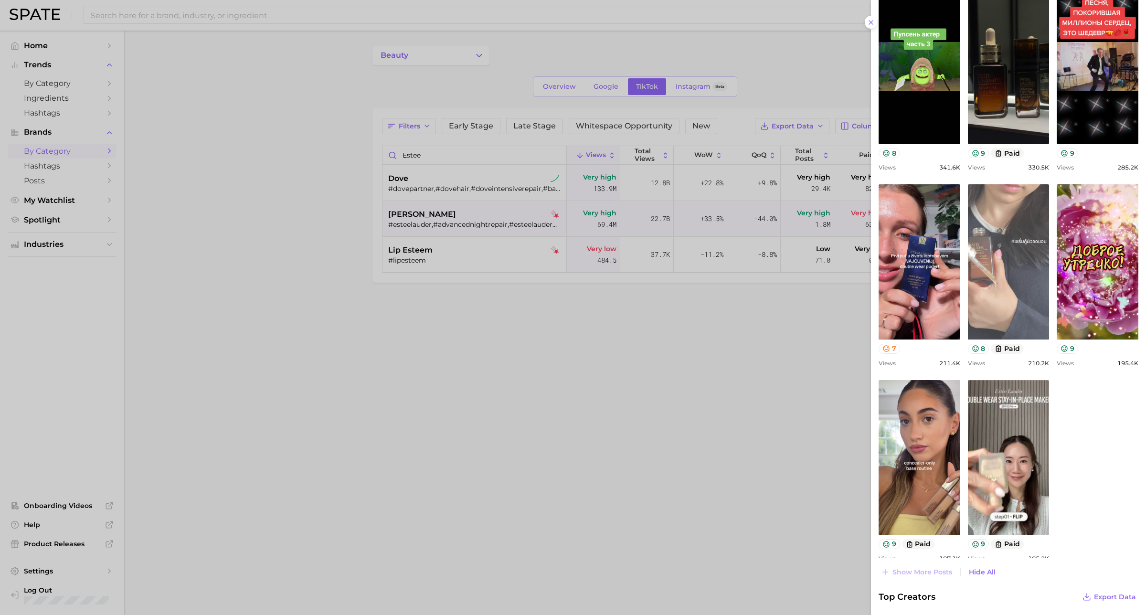
scroll to position [0, 0]
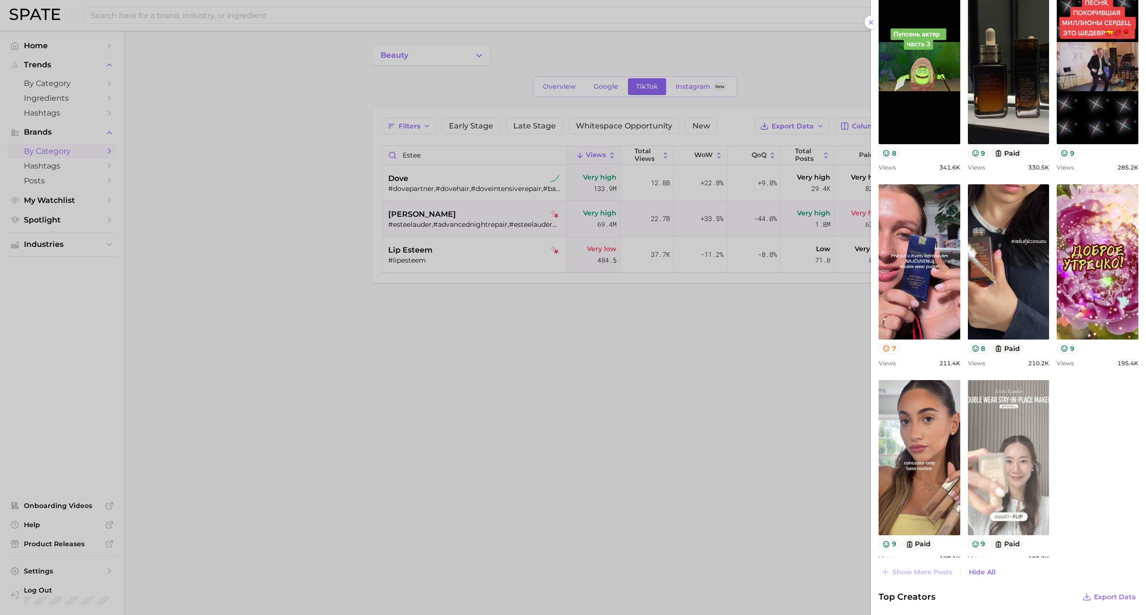
click at [916, 431] on link "view post on TikTok" at bounding box center [1009, 457] width 82 height 155
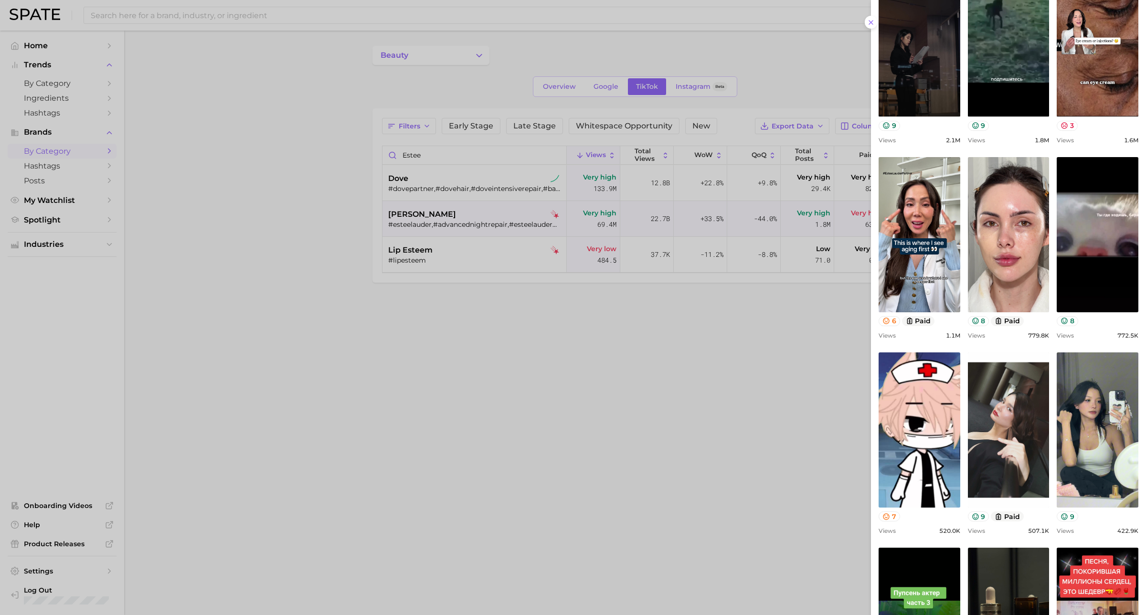
scroll to position [679, 0]
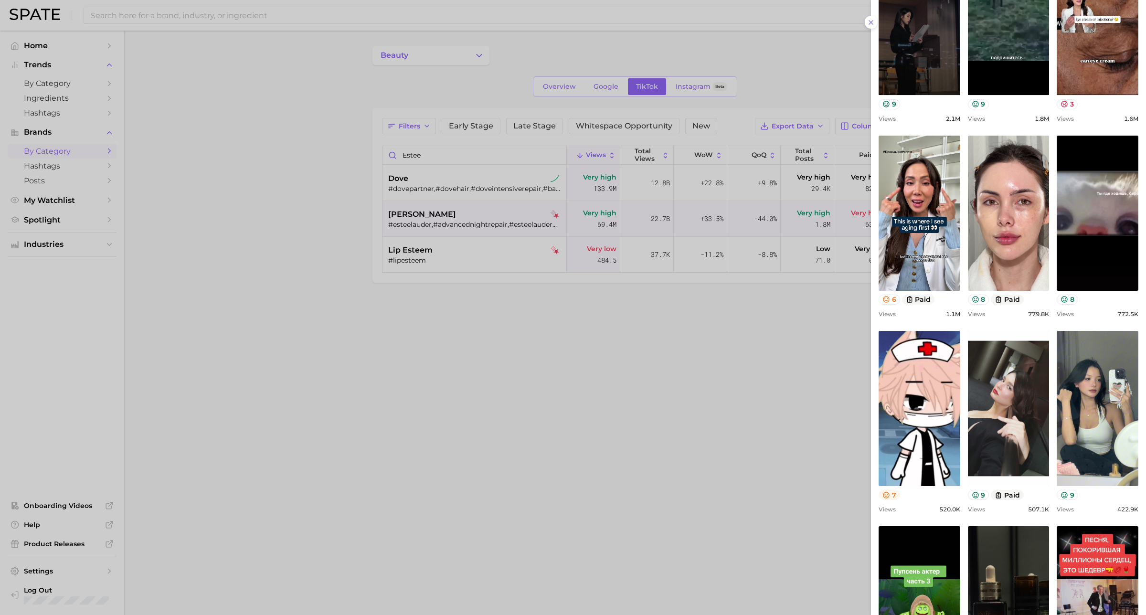
click at [885, 492] on icon at bounding box center [886, 495] width 6 height 6
click at [896, 492] on button "7" at bounding box center [888, 495] width 21 height 10
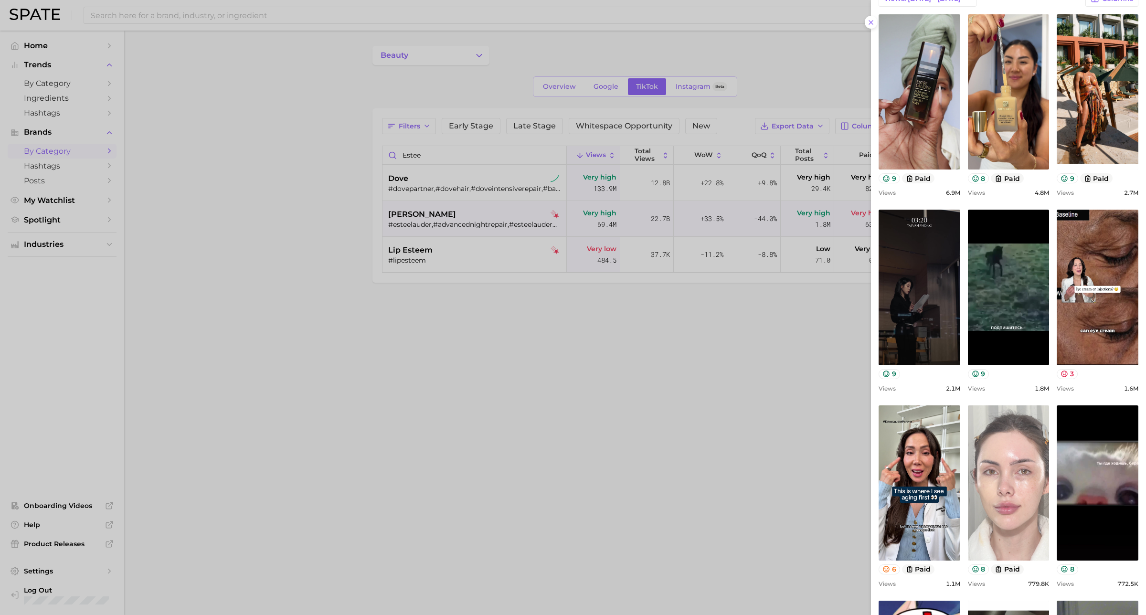
scroll to position [381, 0]
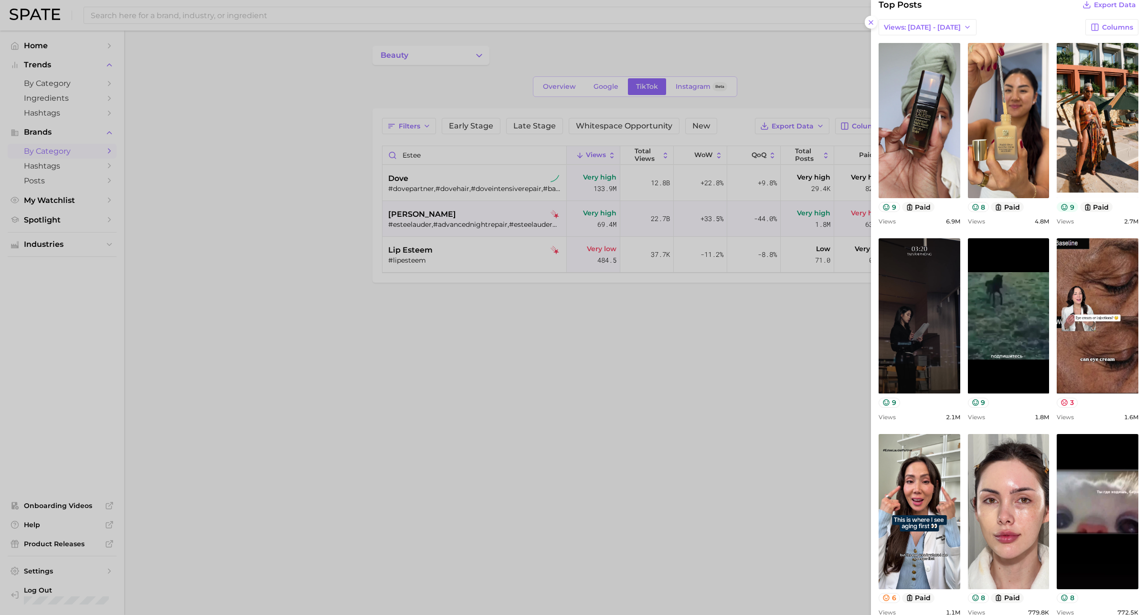
click at [916, 207] on icon at bounding box center [1064, 207] width 8 height 8
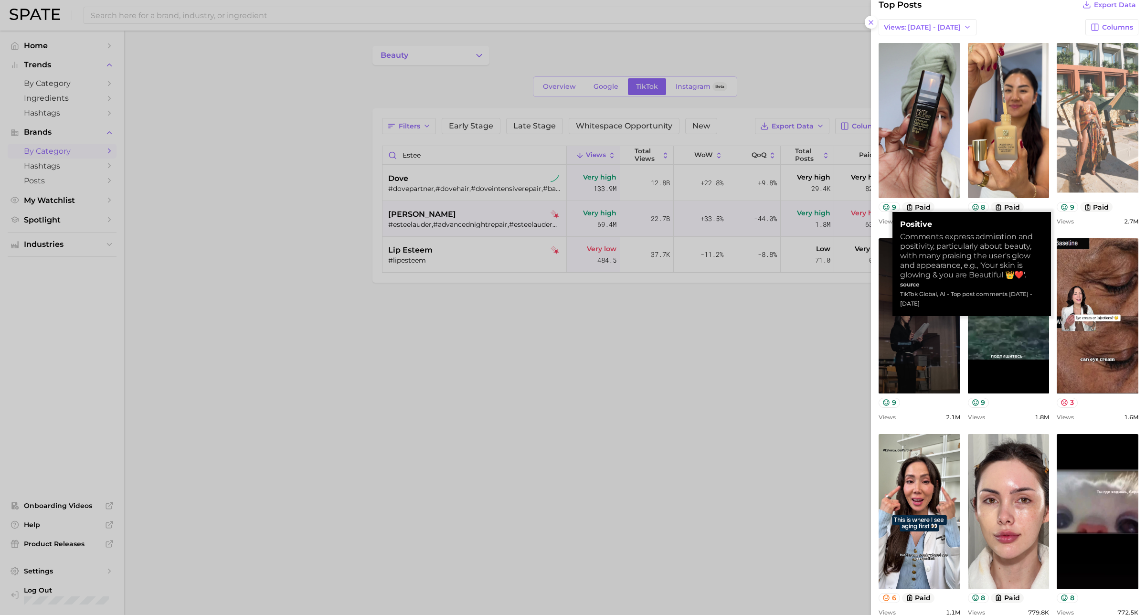
click at [916, 120] on link "view post on TikTok" at bounding box center [1098, 120] width 82 height 155
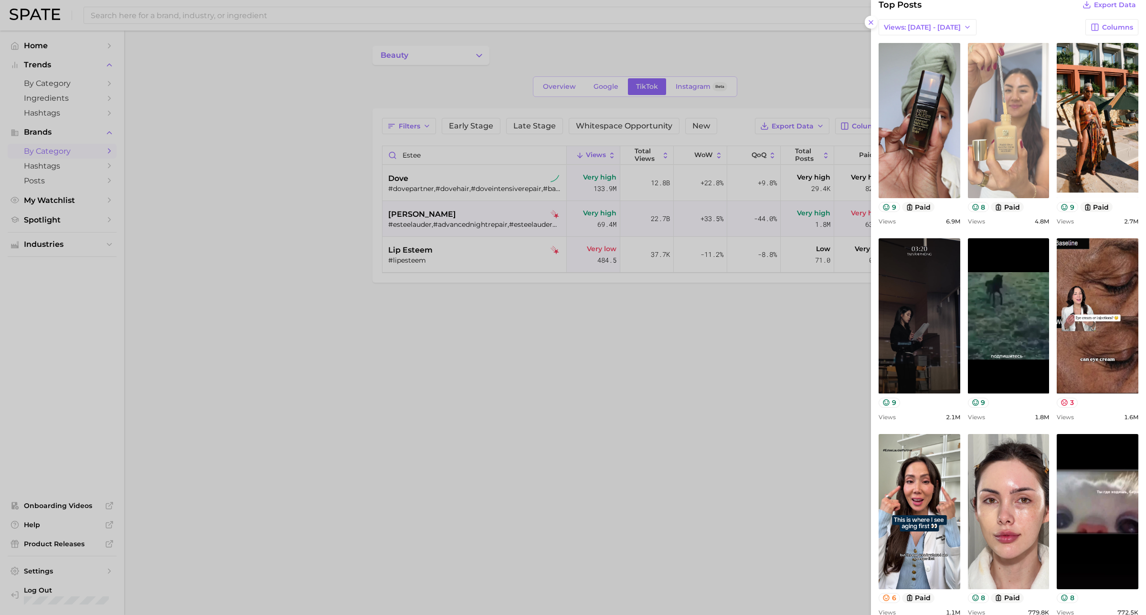
click at [916, 183] on link "view post on TikTok" at bounding box center [1009, 120] width 82 height 155
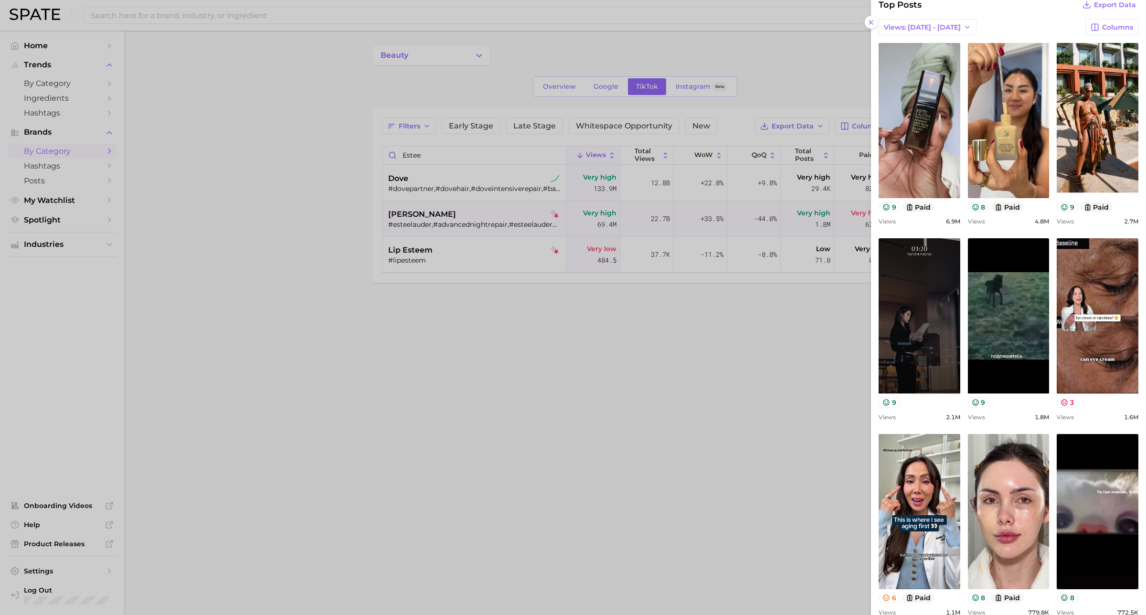
click at [516, 380] on div at bounding box center [573, 307] width 1146 height 615
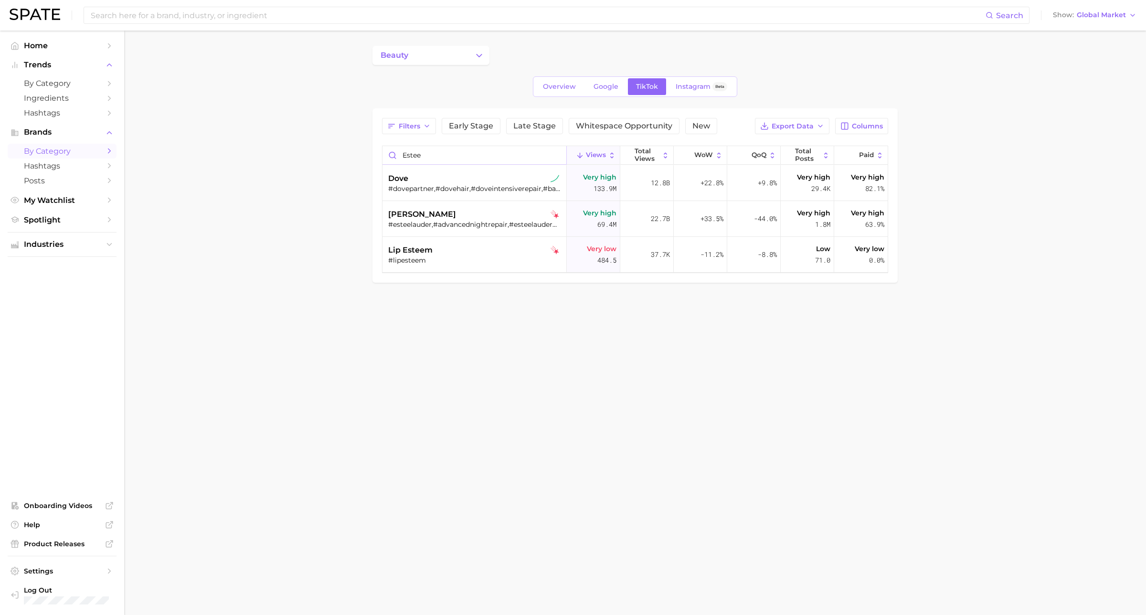
click at [434, 156] on input "estee" at bounding box center [474, 155] width 184 height 18
type input "burberry"
click at [462, 188] on div "#burberrybeauty,#burberrygoddess,#burberryher,#burberryperfume,#burberryherelix…" at bounding box center [475, 188] width 175 height 9
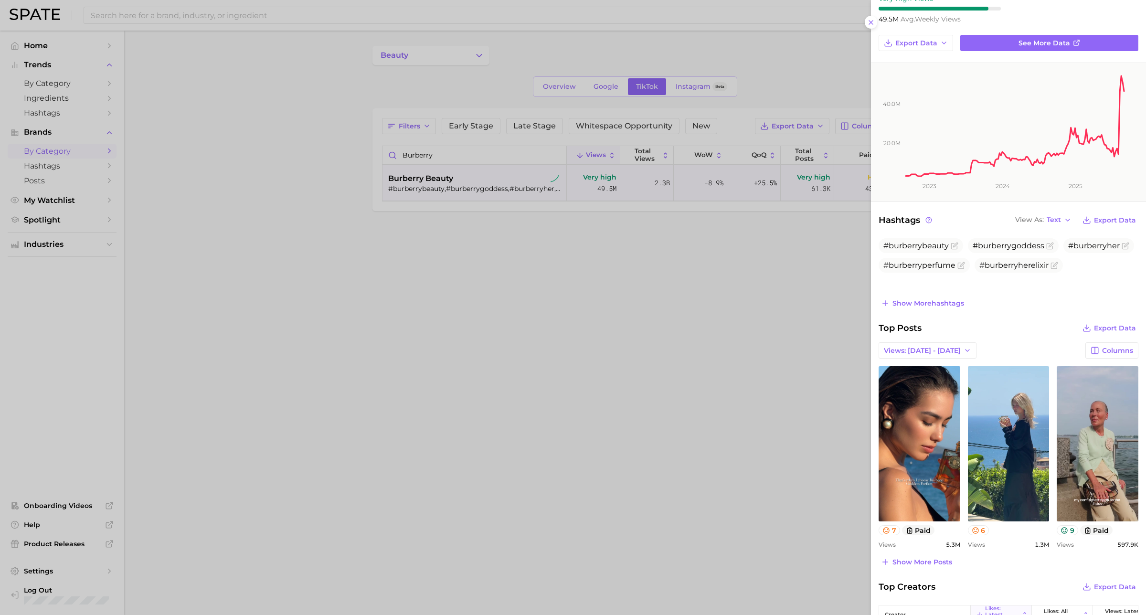
scroll to position [179, 0]
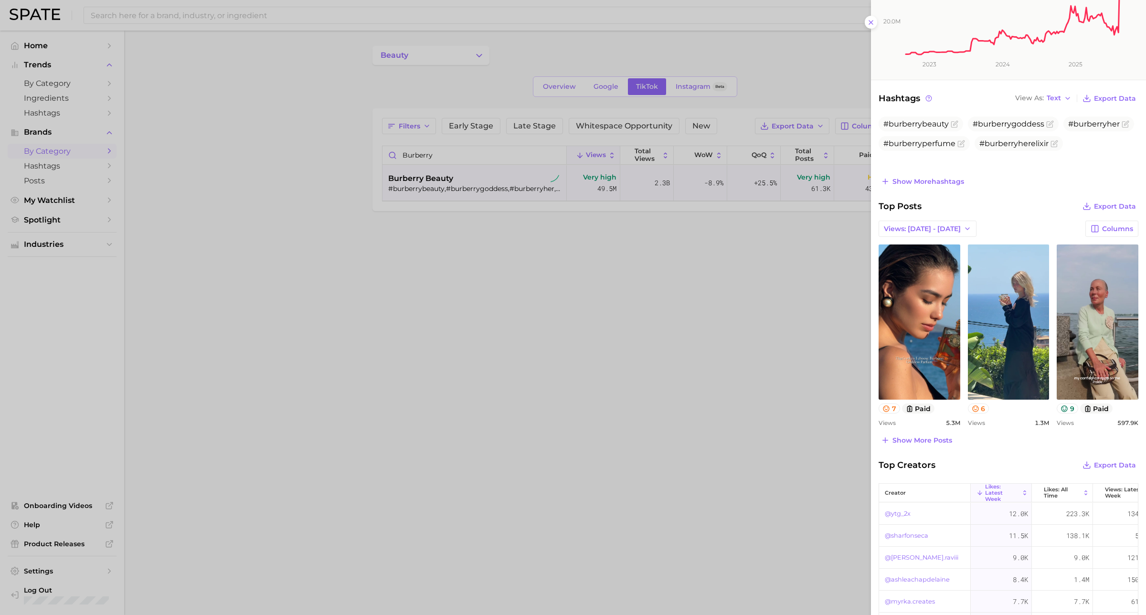
click at [916, 438] on span "Show more posts" at bounding box center [922, 440] width 60 height 8
